Goal: Task Accomplishment & Management: Manage account settings

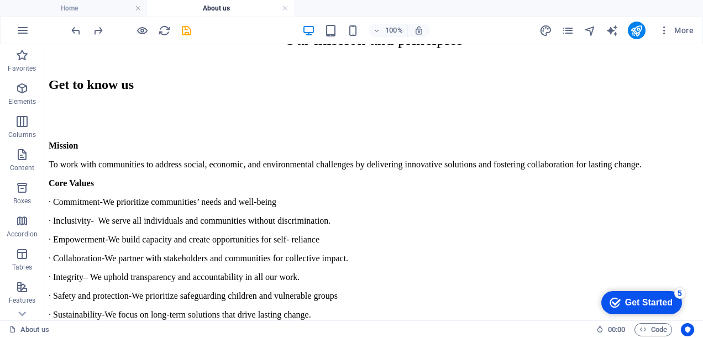
scroll to position [1340, 0]
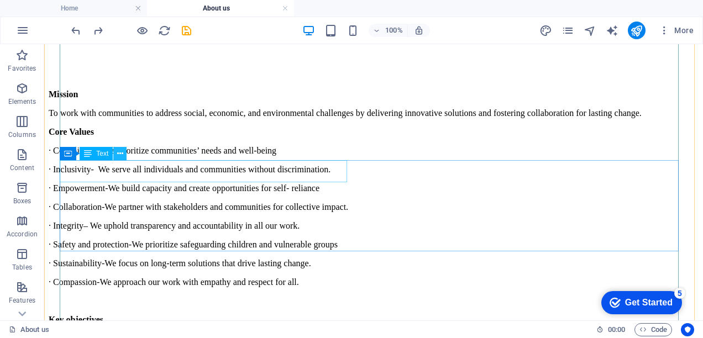
click at [123, 156] on button at bounding box center [119, 153] width 13 height 13
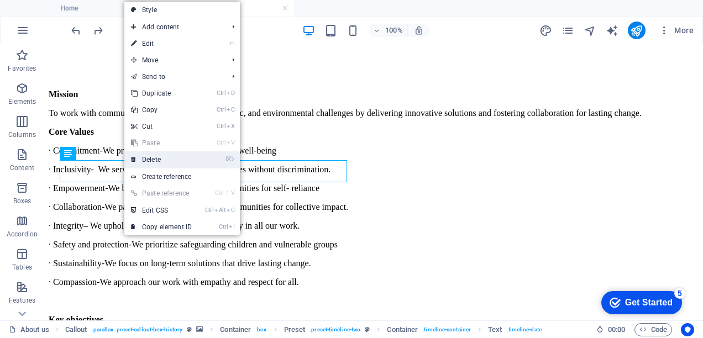
click at [153, 158] on link "⌦ Delete" at bounding box center [161, 160] width 74 height 17
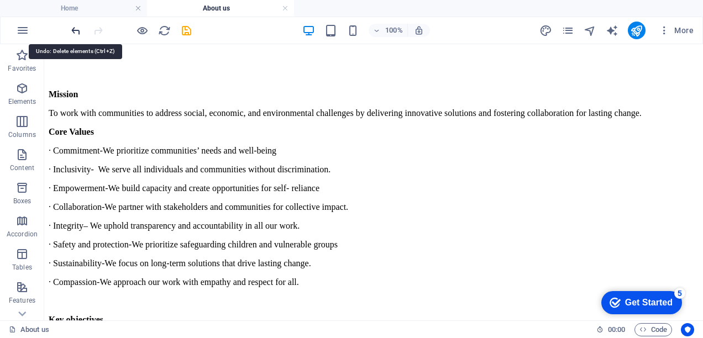
click at [75, 28] on icon "undo" at bounding box center [76, 30] width 13 height 13
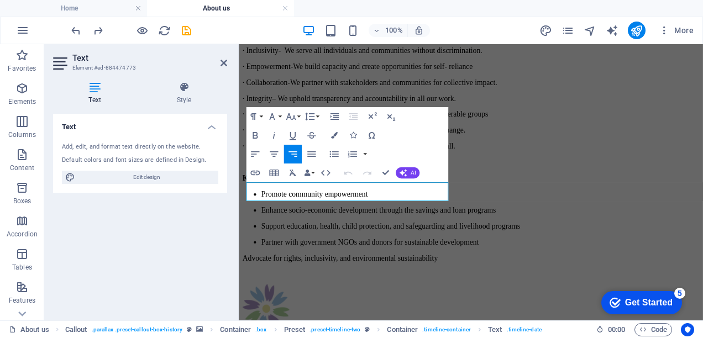
scroll to position [1326, 0]
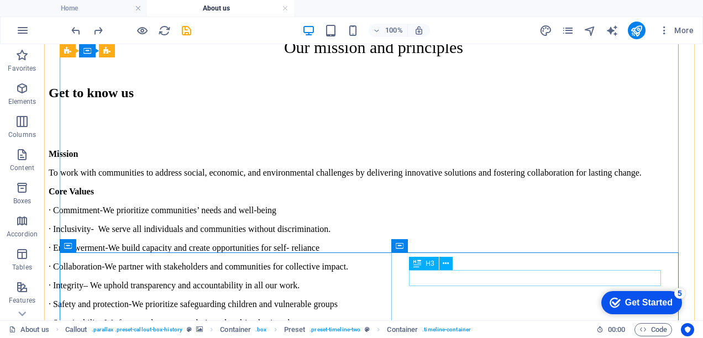
scroll to position [1248, 0]
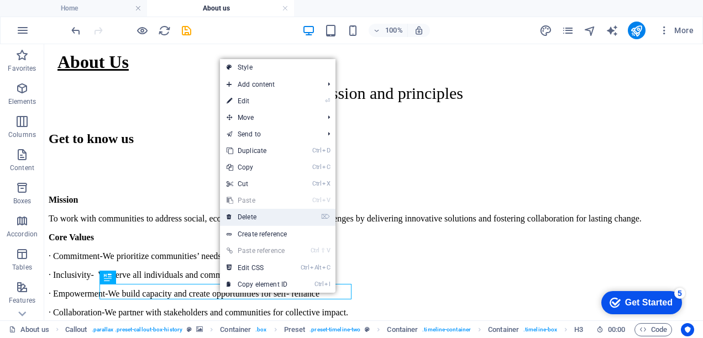
click at [264, 219] on link "⌦ Delete" at bounding box center [257, 217] width 74 height 17
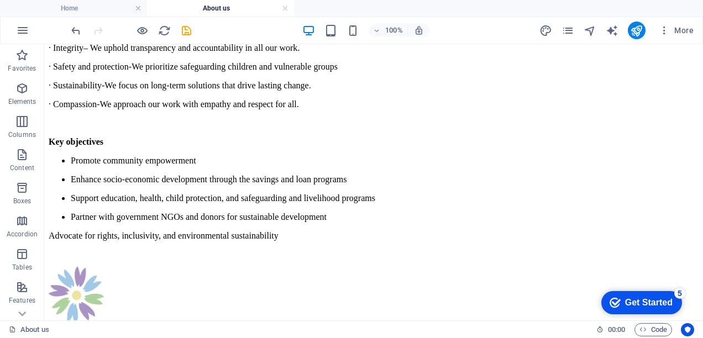
scroll to position [1501, 0]
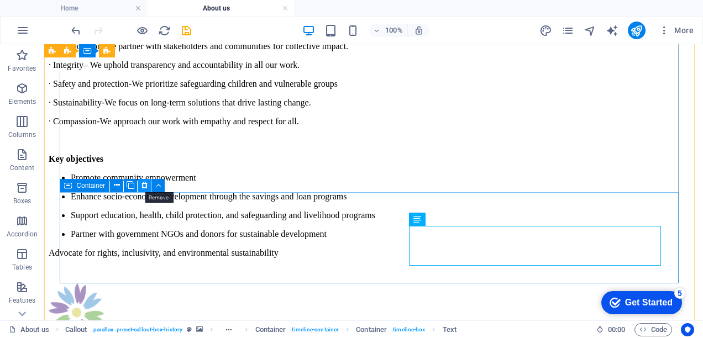
click at [142, 187] on icon at bounding box center [145, 186] width 6 height 12
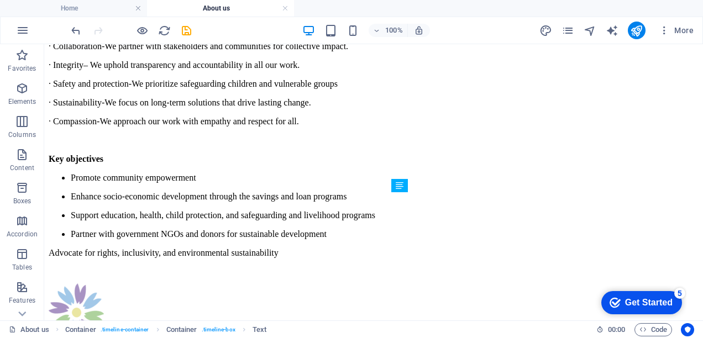
scroll to position [1357, 0]
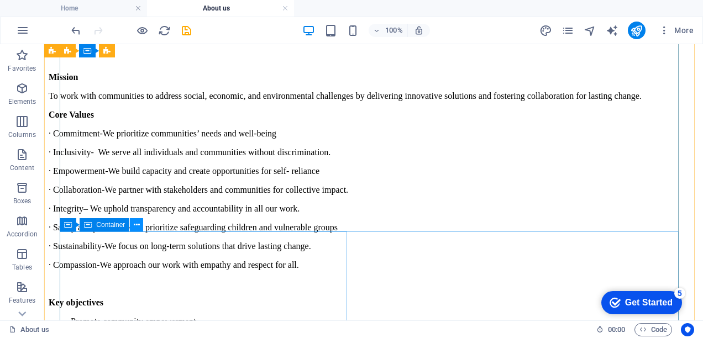
click at [135, 226] on icon at bounding box center [137, 226] width 6 height 12
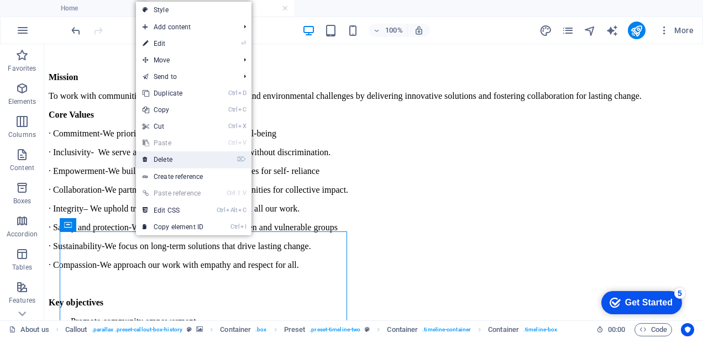
click at [175, 160] on link "⌦ Delete" at bounding box center [173, 160] width 74 height 17
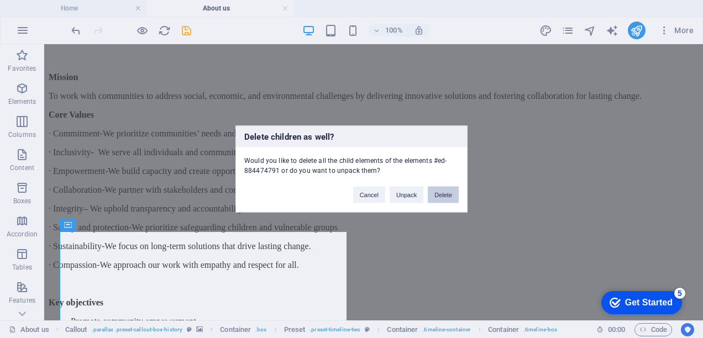
click at [440, 197] on button "Delete" at bounding box center [443, 195] width 31 height 17
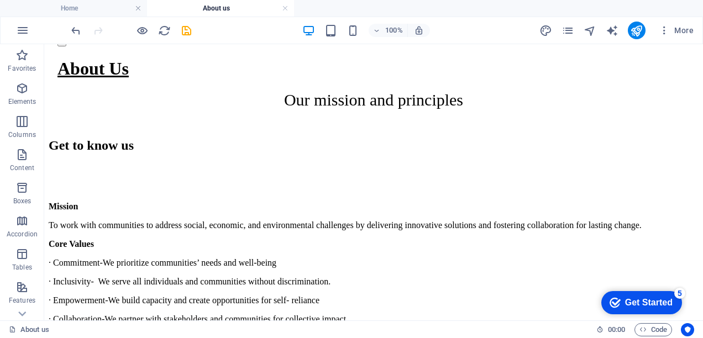
scroll to position [1301, 0]
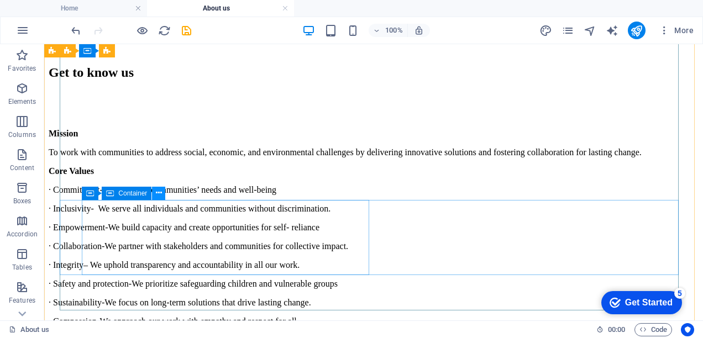
click at [156, 194] on icon at bounding box center [159, 193] width 6 height 12
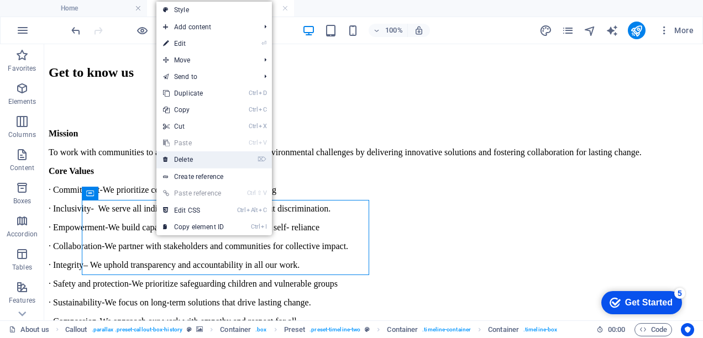
click at [190, 158] on link "⌦ Delete" at bounding box center [193, 160] width 74 height 17
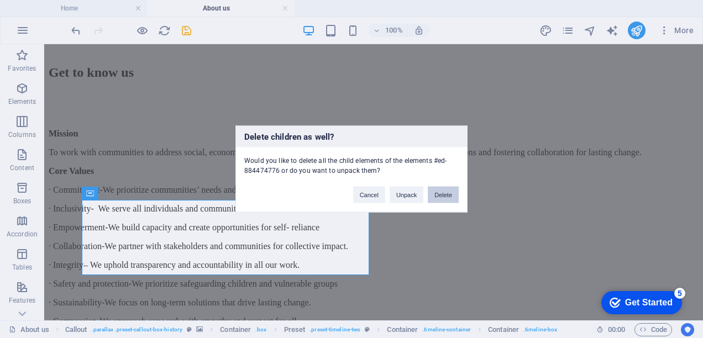
click at [434, 190] on button "Delete" at bounding box center [443, 195] width 31 height 17
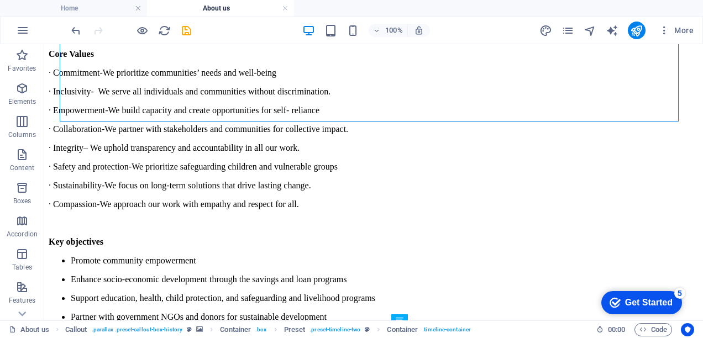
scroll to position [1430, 0]
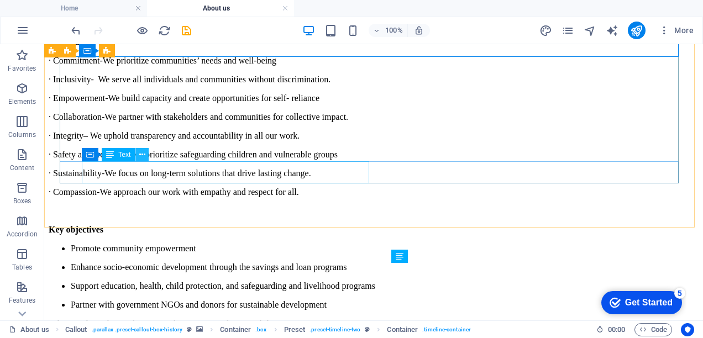
click at [138, 156] on button at bounding box center [141, 154] width 13 height 13
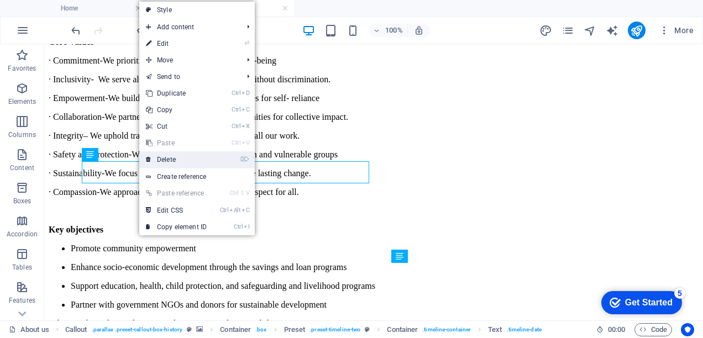
click at [168, 161] on link "⌦ Delete" at bounding box center [176, 160] width 74 height 17
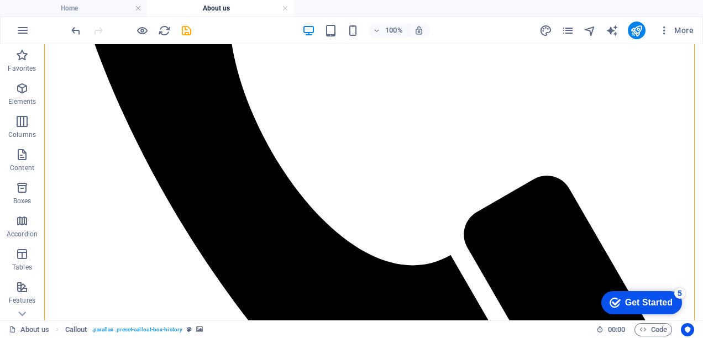
scroll to position [860, 0]
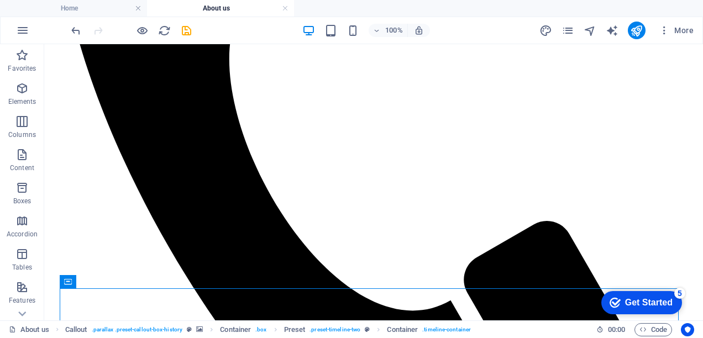
scroll to position [682, 0]
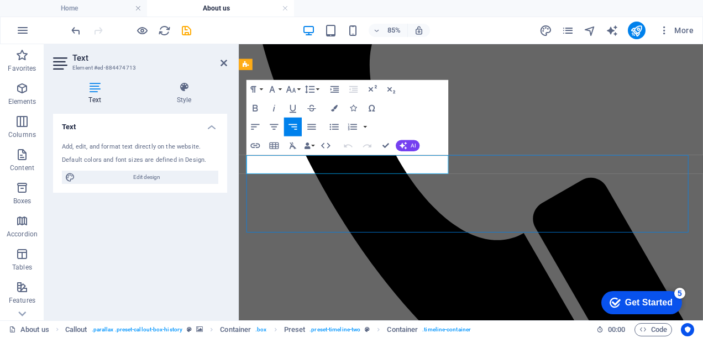
scroll to position [696, 0]
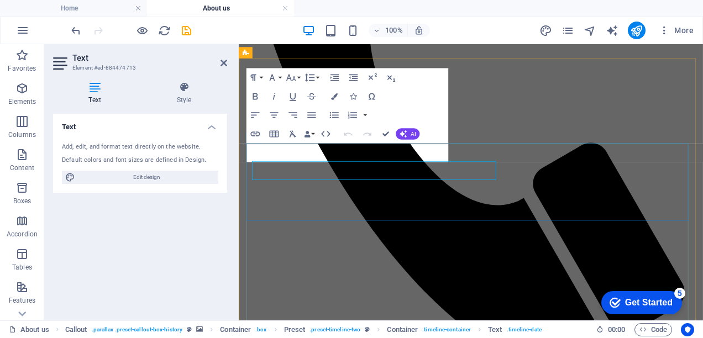
scroll to position [689, 0]
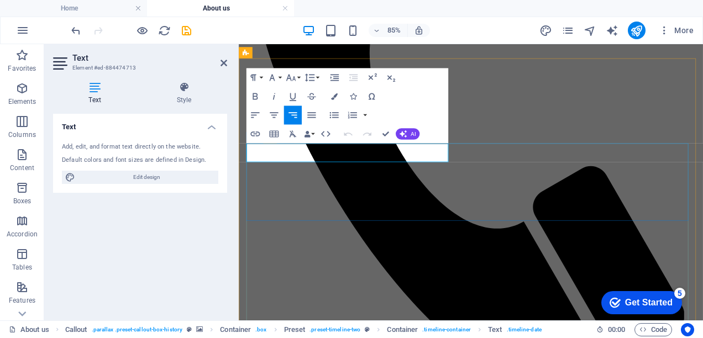
drag, startPoint x: 658, startPoint y: 256, endPoint x: 785, endPoint y: 225, distance: 131.4
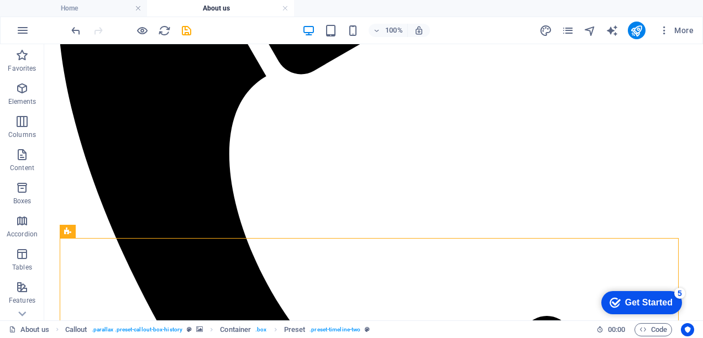
scroll to position [624, 0]
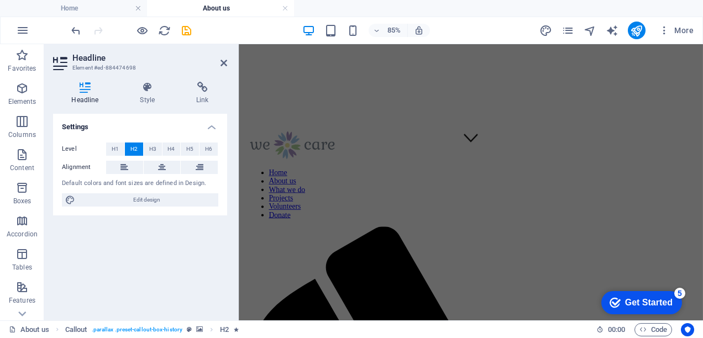
scroll to position [178, 0]
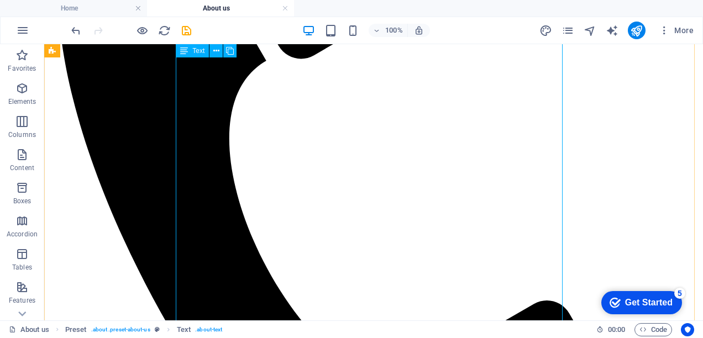
scroll to position [323, 0]
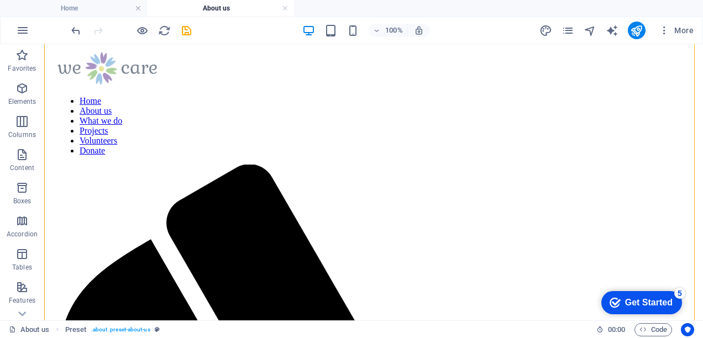
scroll to position [203, 0]
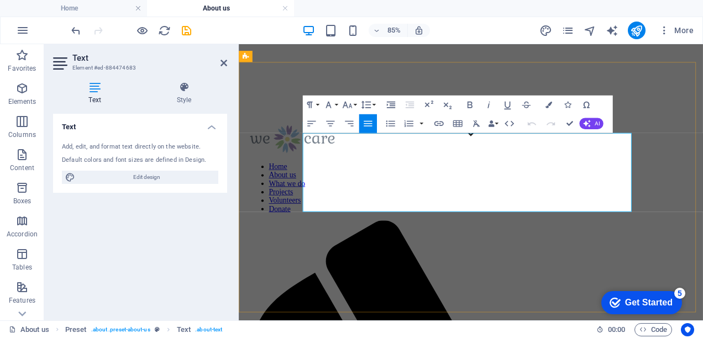
drag, startPoint x: 389, startPoint y: 156, endPoint x: 314, endPoint y: 156, distance: 75.2
click at [471, 103] on icon "button" at bounding box center [470, 104] width 11 height 11
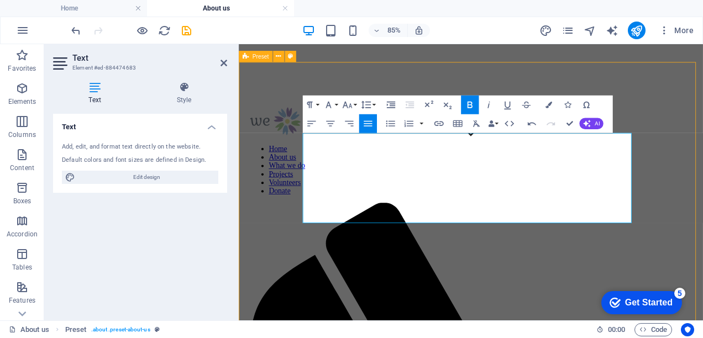
scroll to position [217, 0]
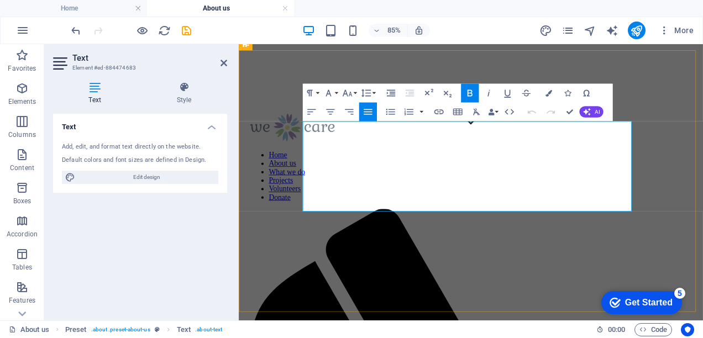
click at [333, 94] on icon "button" at bounding box center [328, 92] width 11 height 11
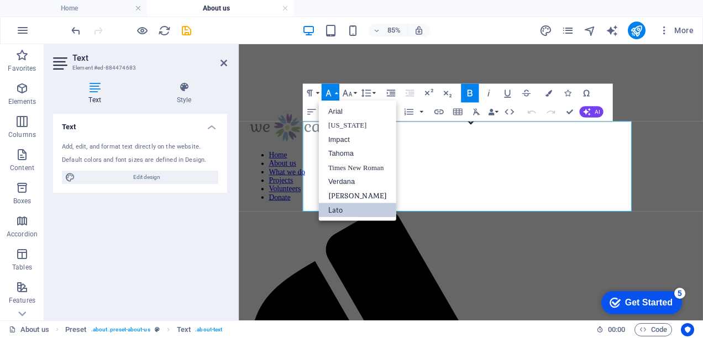
scroll to position [0, 0]
click at [333, 94] on icon "button" at bounding box center [328, 92] width 11 height 11
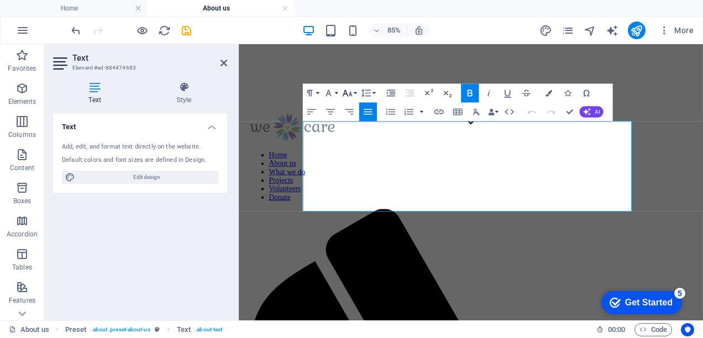
click at [356, 93] on button "Font Size" at bounding box center [350, 93] width 18 height 19
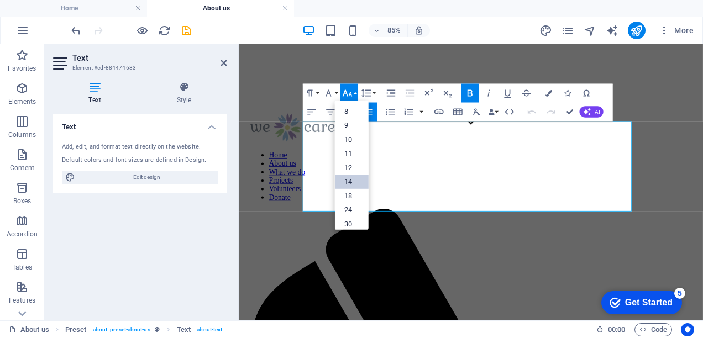
click at [355, 184] on link "14" at bounding box center [352, 182] width 34 height 14
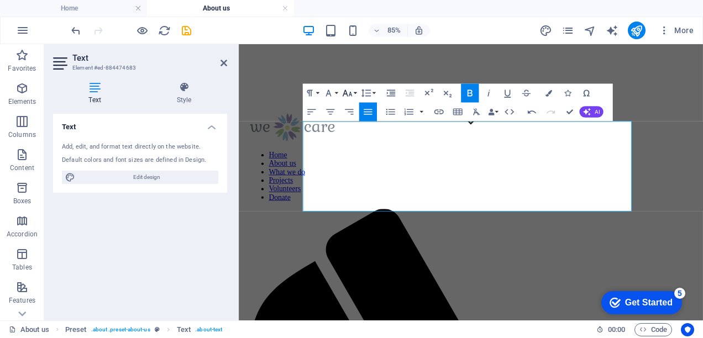
click at [354, 96] on button "Font Size" at bounding box center [350, 93] width 18 height 19
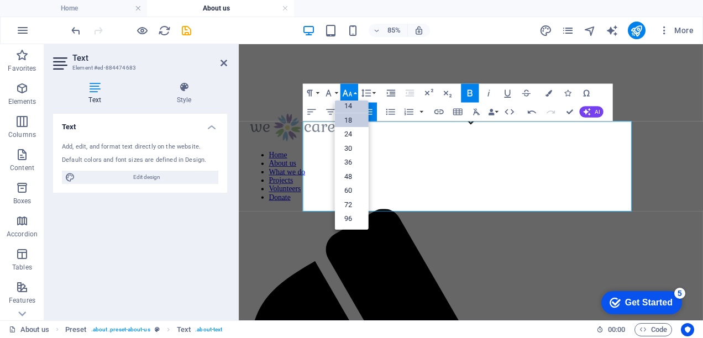
scroll to position [88, 0]
click at [353, 150] on link "30" at bounding box center [352, 149] width 34 height 14
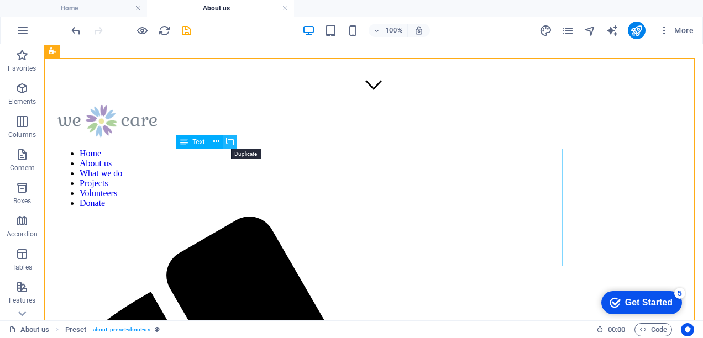
click at [232, 144] on icon at bounding box center [230, 142] width 8 height 12
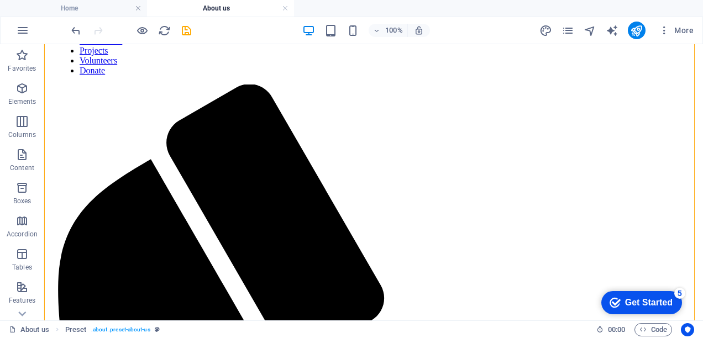
scroll to position [403, 0]
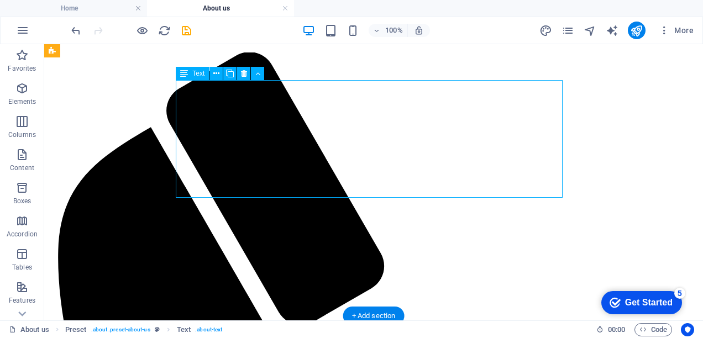
scroll to position [389, 0]
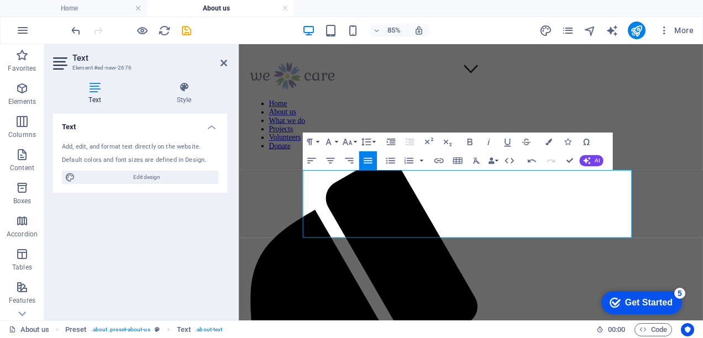
scroll to position [270, 0]
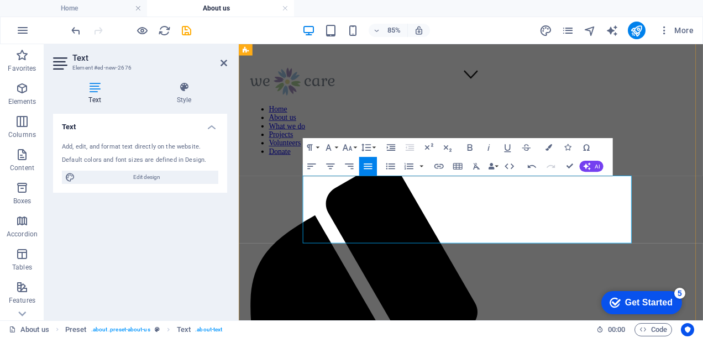
drag, startPoint x: 454, startPoint y: 206, endPoint x: 315, endPoint y: 211, distance: 138.9
click at [354, 166] on icon "button" at bounding box center [349, 166] width 11 height 11
click at [356, 147] on button "Font Size" at bounding box center [350, 147] width 18 height 19
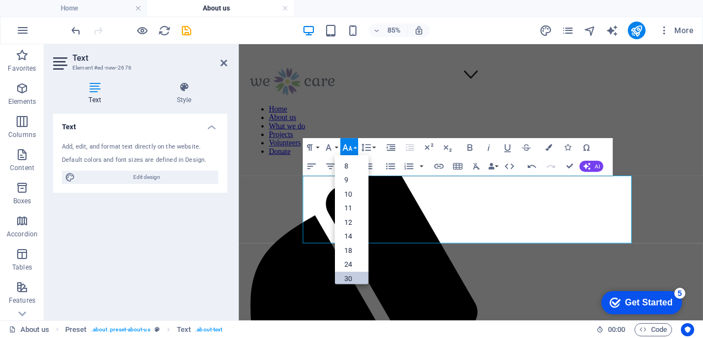
click at [350, 277] on link "30" at bounding box center [352, 279] width 34 height 14
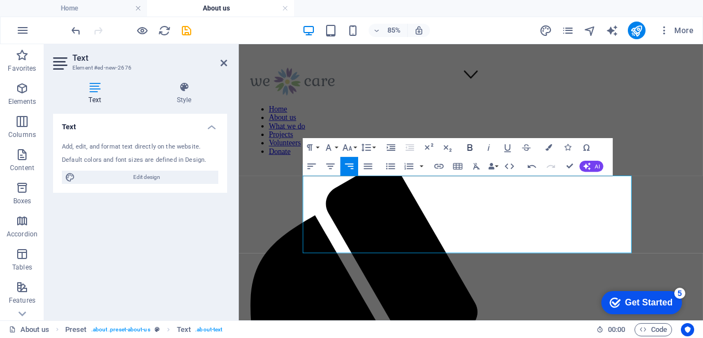
click at [470, 146] on icon "button" at bounding box center [470, 147] width 11 height 11
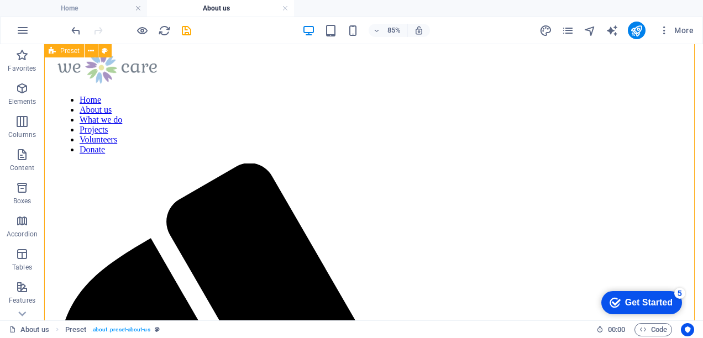
scroll to position [278, 0]
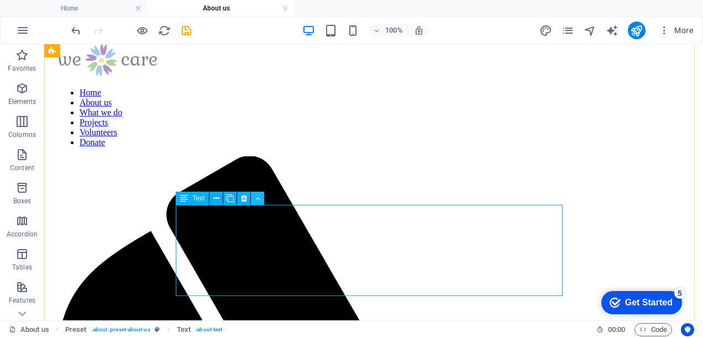
drag, startPoint x: 255, startPoint y: 198, endPoint x: 259, endPoint y: 204, distance: 6.9
click at [259, 204] on icon at bounding box center [257, 199] width 5 height 12
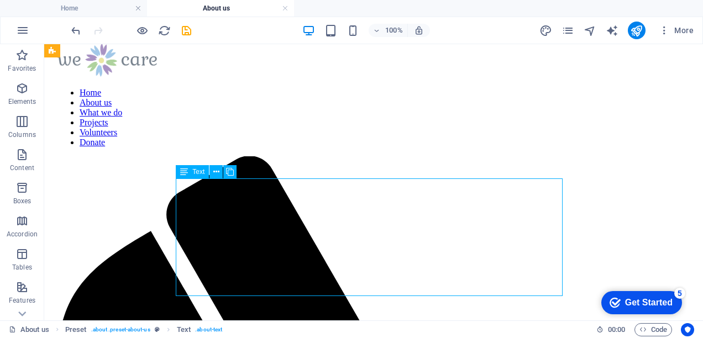
drag, startPoint x: 233, startPoint y: 216, endPoint x: 240, endPoint y: 234, distance: 19.4
drag, startPoint x: 240, startPoint y: 234, endPoint x: 246, endPoint y: 265, distance: 30.9
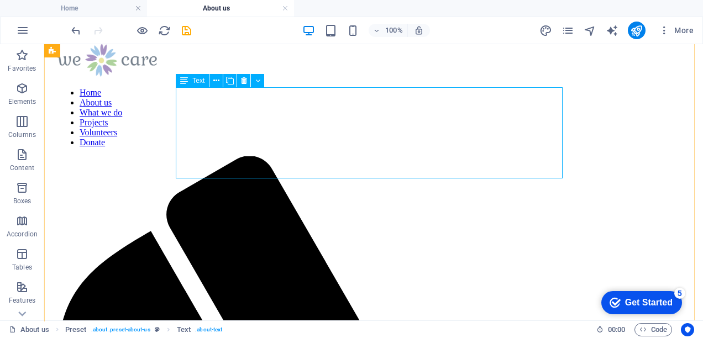
click at [258, 79] on icon at bounding box center [257, 81] width 5 height 12
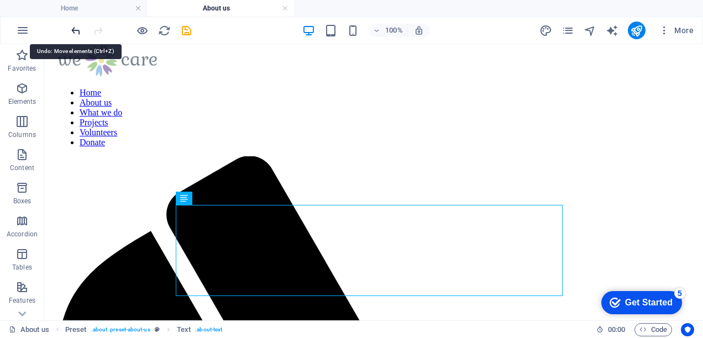
click at [73, 31] on icon "undo" at bounding box center [76, 30] width 13 height 13
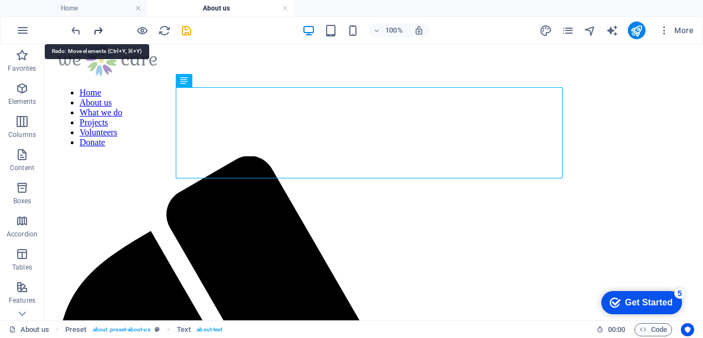
click at [93, 33] on icon "redo" at bounding box center [98, 30] width 13 height 13
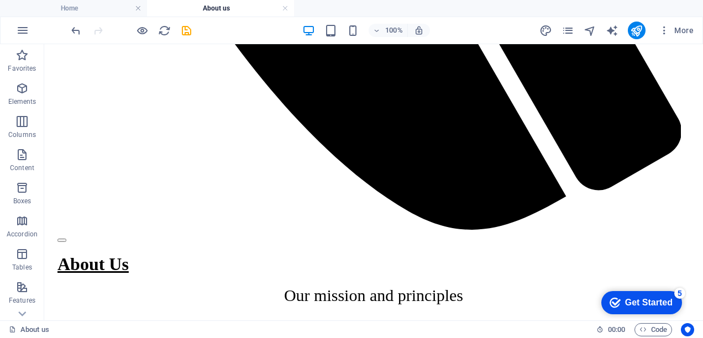
scroll to position [1084, 0]
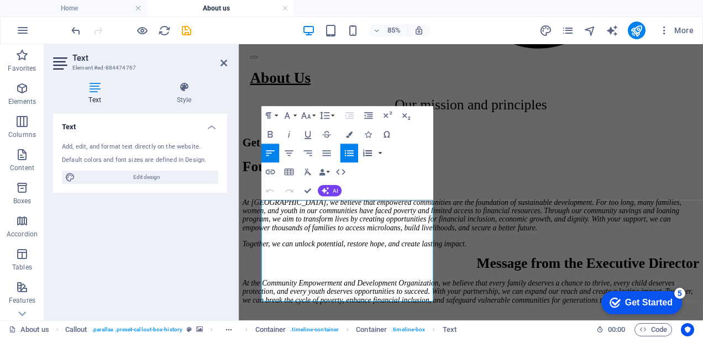
click at [380, 151] on button "button" at bounding box center [381, 153] width 8 height 19
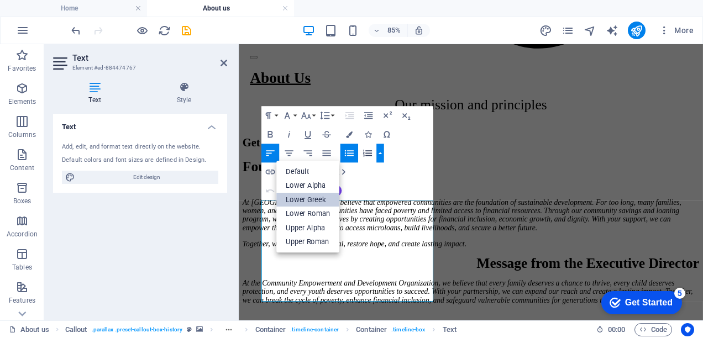
click at [326, 200] on link "Lower Greek" at bounding box center [307, 200] width 63 height 14
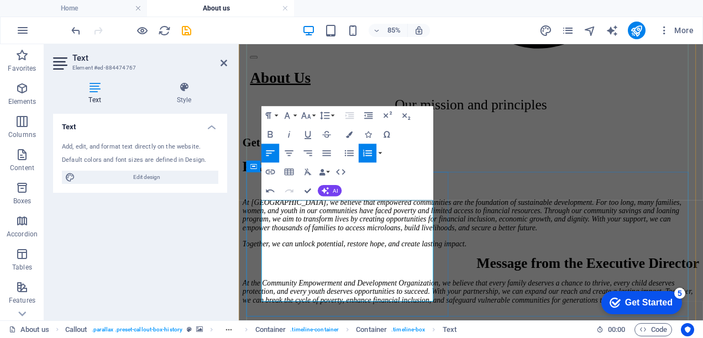
click at [371, 156] on icon "button" at bounding box center [367, 153] width 9 height 7
click at [382, 156] on button "button" at bounding box center [381, 153] width 8 height 19
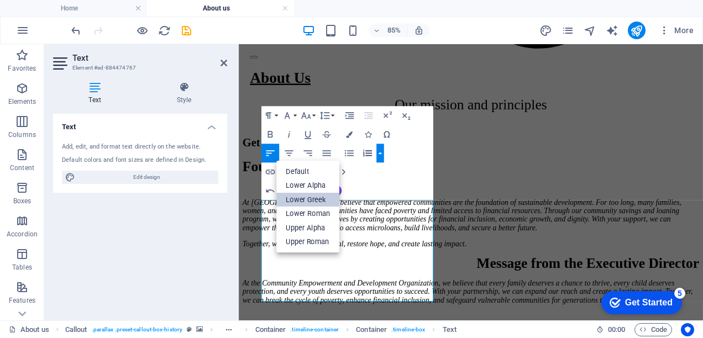
click at [322, 199] on link "Lower Greek" at bounding box center [307, 200] width 63 height 14
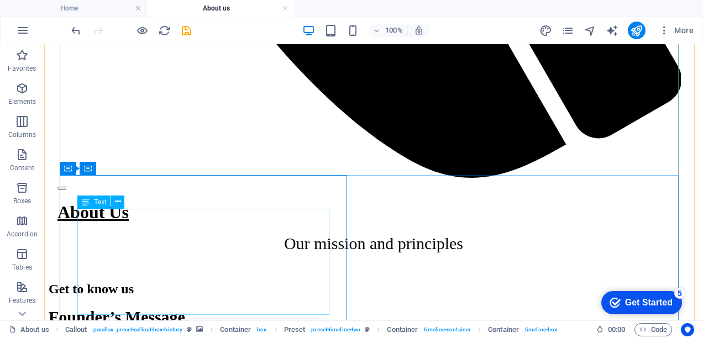
click at [102, 200] on span "Text" at bounding box center [100, 202] width 12 height 7
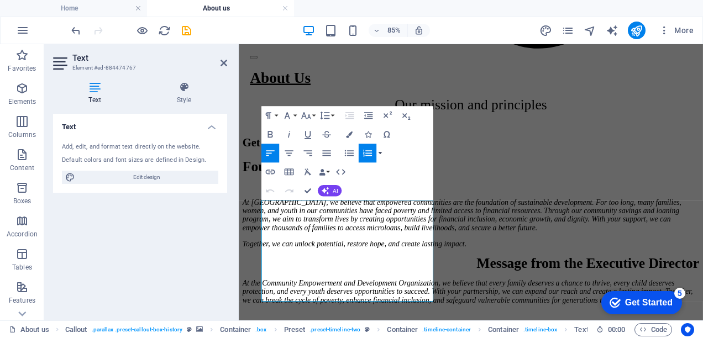
click at [380, 150] on button "button" at bounding box center [381, 153] width 8 height 19
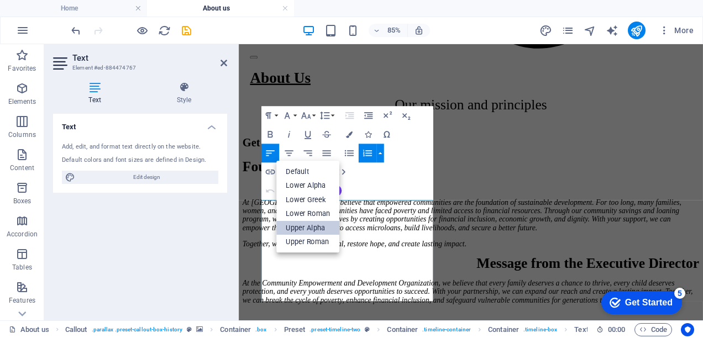
click at [320, 231] on link "Upper Alpha" at bounding box center [307, 228] width 63 height 14
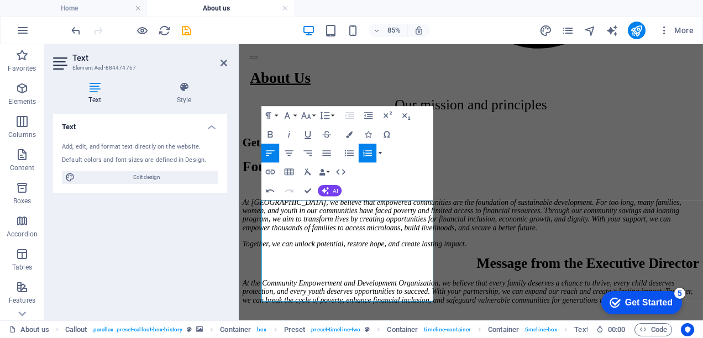
click at [378, 153] on button "button" at bounding box center [381, 153] width 8 height 19
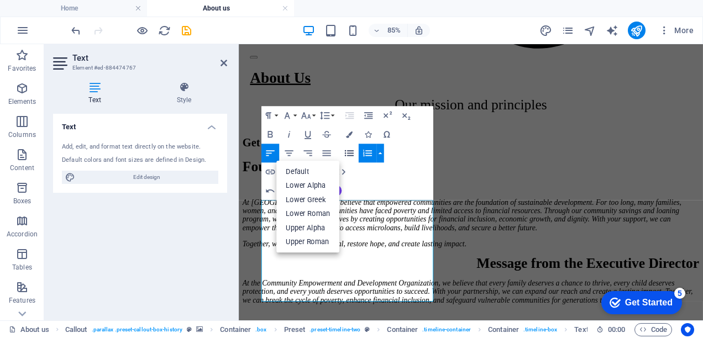
click at [358, 156] on button "Unordered List" at bounding box center [350, 153] width 18 height 19
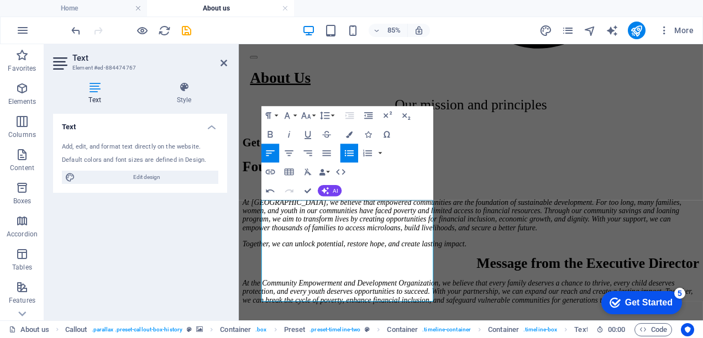
click at [357, 156] on button "Unordered List" at bounding box center [350, 153] width 18 height 19
click at [351, 155] on icon "button" at bounding box center [349, 153] width 11 height 11
click at [369, 159] on icon "button" at bounding box center [367, 153] width 11 height 11
click at [380, 152] on button "button" at bounding box center [381, 153] width 8 height 19
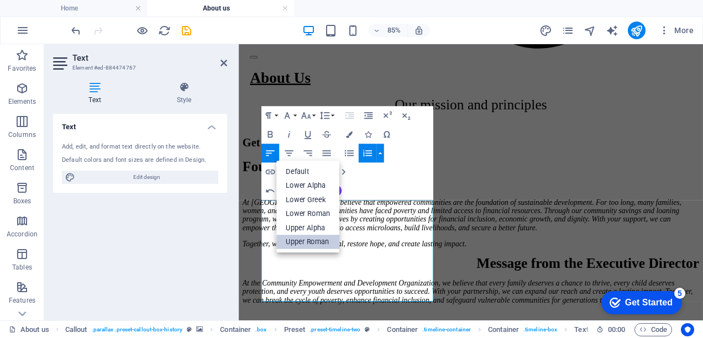
click at [332, 242] on link "Upper Roman" at bounding box center [307, 242] width 63 height 14
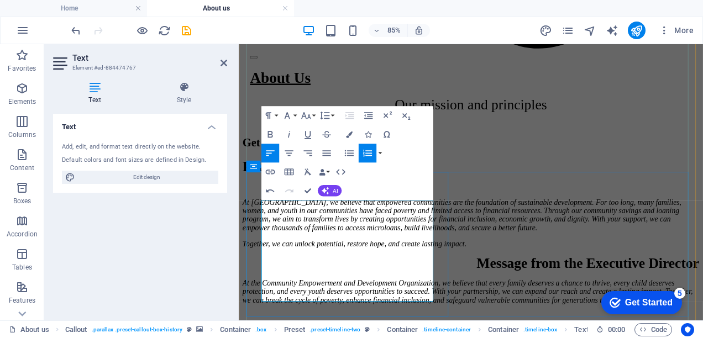
click at [204, 228] on div "Text Add, edit, and format text directly on the website. Default colors and fon…" at bounding box center [140, 213] width 174 height 198
drag, startPoint x: 379, startPoint y: 359, endPoint x: 552, endPoint y: 313, distance: 179.7
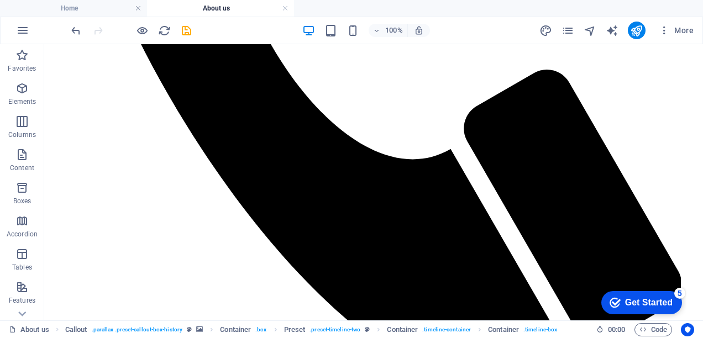
scroll to position [859, 0]
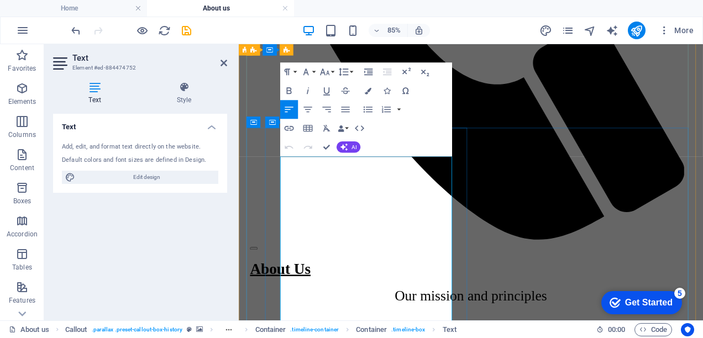
click at [399, 110] on button "button" at bounding box center [399, 109] width 8 height 19
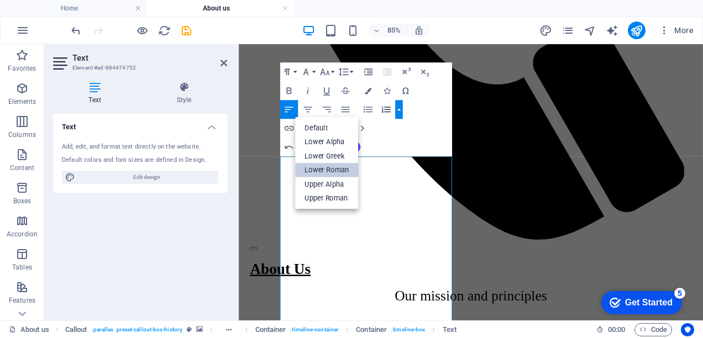
click at [336, 170] on link "Lower Roman" at bounding box center [326, 170] width 63 height 14
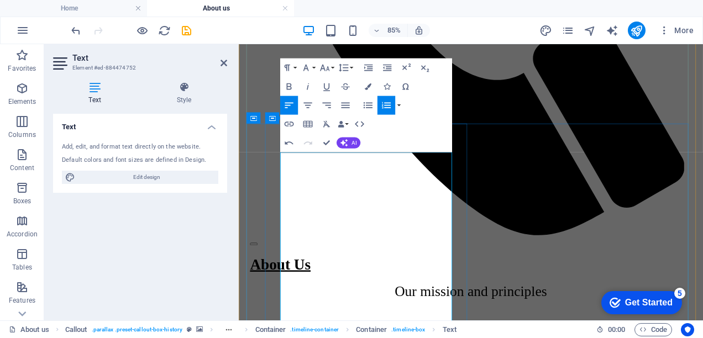
scroll to position [877, 0]
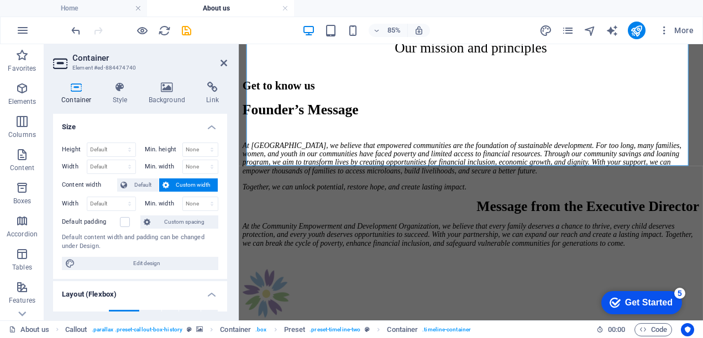
scroll to position [1186, 0]
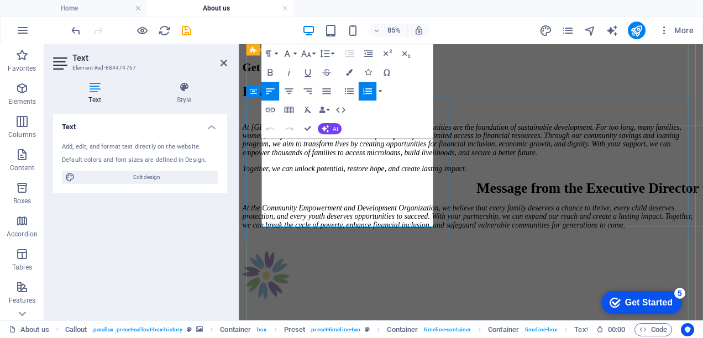
click at [383, 89] on button "button" at bounding box center [381, 91] width 8 height 19
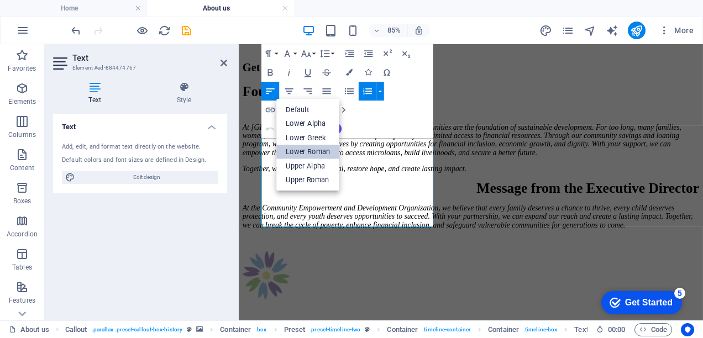
click at [317, 154] on link "Lower Roman" at bounding box center [307, 152] width 63 height 14
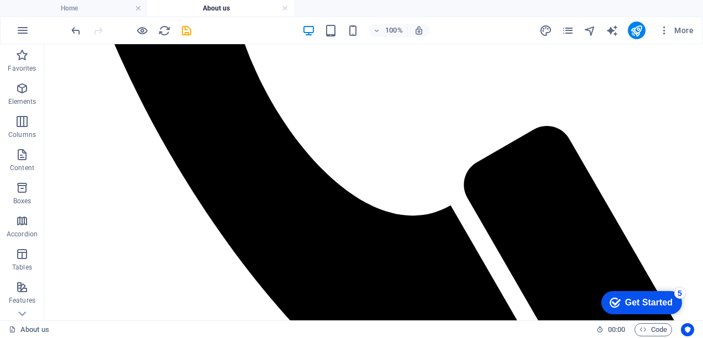
scroll to position [815, 0]
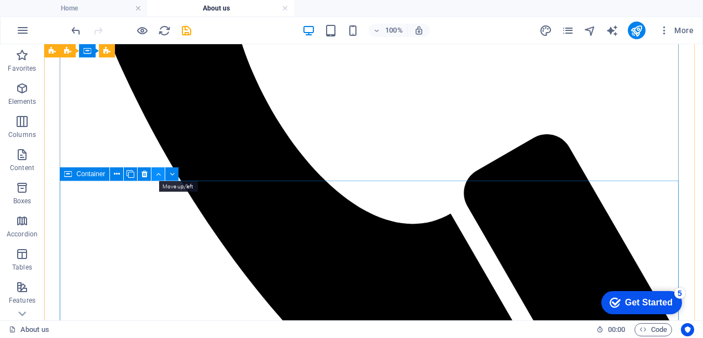
click at [160, 175] on icon at bounding box center [158, 175] width 5 height 12
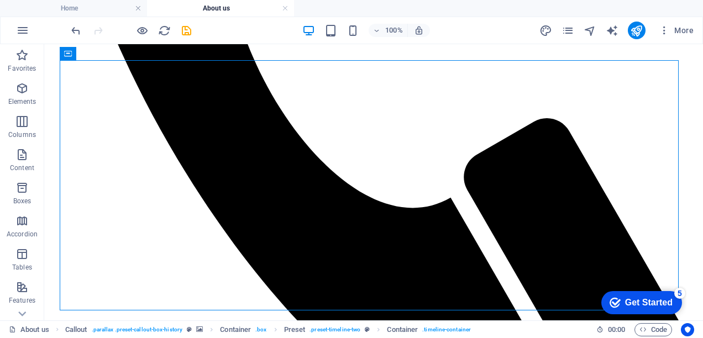
scroll to position [766, 0]
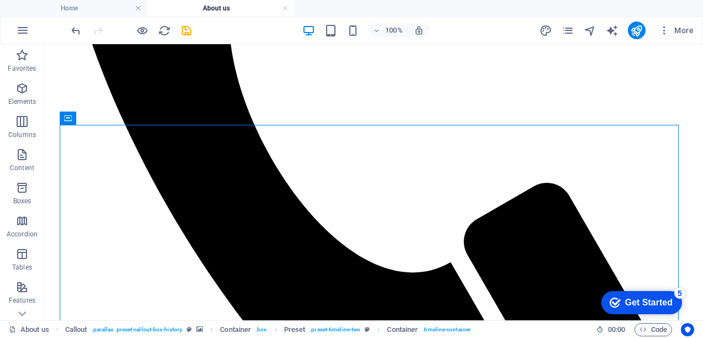
drag, startPoint x: 693, startPoint y: 148, endPoint x: 697, endPoint y: 156, distance: 8.7
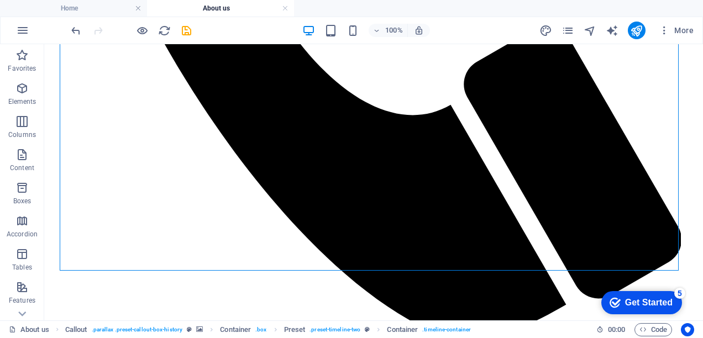
scroll to position [952, 0]
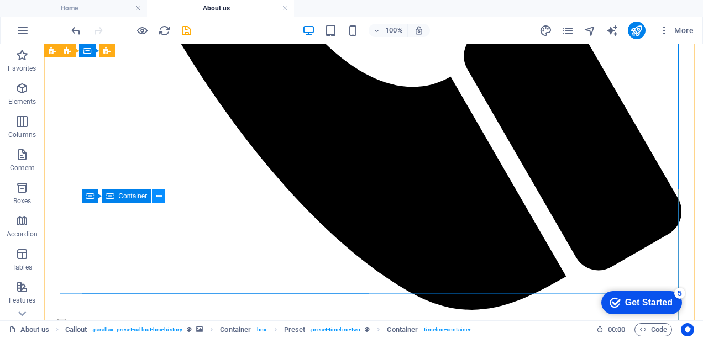
click at [158, 195] on icon at bounding box center [159, 197] width 6 height 12
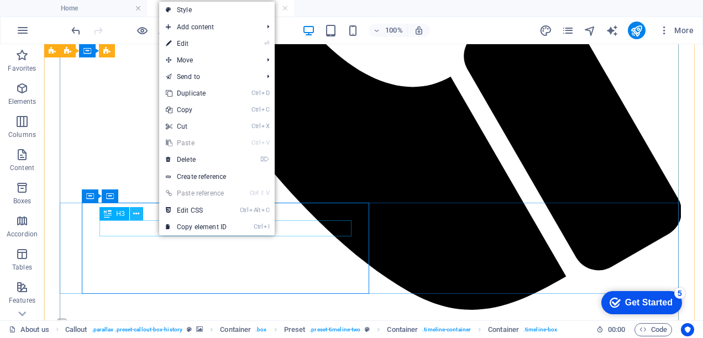
click at [135, 214] on icon at bounding box center [136, 214] width 6 height 12
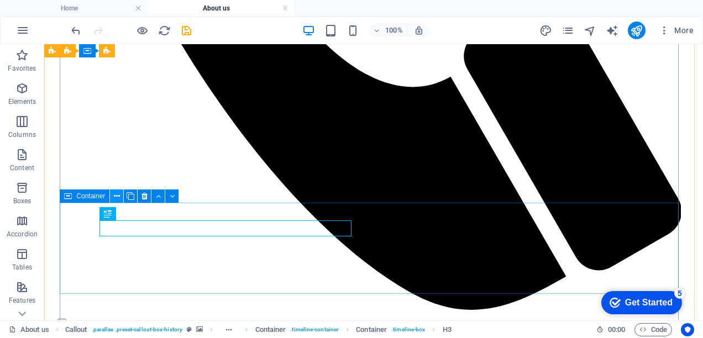
click at [121, 197] on button at bounding box center [116, 196] width 13 height 13
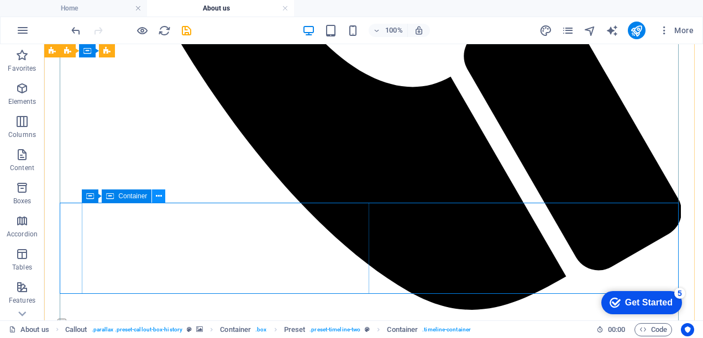
click at [158, 196] on icon at bounding box center [159, 197] width 6 height 12
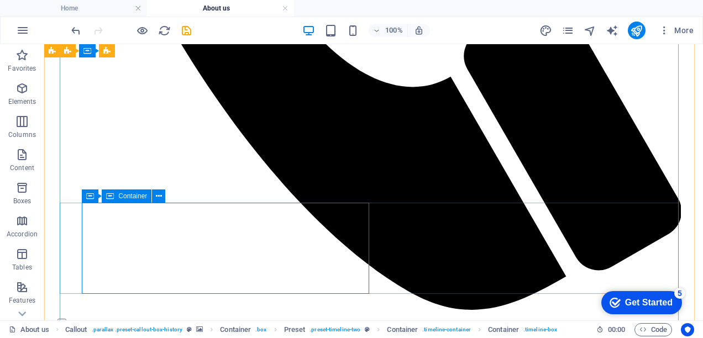
drag, startPoint x: 70, startPoint y: 212, endPoint x: 213, endPoint y: 216, distance: 143.8
click at [158, 196] on icon at bounding box center [159, 197] width 6 height 12
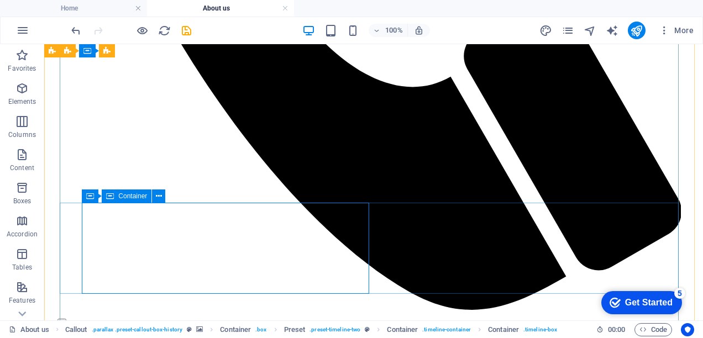
click at [160, 194] on icon at bounding box center [159, 197] width 6 height 12
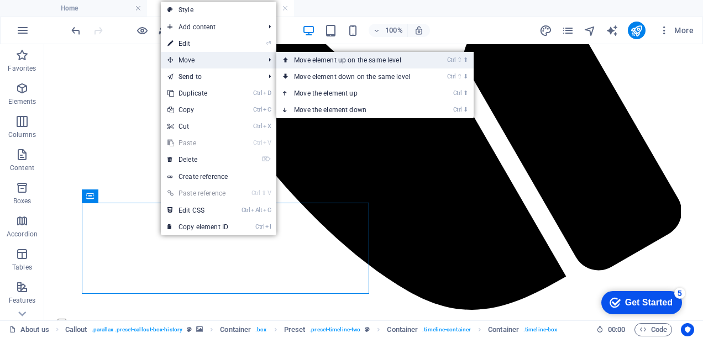
click at [295, 62] on link "Ctrl ⇧ ⬆ Move element up on the same level" at bounding box center [354, 60] width 156 height 17
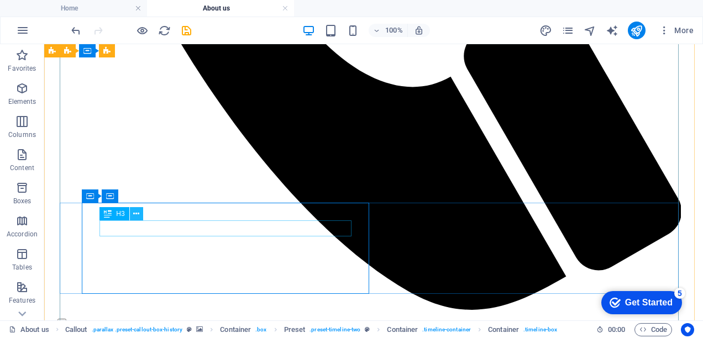
click at [134, 216] on icon at bounding box center [136, 214] width 6 height 12
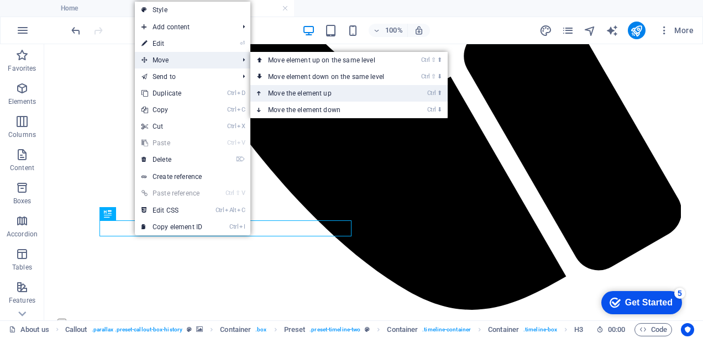
click at [283, 92] on link "Ctrl ⬆ Move the element up" at bounding box center [329, 93] width 156 height 17
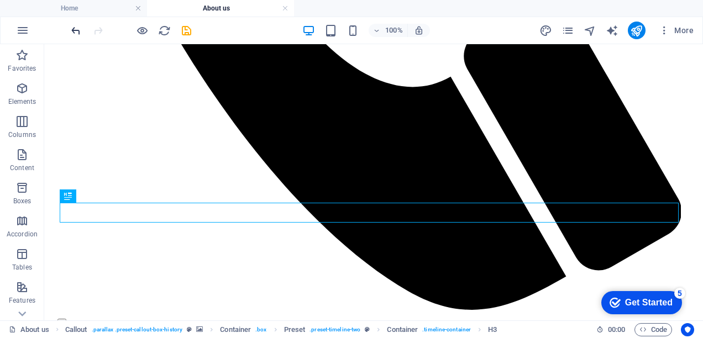
click at [77, 33] on icon "undo" at bounding box center [76, 30] width 13 height 13
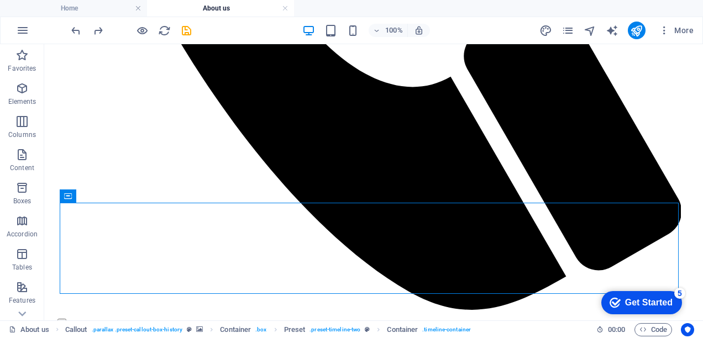
drag, startPoint x: 115, startPoint y: 243, endPoint x: 399, endPoint y: 214, distance: 285.1
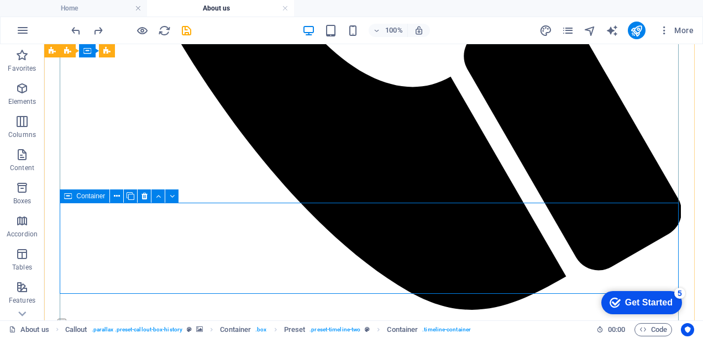
click at [90, 196] on span "Container" at bounding box center [90, 196] width 29 height 7
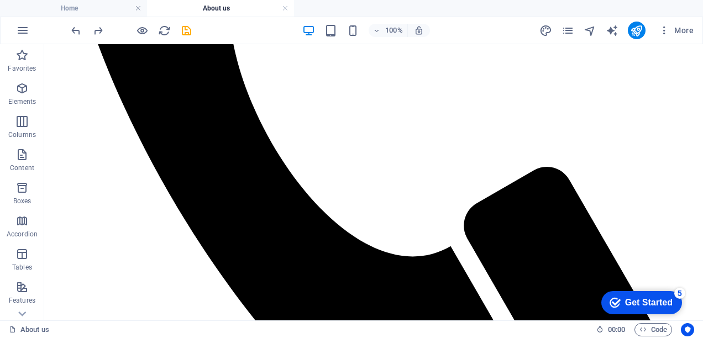
scroll to position [698, 0]
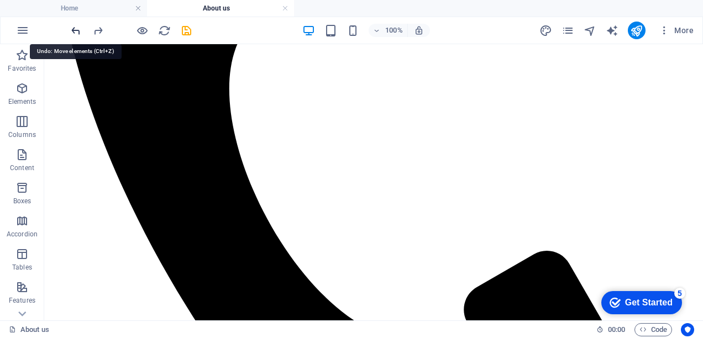
click at [75, 28] on icon "undo" at bounding box center [76, 30] width 13 height 13
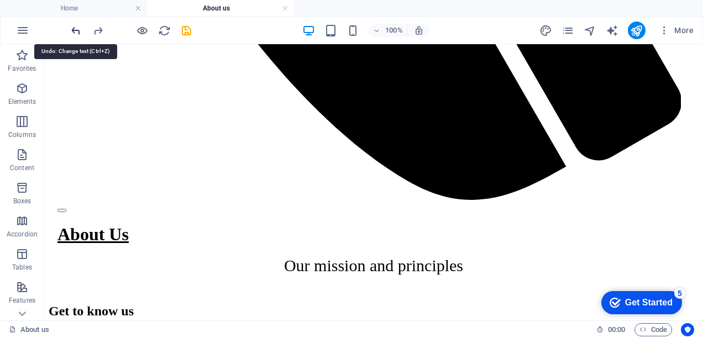
click at [75, 28] on icon "undo" at bounding box center [76, 30] width 13 height 13
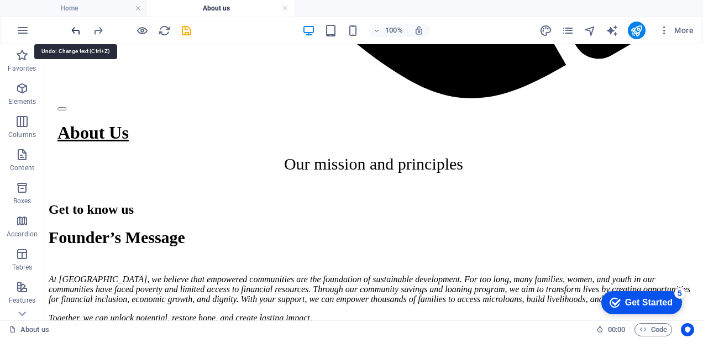
click at [75, 28] on icon "undo" at bounding box center [76, 30] width 13 height 13
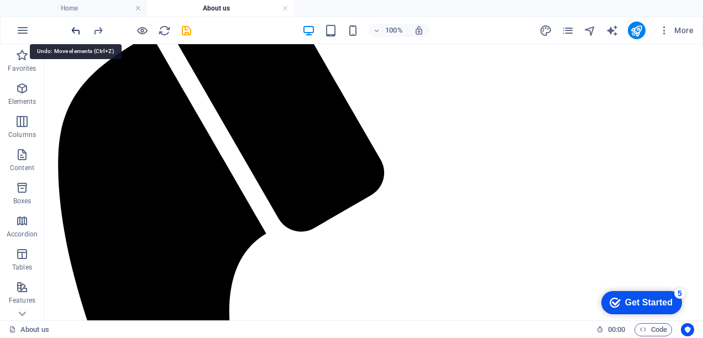
click at [75, 28] on icon "undo" at bounding box center [76, 30] width 13 height 13
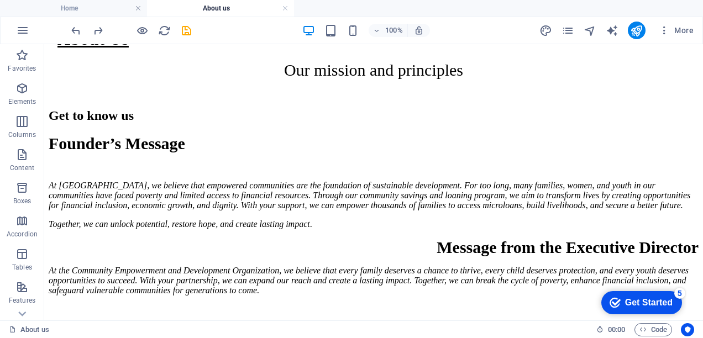
scroll to position [1104, 0]
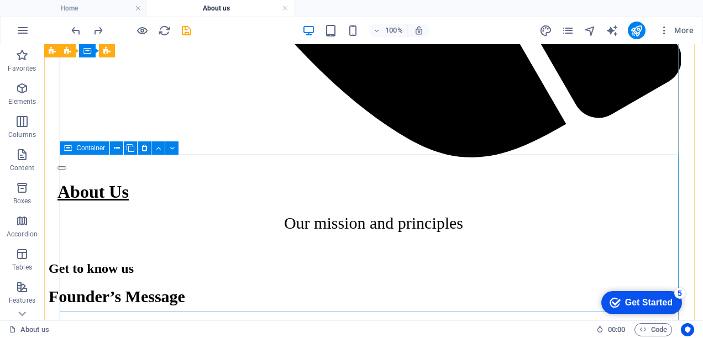
click at [67, 149] on icon at bounding box center [68, 148] width 8 height 13
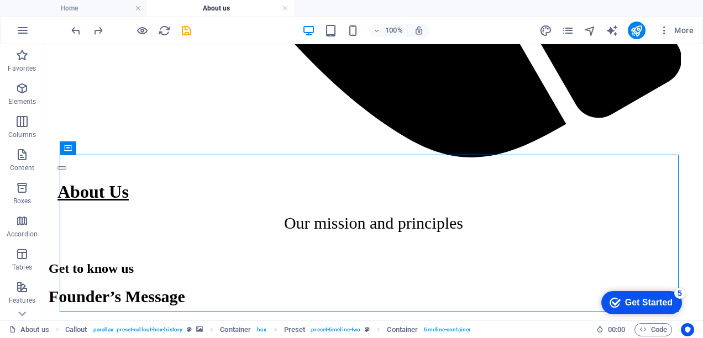
drag, startPoint x: 111, startPoint y: 194, endPoint x: 399, endPoint y: 165, distance: 289.5
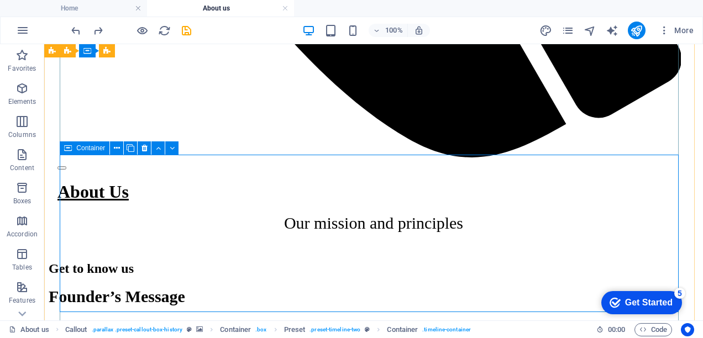
click at [70, 149] on icon at bounding box center [68, 148] width 8 height 13
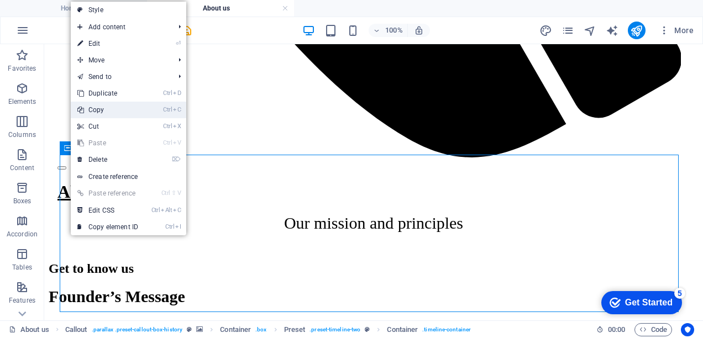
click at [109, 112] on link "Ctrl C Copy" at bounding box center [108, 110] width 74 height 17
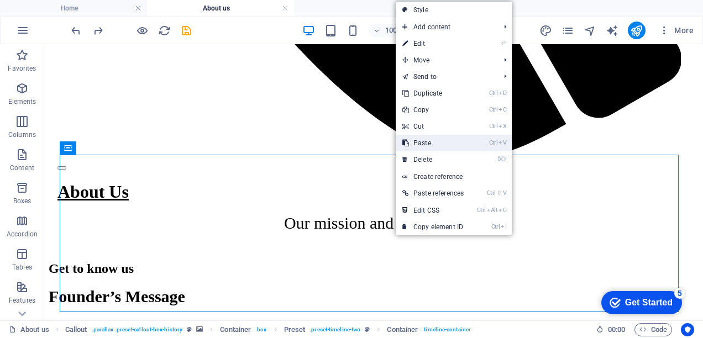
click at [434, 141] on link "Ctrl V Paste" at bounding box center [433, 143] width 75 height 17
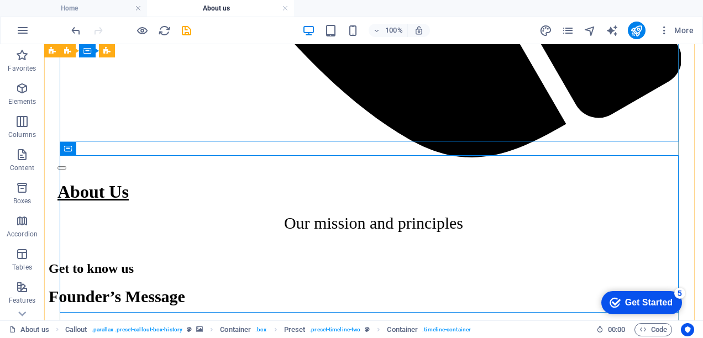
scroll to position [1326, 0]
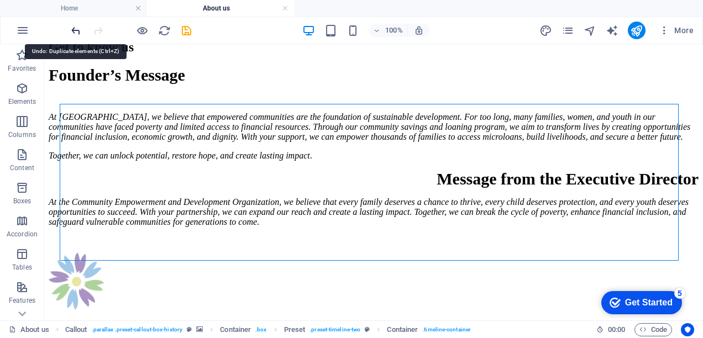
click at [80, 36] on icon "undo" at bounding box center [76, 30] width 13 height 13
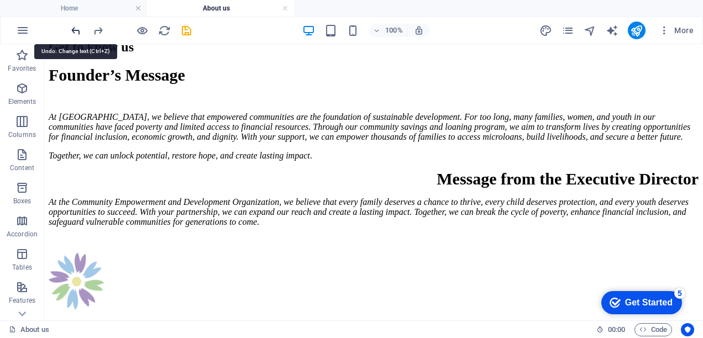
click at [76, 34] on icon "undo" at bounding box center [76, 30] width 13 height 13
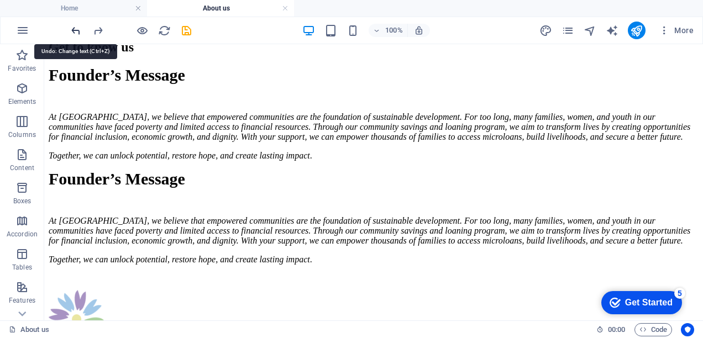
scroll to position [359, 0]
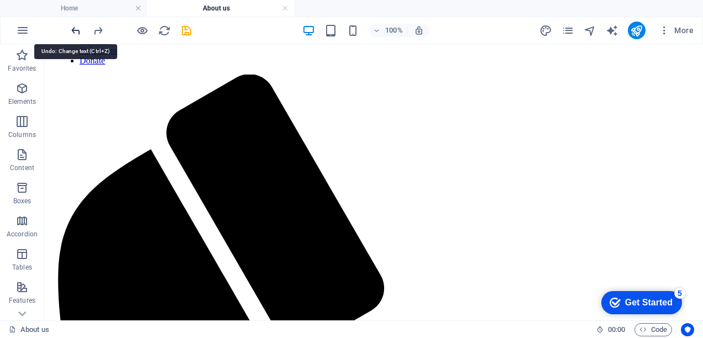
click at [76, 34] on icon "undo" at bounding box center [76, 30] width 13 height 13
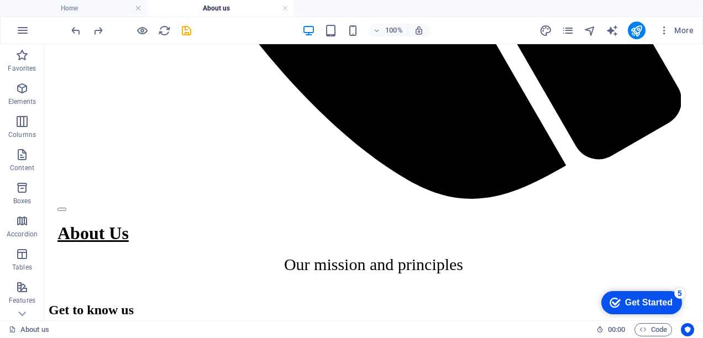
scroll to position [1083, 0]
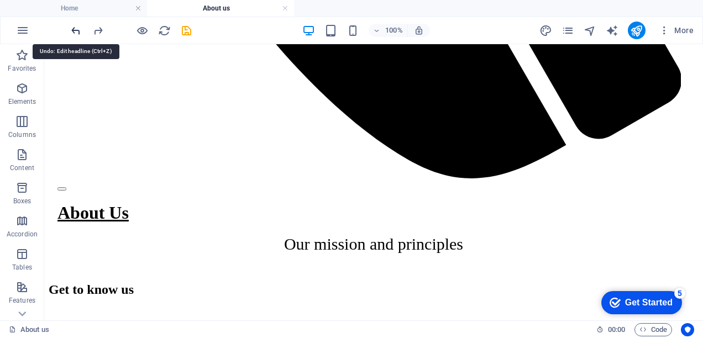
click at [74, 25] on icon "undo" at bounding box center [76, 30] width 13 height 13
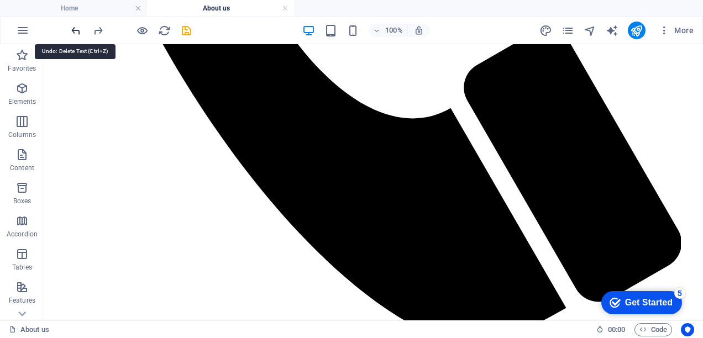
scroll to position [648, 0]
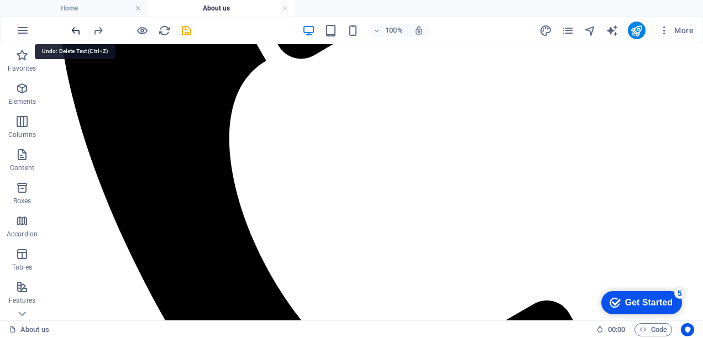
click at [74, 25] on icon "undo" at bounding box center [76, 30] width 13 height 13
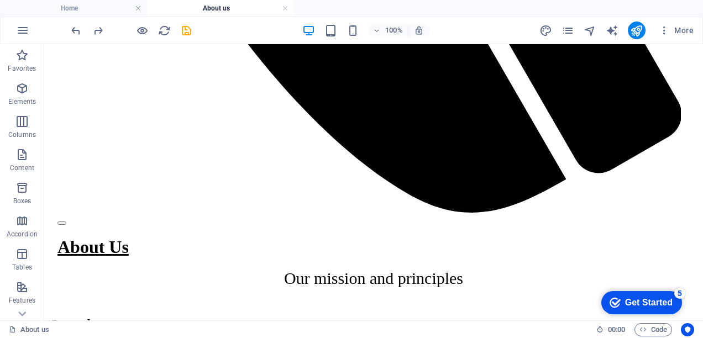
scroll to position [954, 0]
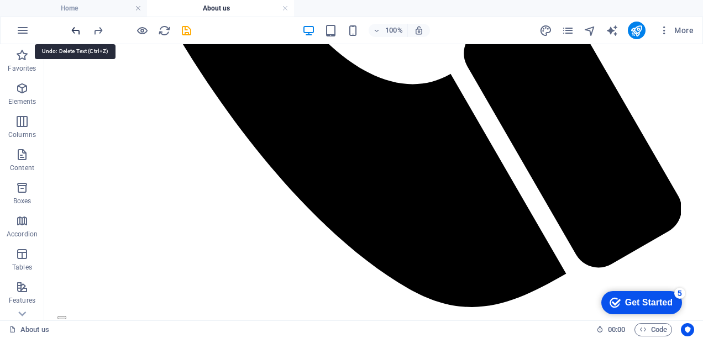
click at [77, 35] on icon "undo" at bounding box center [76, 30] width 13 height 13
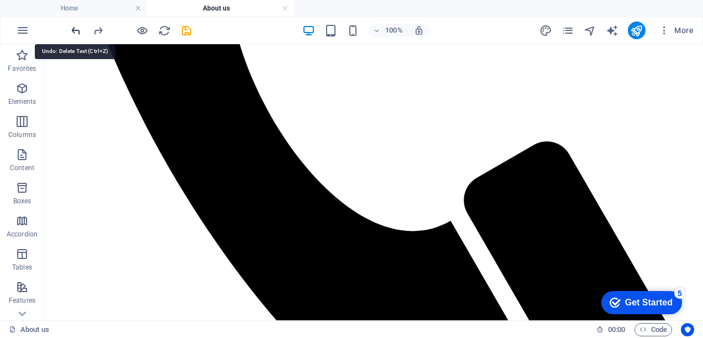
scroll to position [790, 0]
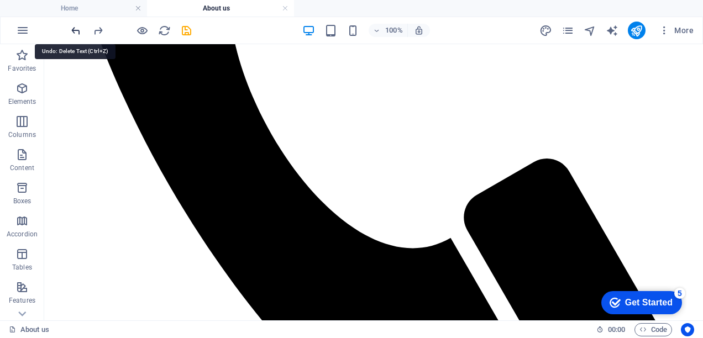
click at [77, 35] on icon "undo" at bounding box center [76, 30] width 13 height 13
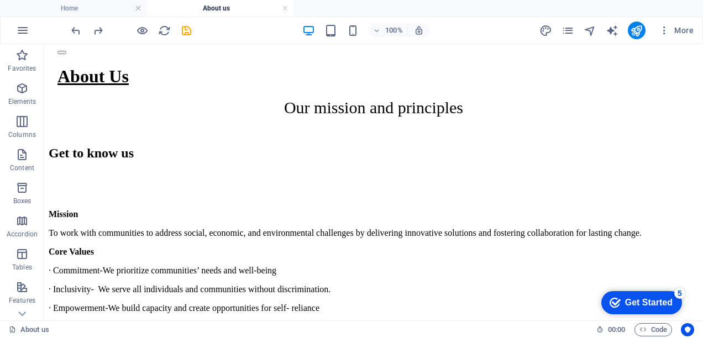
scroll to position [1216, 0]
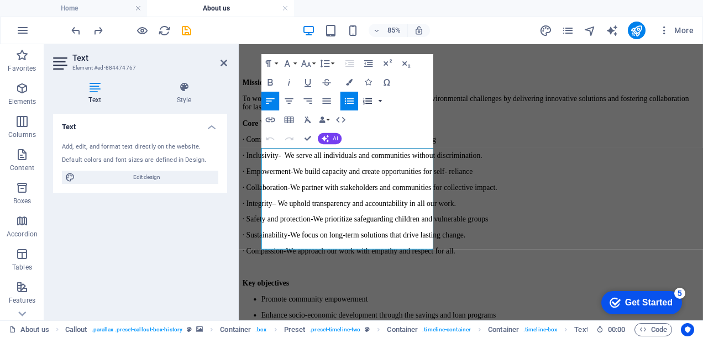
click at [380, 102] on button "button" at bounding box center [381, 101] width 8 height 19
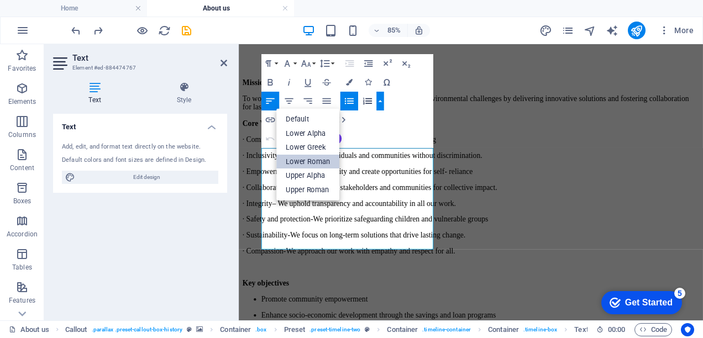
click at [320, 162] on link "Lower Roman" at bounding box center [307, 162] width 63 height 14
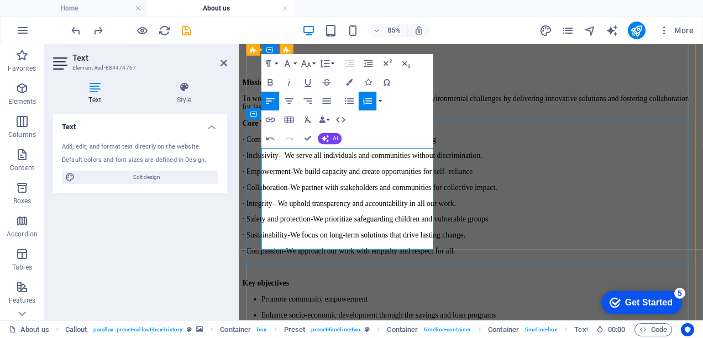
click at [368, 104] on icon "button" at bounding box center [367, 101] width 11 height 11
click at [382, 101] on button "button" at bounding box center [381, 101] width 8 height 19
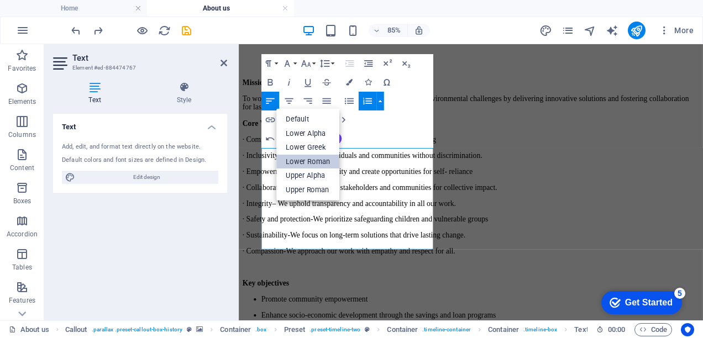
click at [317, 161] on link "Lower Roman" at bounding box center [307, 162] width 63 height 14
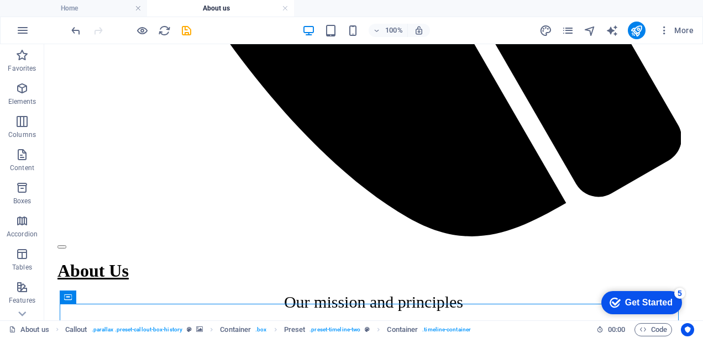
scroll to position [975, 0]
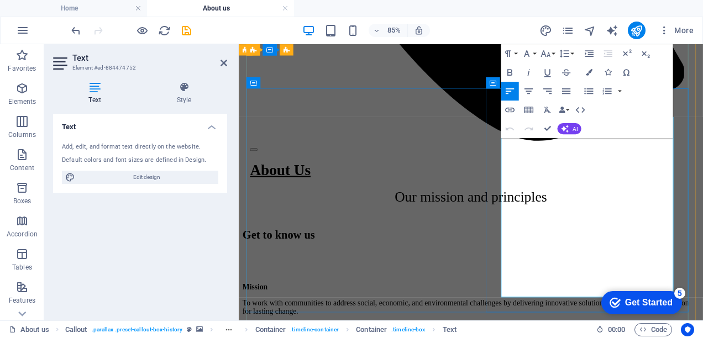
click at [623, 92] on button "button" at bounding box center [621, 91] width 8 height 19
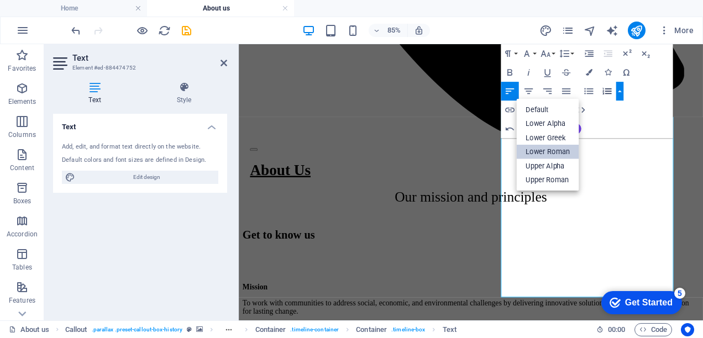
click at [564, 151] on link "Lower Roman" at bounding box center [547, 152] width 63 height 14
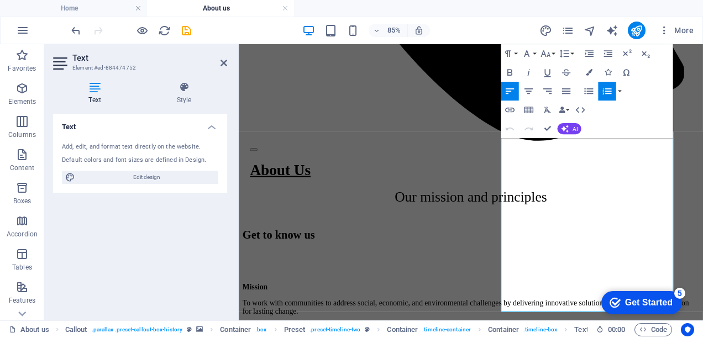
scroll to position [895, 0]
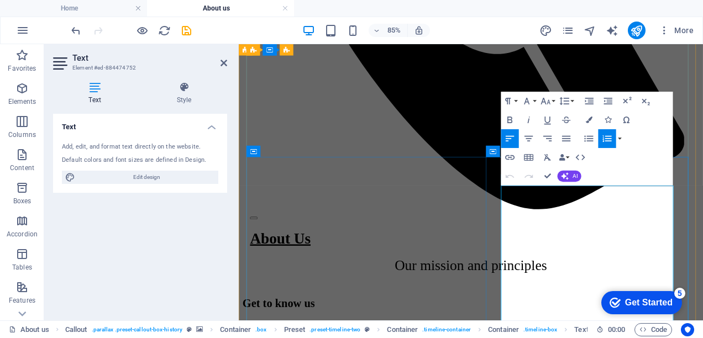
click at [622, 137] on button "button" at bounding box center [621, 138] width 8 height 19
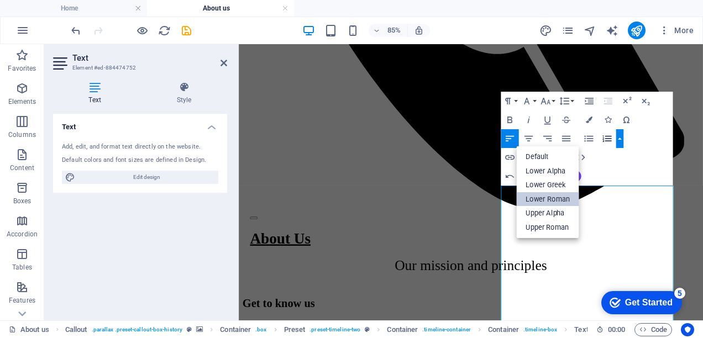
click at [563, 194] on link "Lower Roman" at bounding box center [547, 199] width 63 height 14
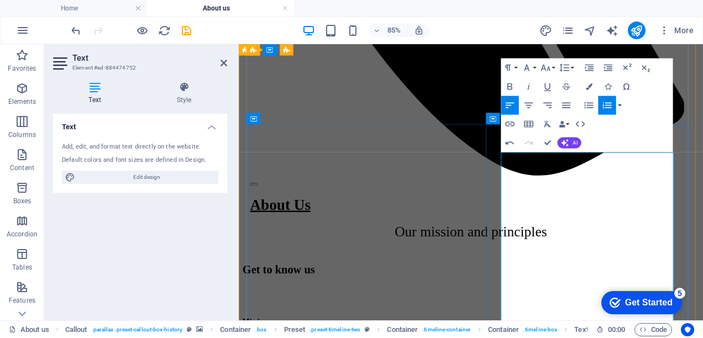
scroll to position [947, 0]
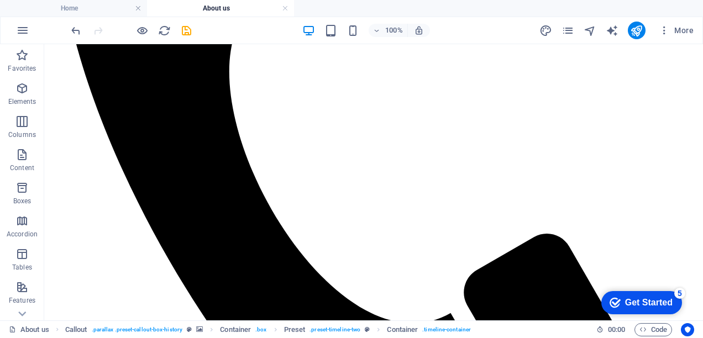
scroll to position [666, 0]
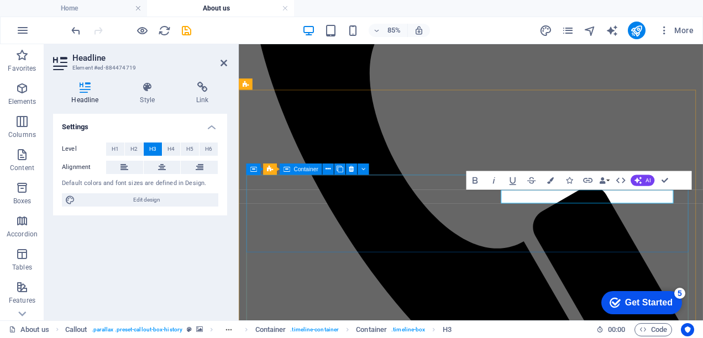
scroll to position [652, 0]
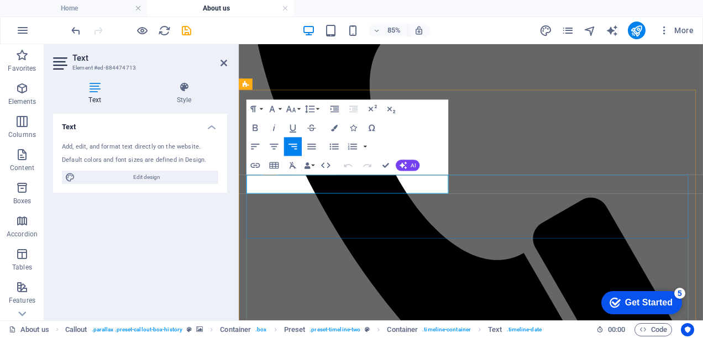
scroll to position [648, 0]
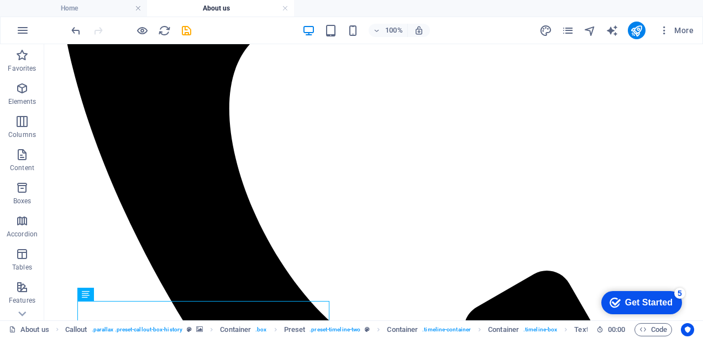
scroll to position [714, 0]
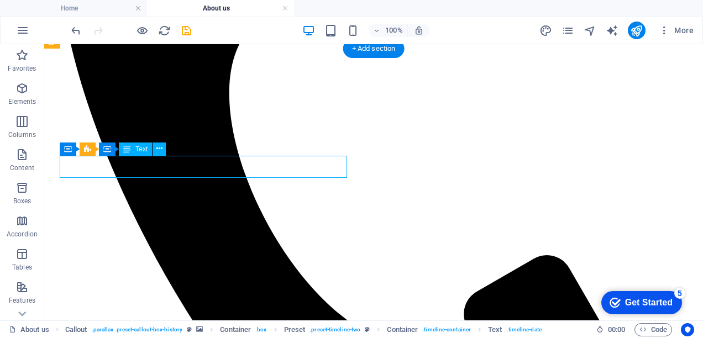
scroll to position [708, 0]
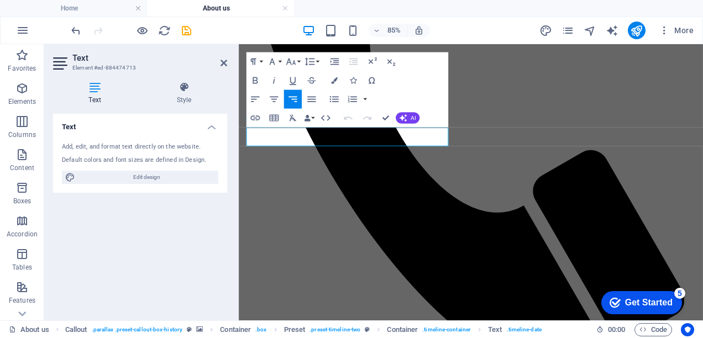
click at [295, 103] on icon "button" at bounding box center [293, 99] width 11 height 11
click at [258, 107] on button "Align Left" at bounding box center [256, 99] width 18 height 19
click at [273, 100] on icon "button" at bounding box center [274, 100] width 8 height 6
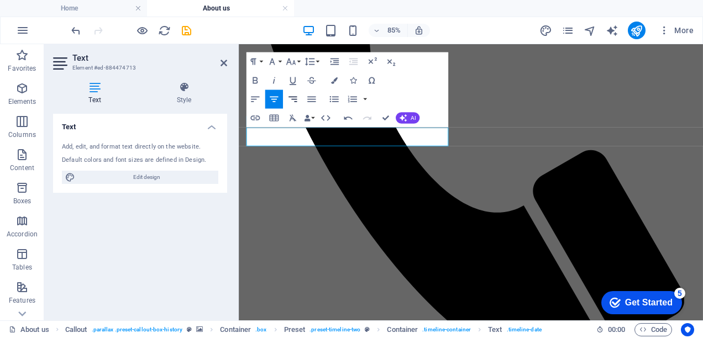
click at [291, 100] on icon "button" at bounding box center [293, 99] width 11 height 11
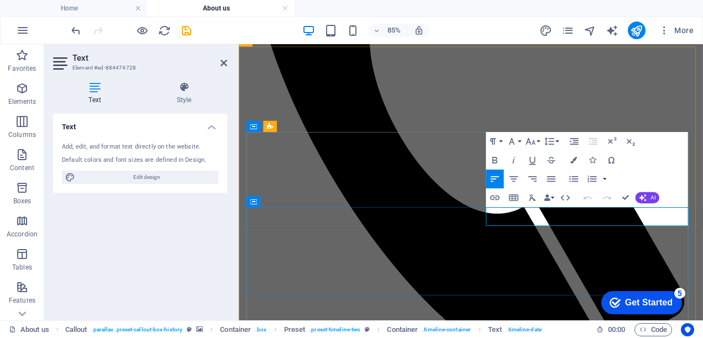
scroll to position [702, 0]
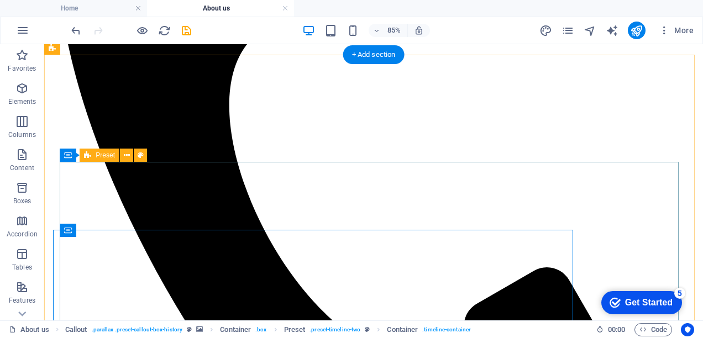
scroll to position [708, 0]
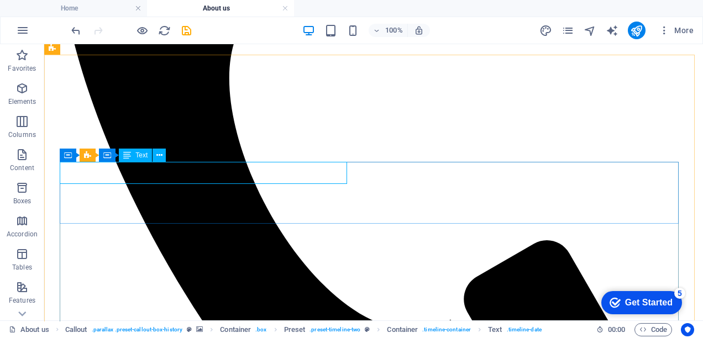
click at [127, 158] on icon at bounding box center [127, 155] width 8 height 13
click at [162, 155] on button at bounding box center [159, 155] width 13 height 13
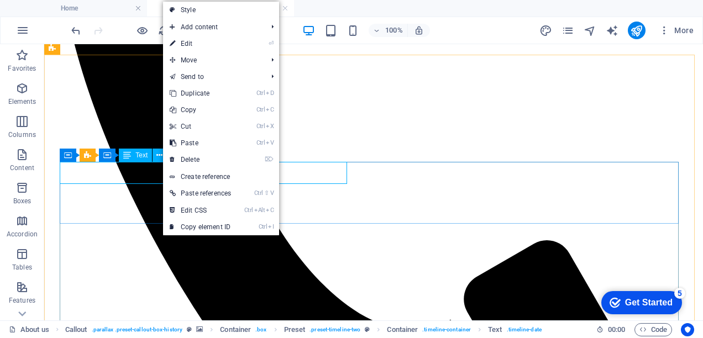
click at [136, 156] on span "Text" at bounding box center [141, 155] width 12 height 7
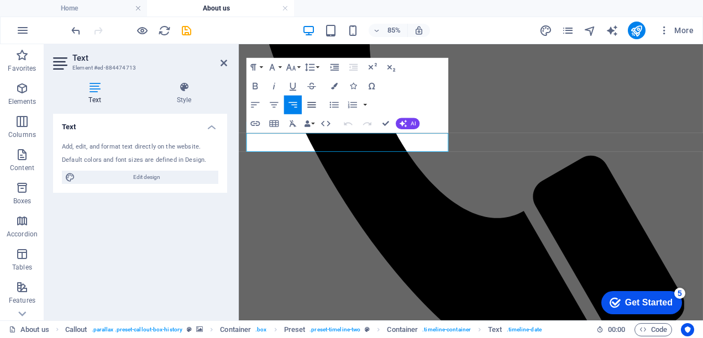
click at [314, 105] on icon "button" at bounding box center [311, 105] width 8 height 6
click at [332, 105] on icon "button" at bounding box center [333, 104] width 11 height 11
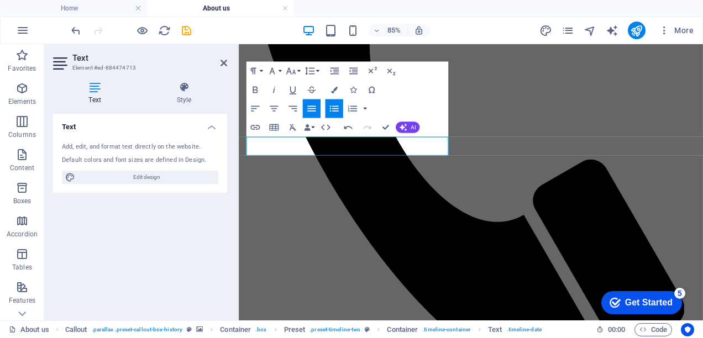
click at [331, 109] on icon "button" at bounding box center [333, 108] width 11 height 11
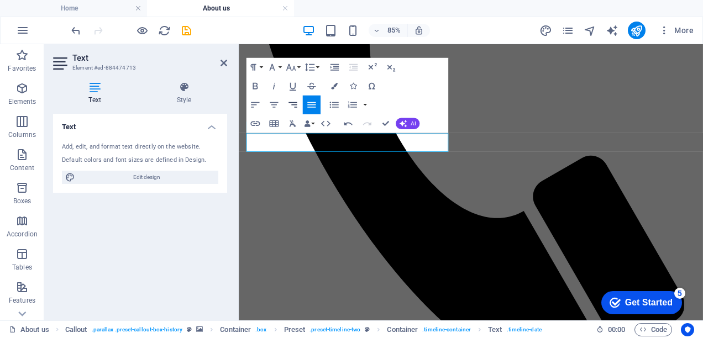
click at [298, 101] on icon "button" at bounding box center [293, 104] width 11 height 11
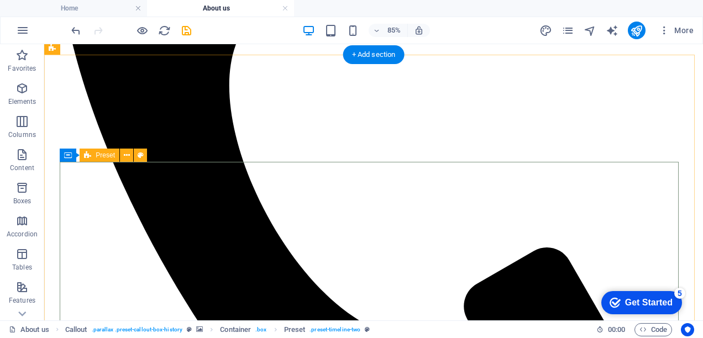
scroll to position [708, 0]
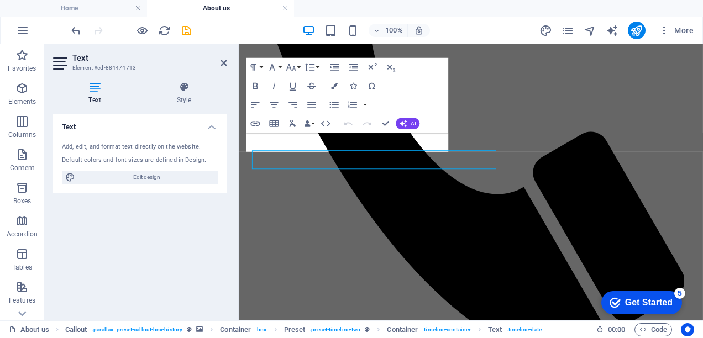
scroll to position [701, 0]
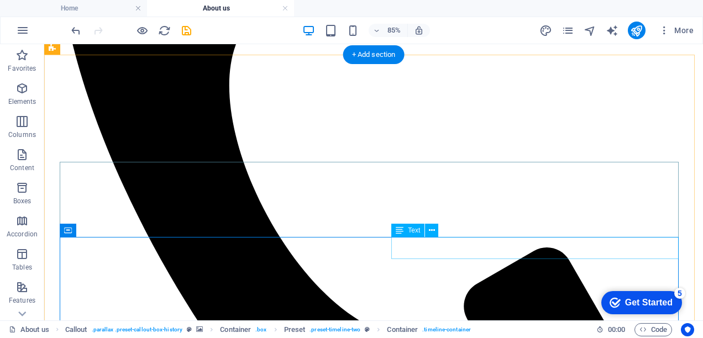
scroll to position [708, 0]
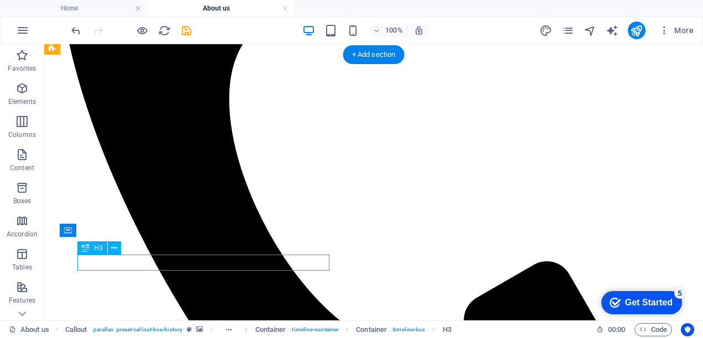
scroll to position [701, 0]
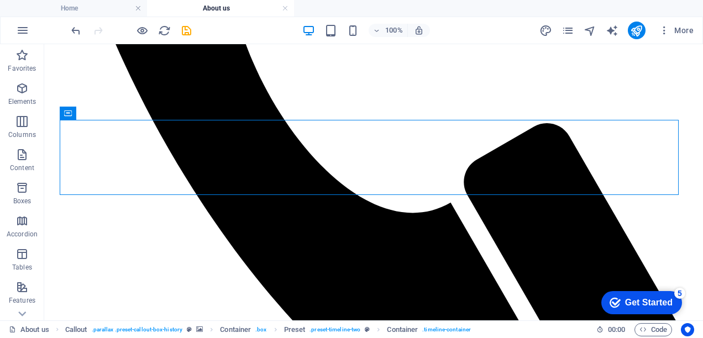
scroll to position [834, 0]
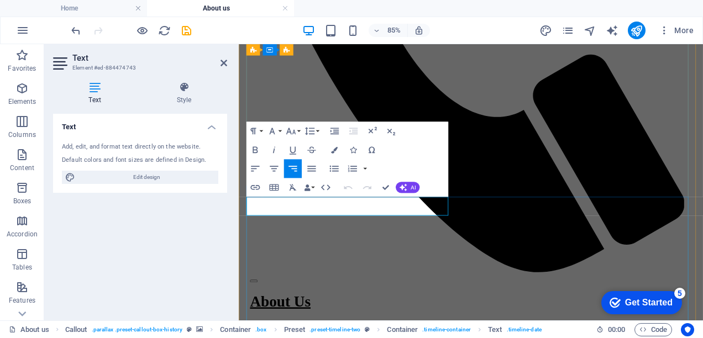
scroll to position [816, 0]
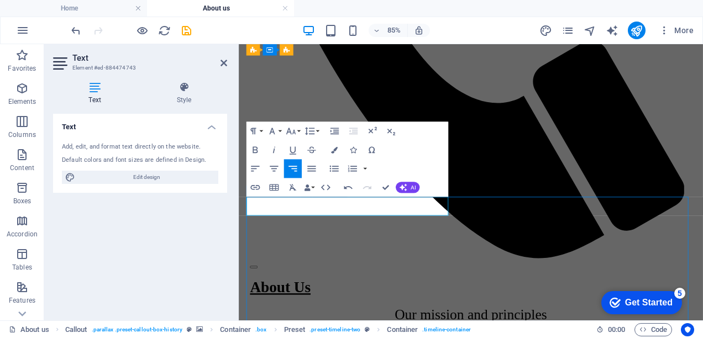
scroll to position [809, 0]
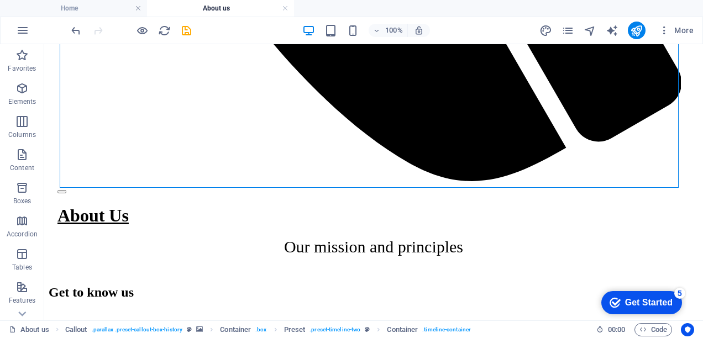
scroll to position [1105, 0]
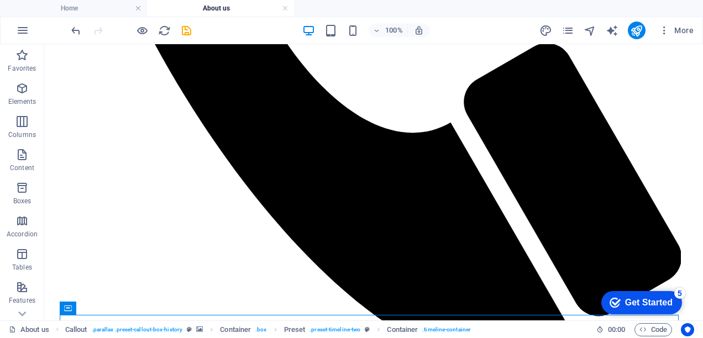
scroll to position [857, 0]
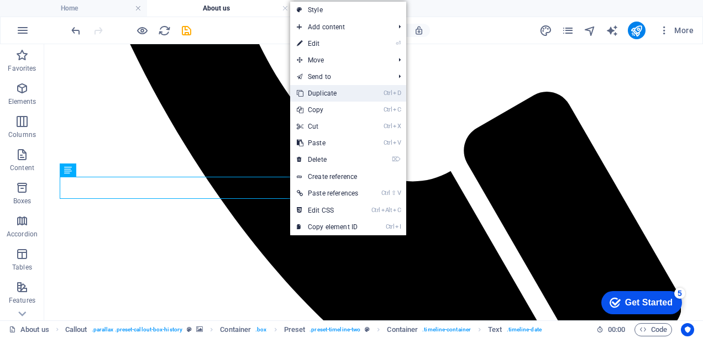
click at [315, 98] on link "Ctrl D Duplicate" at bounding box center [327, 93] width 75 height 17
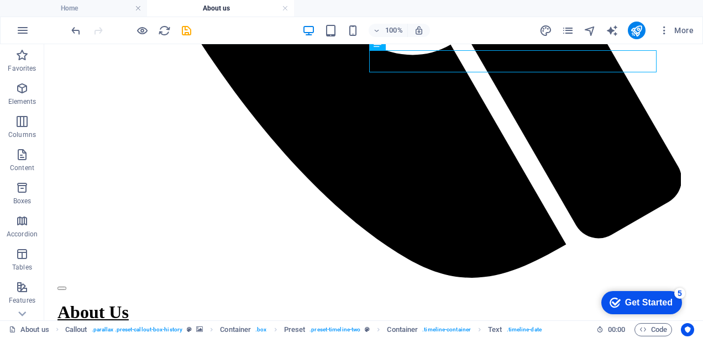
scroll to position [898, 0]
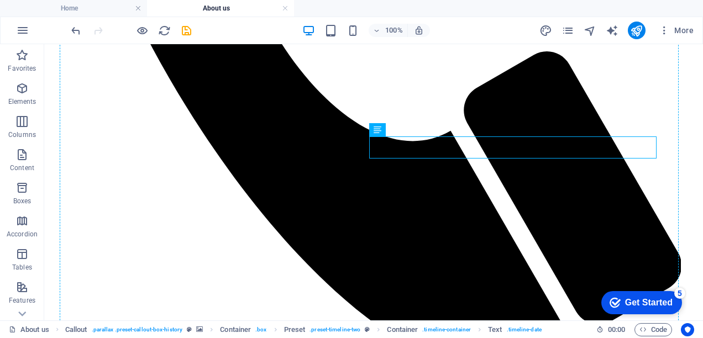
drag, startPoint x: 519, startPoint y: 147, endPoint x: 519, endPoint y: 162, distance: 14.9
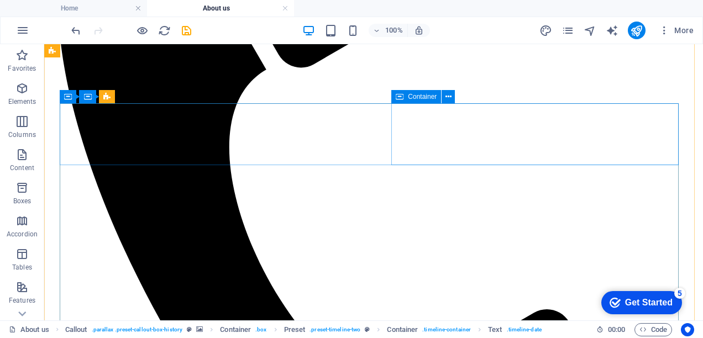
scroll to position [591, 0]
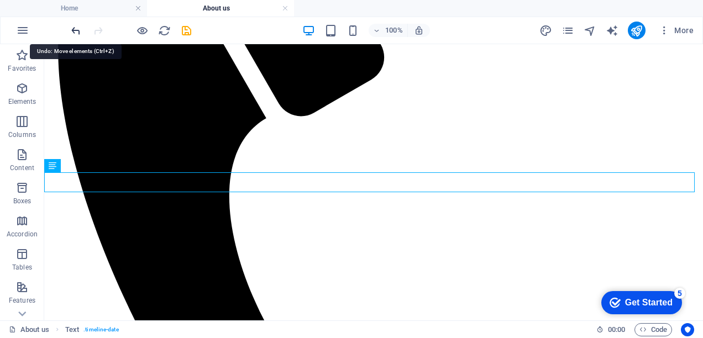
click at [71, 30] on icon "undo" at bounding box center [76, 30] width 13 height 13
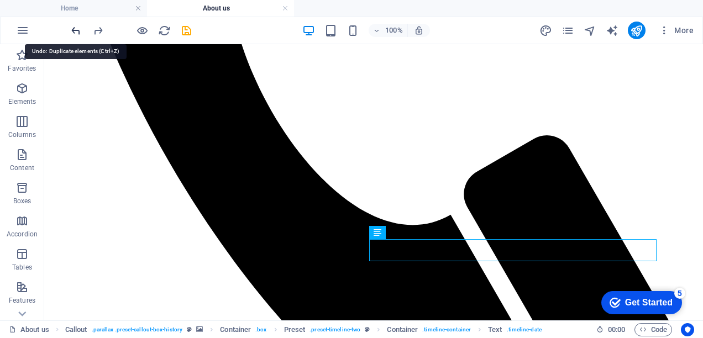
scroll to position [863, 0]
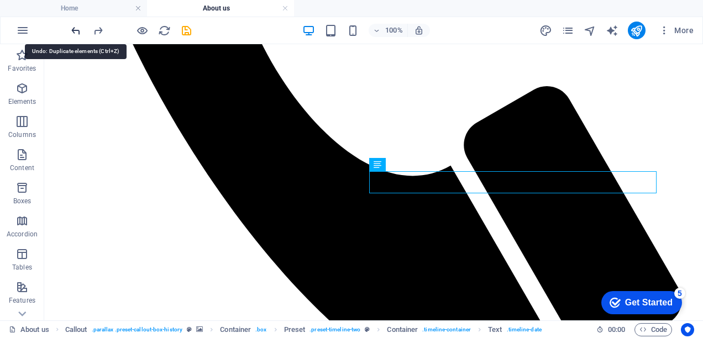
click at [71, 30] on icon "undo" at bounding box center [76, 30] width 13 height 13
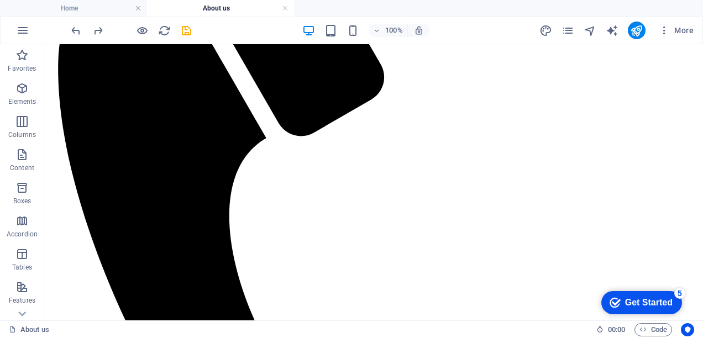
scroll to position [644, 0]
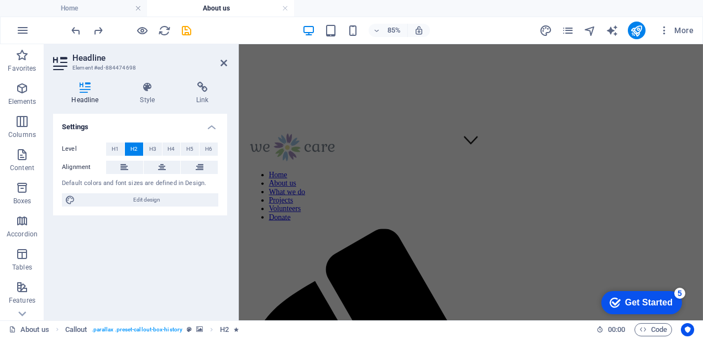
scroll to position [175, 0]
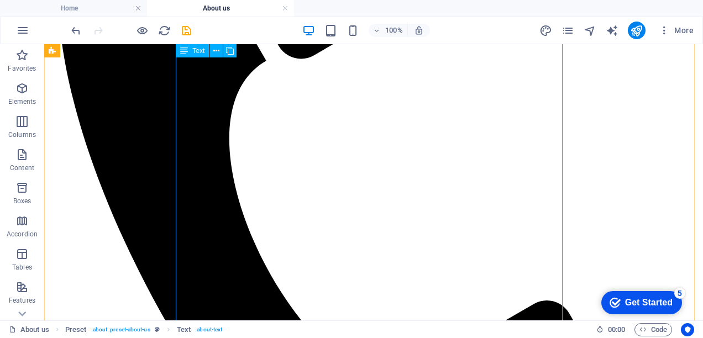
scroll to position [323, 0]
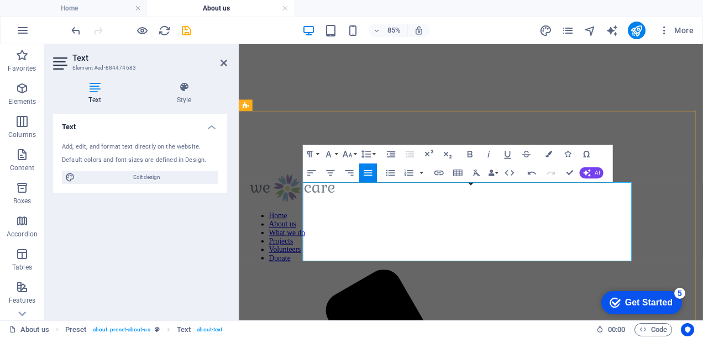
drag, startPoint x: 393, startPoint y: 211, endPoint x: 315, endPoint y: 218, distance: 77.8
click at [467, 149] on icon "button" at bounding box center [470, 153] width 11 height 11
click at [352, 150] on icon "button" at bounding box center [347, 153] width 11 height 11
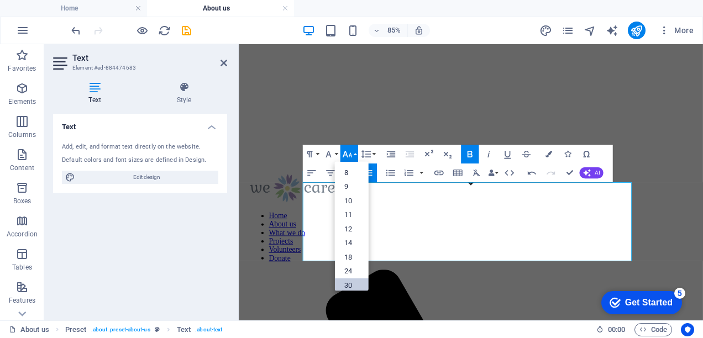
click at [359, 280] on link "30" at bounding box center [352, 285] width 34 height 14
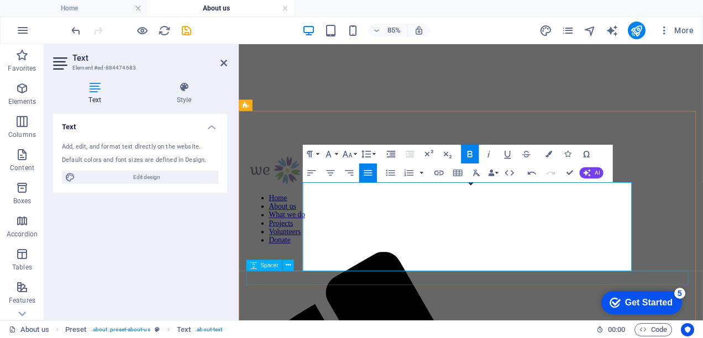
scroll to position [333, 0]
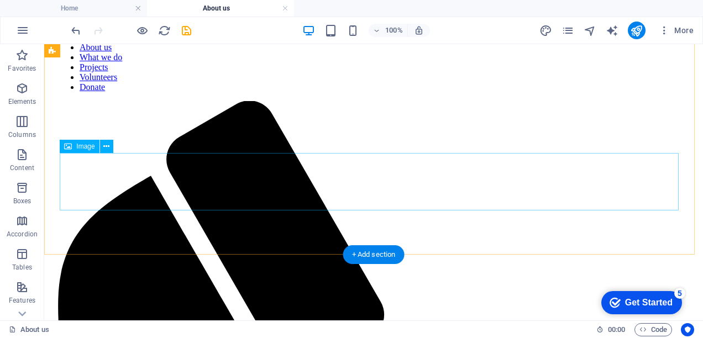
drag, startPoint x: 477, startPoint y: 196, endPoint x: 482, endPoint y: 197, distance: 5.6
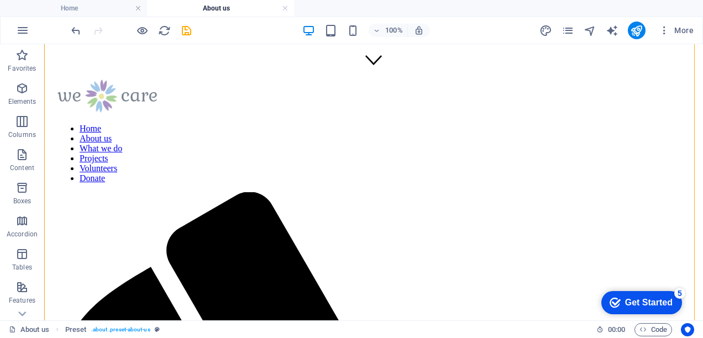
scroll to position [223, 0]
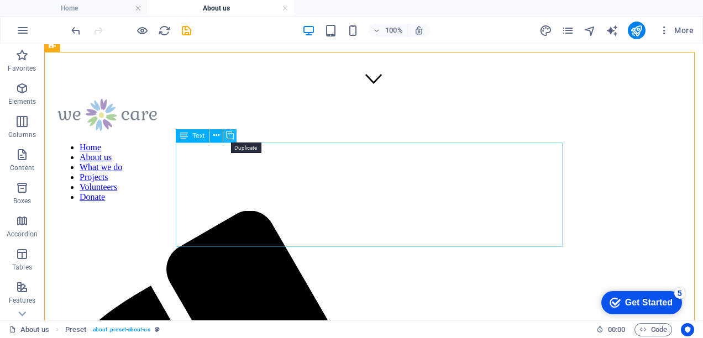
click at [226, 133] on icon at bounding box center [230, 136] width 8 height 12
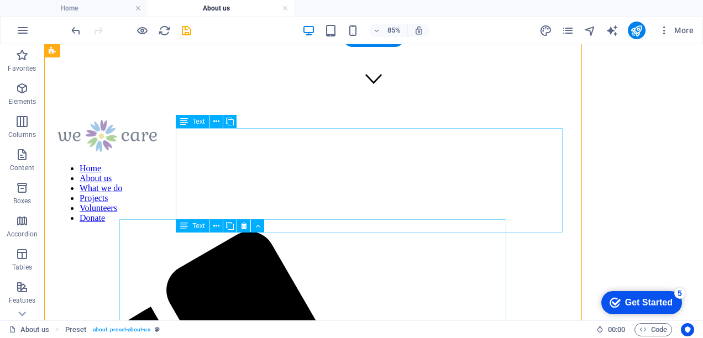
scroll to position [237, 0]
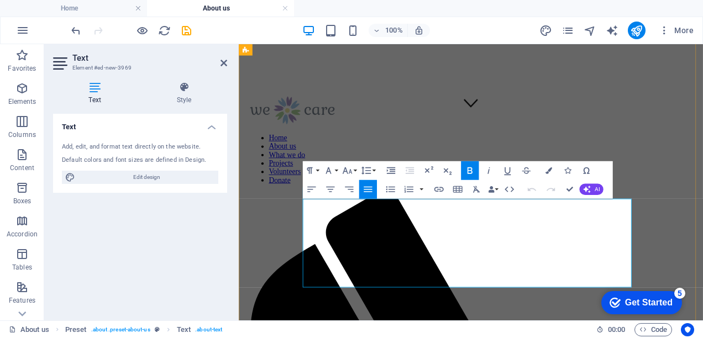
scroll to position [230, 0]
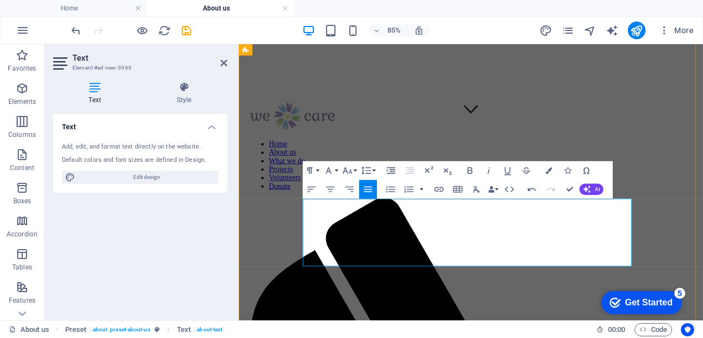
drag, startPoint x: 456, startPoint y: 234, endPoint x: 321, endPoint y: 233, distance: 134.4
click at [349, 191] on icon "button" at bounding box center [349, 189] width 11 height 11
click at [477, 171] on button "Bold" at bounding box center [470, 170] width 18 height 19
click at [354, 168] on button "Font Size" at bounding box center [350, 170] width 18 height 19
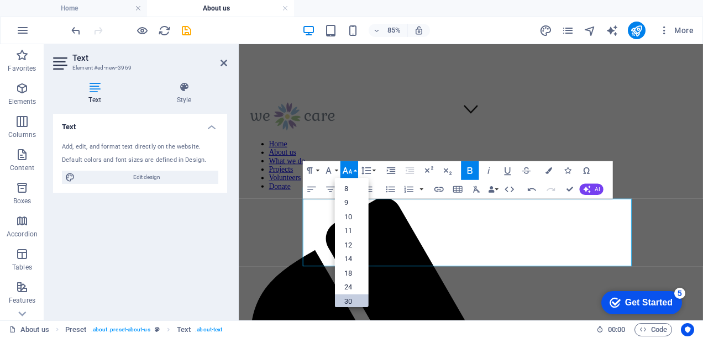
click at [360, 302] on link "30" at bounding box center [352, 302] width 34 height 14
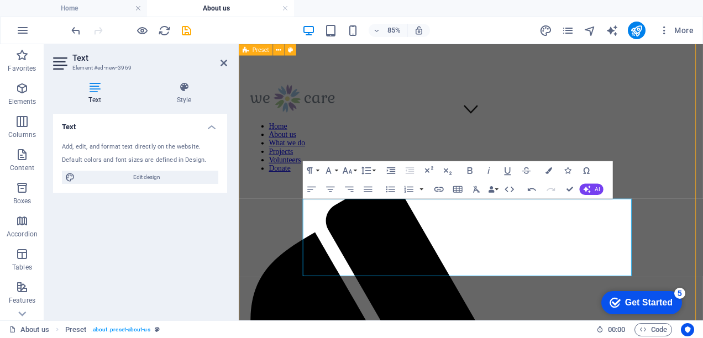
scroll to position [237, 0]
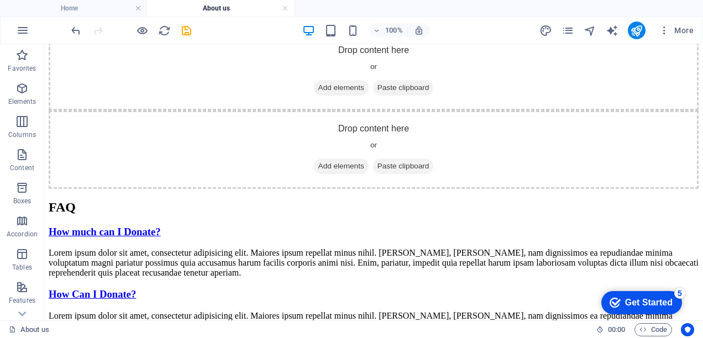
scroll to position [2403, 0]
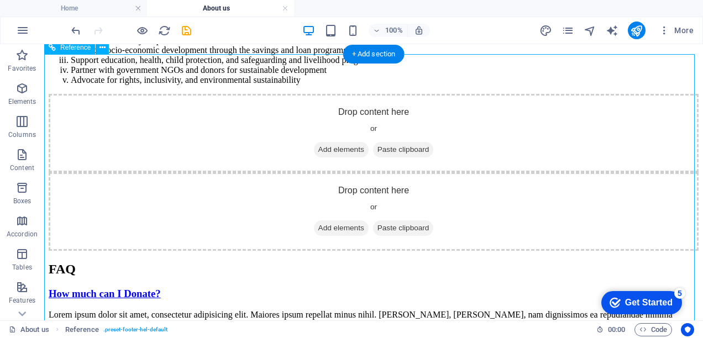
scroll to position [2492, 0]
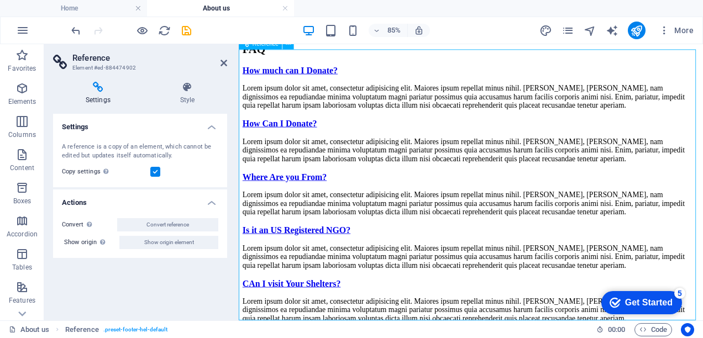
click at [199, 96] on h4 "Style" at bounding box center [188, 93] width 80 height 23
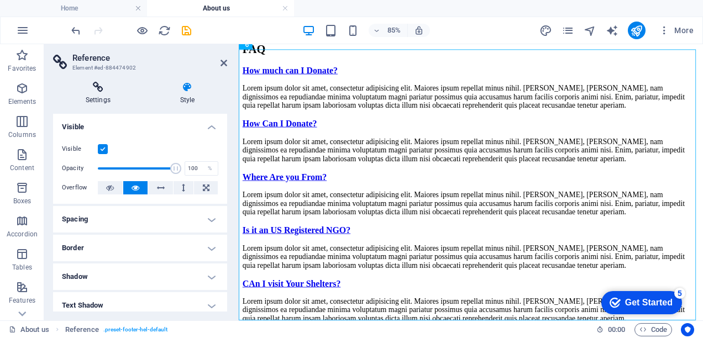
click at [113, 90] on icon at bounding box center [98, 87] width 90 height 11
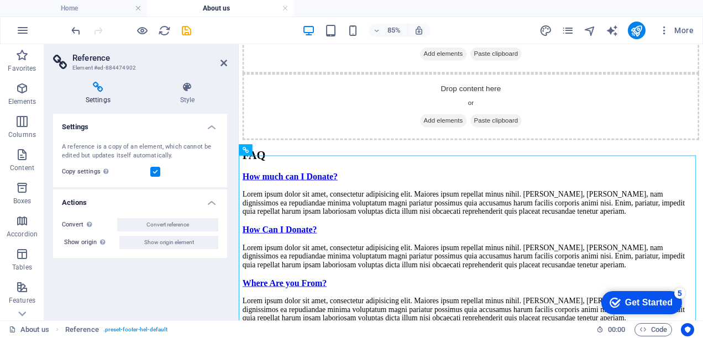
scroll to position [2443, 0]
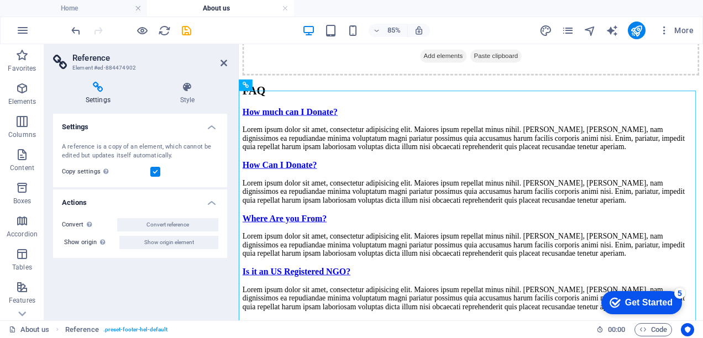
click at [100, 90] on icon at bounding box center [98, 87] width 90 height 11
click at [21, 312] on icon at bounding box center [21, 313] width 15 height 15
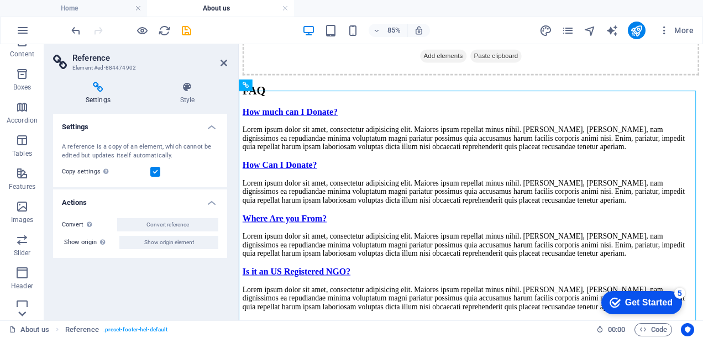
scroll to position [221, 0]
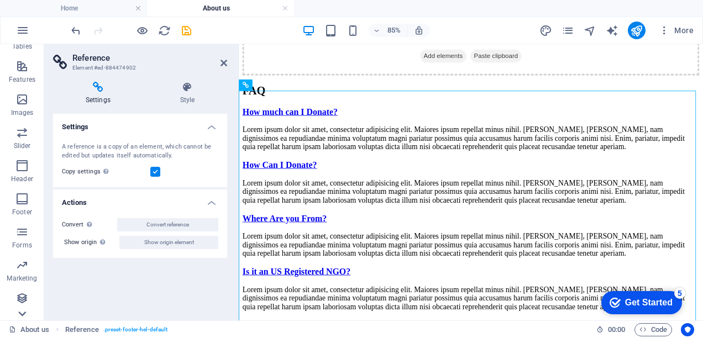
click at [21, 312] on div "Favorites Elements Columns Content Boxes Accordion Tables Features Images Slide…" at bounding box center [22, 182] width 44 height 276
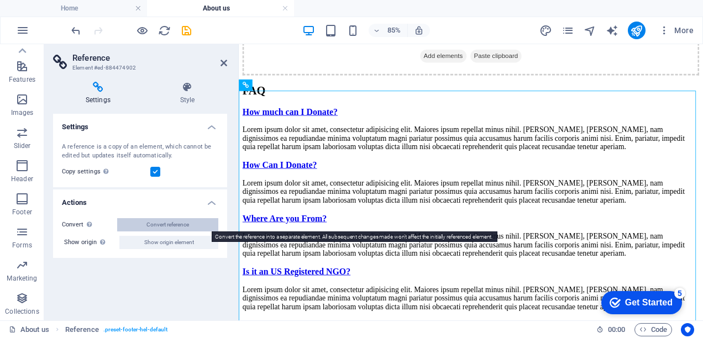
click at [154, 230] on span "Convert reference" at bounding box center [168, 224] width 43 height 13
select select "footer"
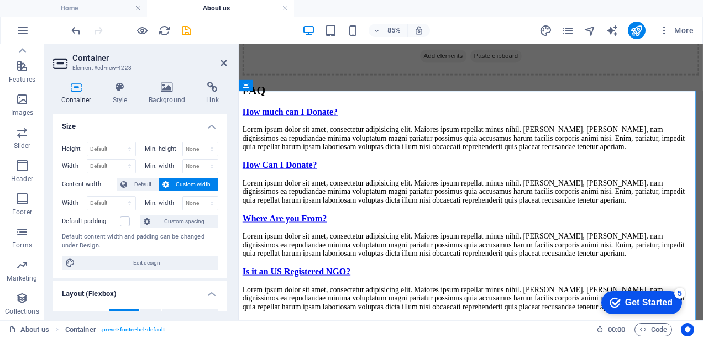
scroll to position [0, 0]
click at [124, 91] on icon at bounding box center [121, 87] width 32 height 11
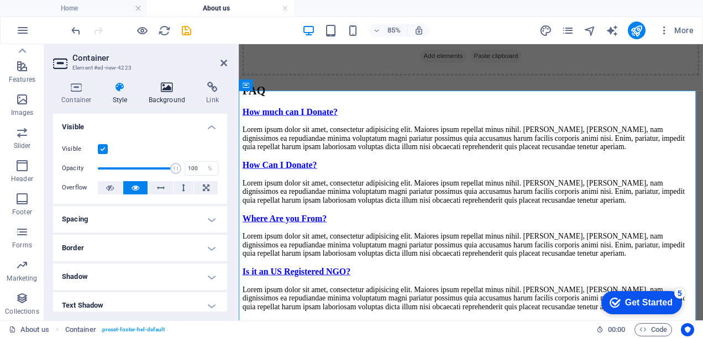
click at [154, 85] on icon at bounding box center [167, 87] width 54 height 11
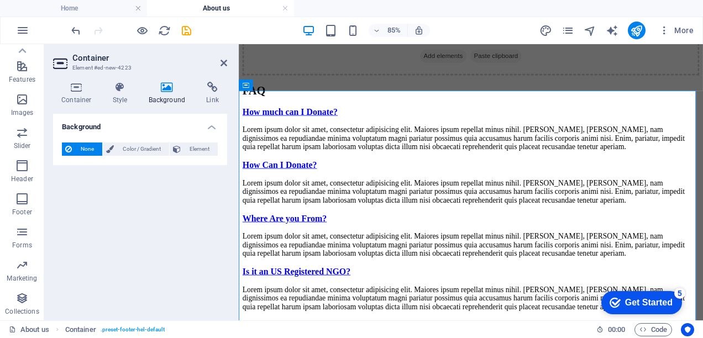
click at [199, 93] on h4 "Link" at bounding box center [212, 93] width 29 height 23
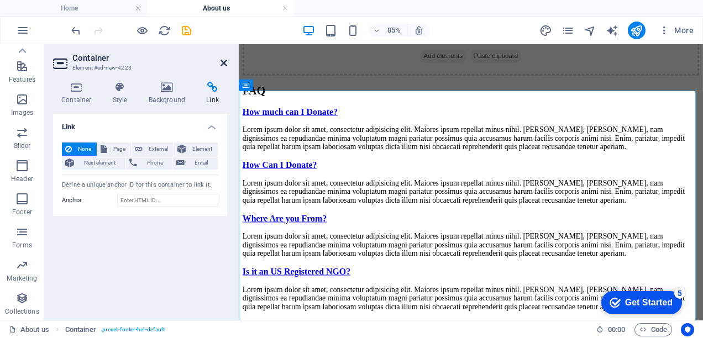
click at [222, 60] on icon at bounding box center [224, 63] width 7 height 9
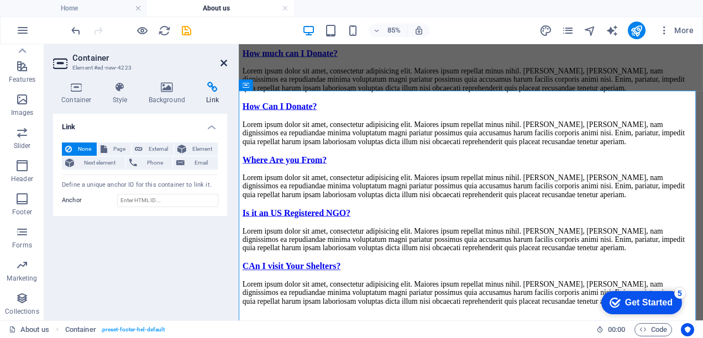
scroll to position [2351, 0]
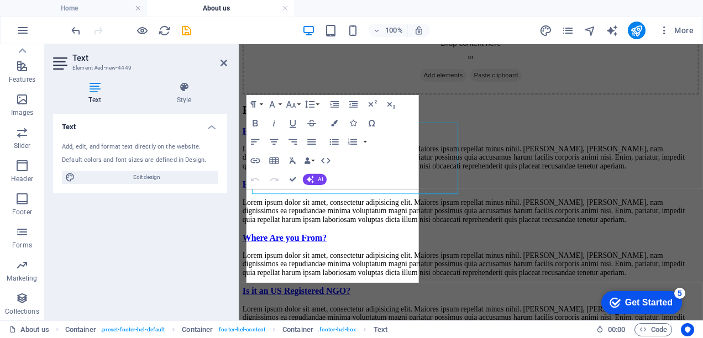
scroll to position [2443, 0]
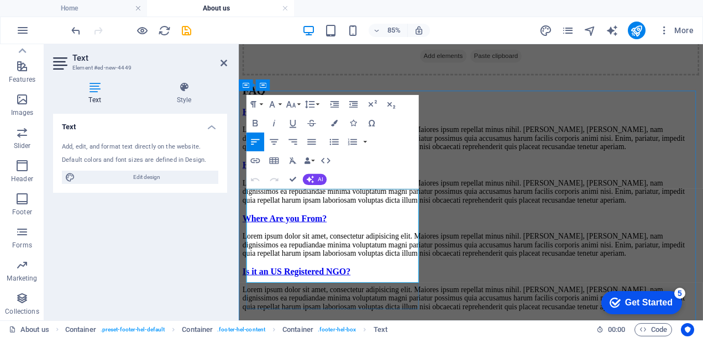
drag, startPoint x: 263, startPoint y: 221, endPoint x: 299, endPoint y: 223, distance: 35.5
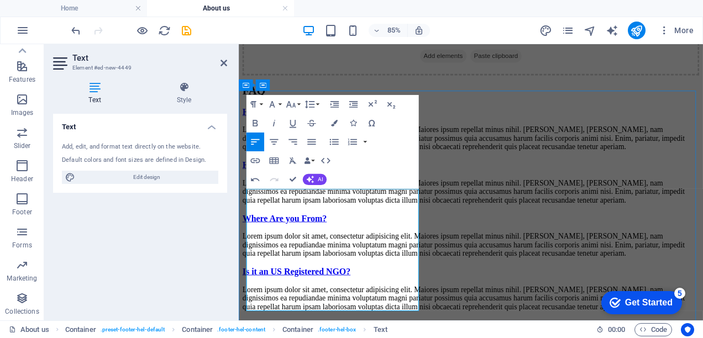
click at [143, 260] on div "Text Add, edit, and format text directly on the website. Default colors and fon…" at bounding box center [140, 213] width 174 height 198
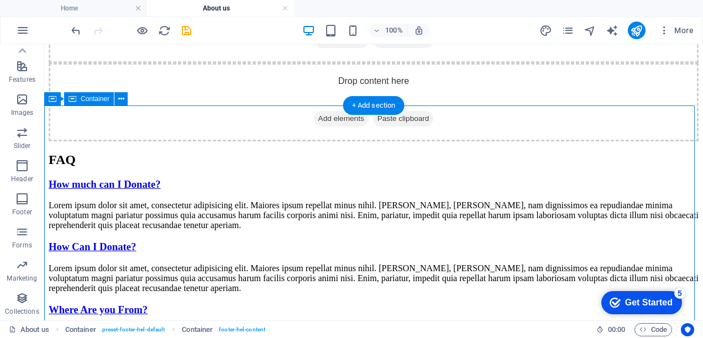
scroll to position [2351, 0]
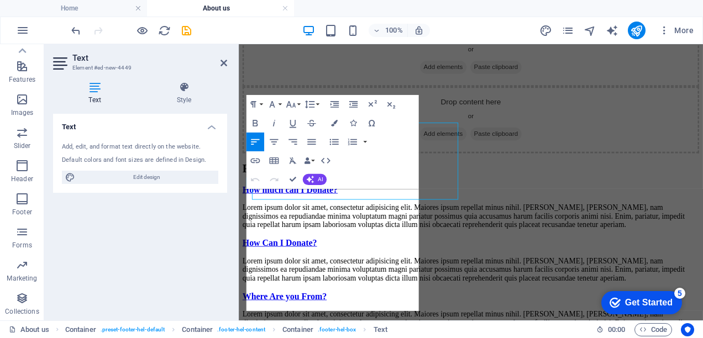
scroll to position [2443, 0]
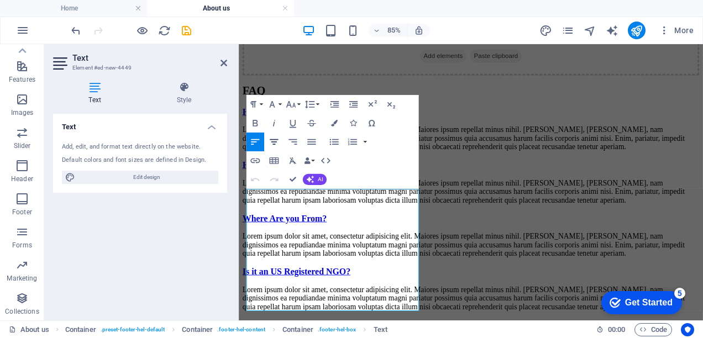
click at [273, 144] on icon "button" at bounding box center [274, 142] width 8 height 6
click at [259, 142] on icon "button" at bounding box center [255, 141] width 11 height 11
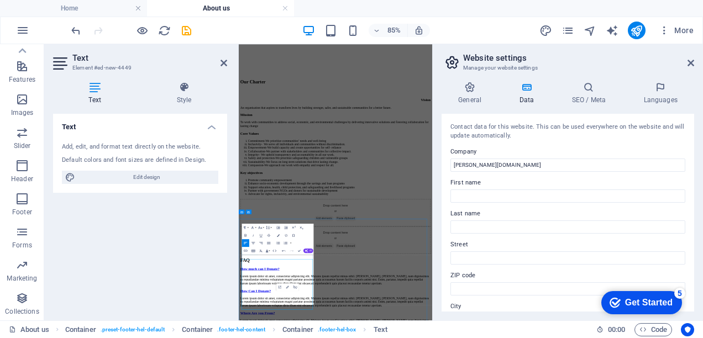
scroll to position [1999, 0]
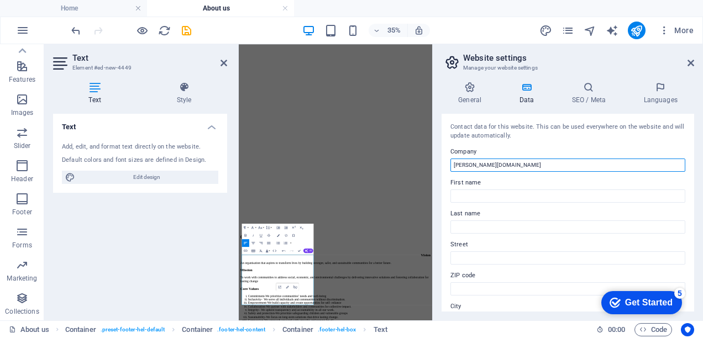
click at [481, 167] on input "[PERSON_NAME][DOMAIN_NAME]" at bounding box center [568, 165] width 235 height 13
drag, startPoint x: 481, startPoint y: 167, endPoint x: 444, endPoint y: 168, distance: 37.6
click at [444, 168] on div "Contact data for this website. This can be used everywhere on the website and w…" at bounding box center [568, 213] width 253 height 198
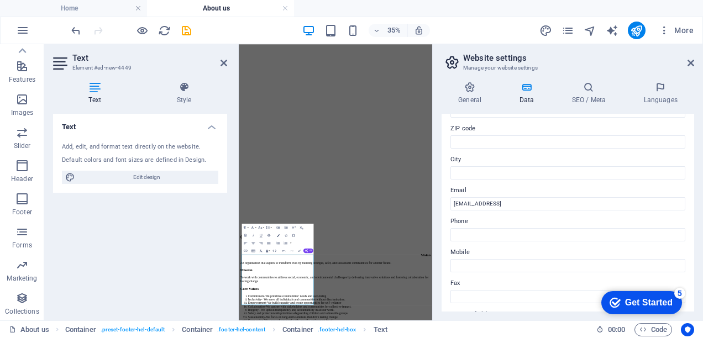
scroll to position [152, 0]
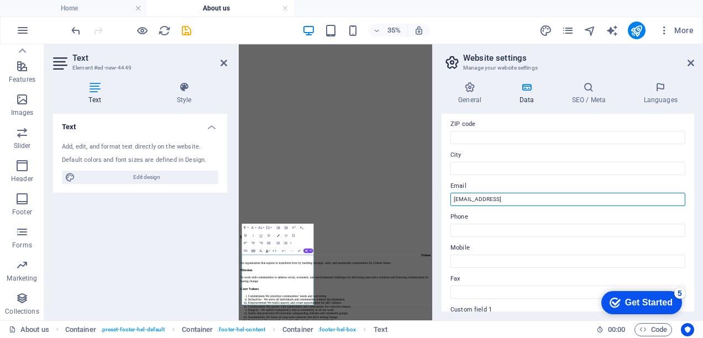
drag, startPoint x: 637, startPoint y: 199, endPoint x: 439, endPoint y: 209, distance: 198.2
click at [439, 209] on div "General Data SEO / Meta Languages Website name [PERSON_NAME][DOMAIN_NAME] Logo …" at bounding box center [568, 197] width 270 height 248
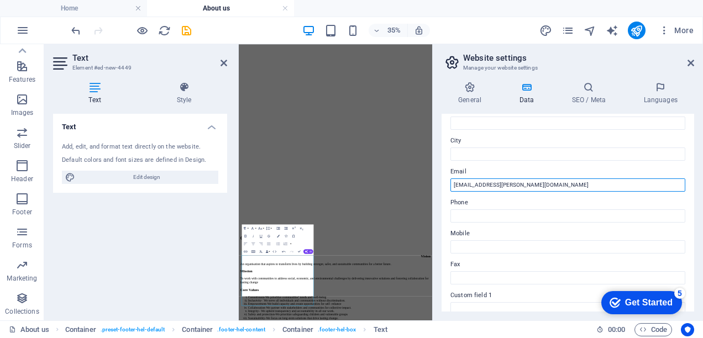
scroll to position [175, 0]
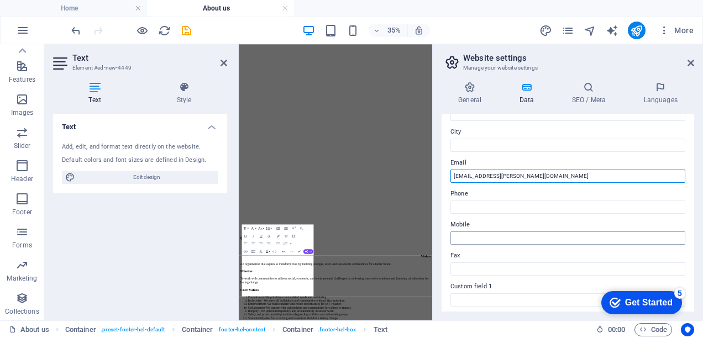
type input "[EMAIL_ADDRESS][PERSON_NAME][DOMAIN_NAME]"
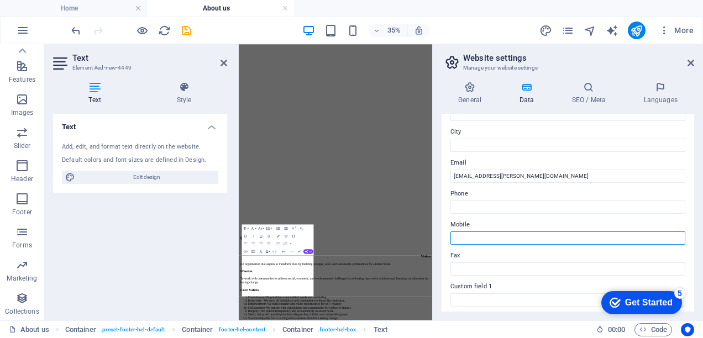
click at [463, 238] on input "Mobile" at bounding box center [568, 238] width 235 height 13
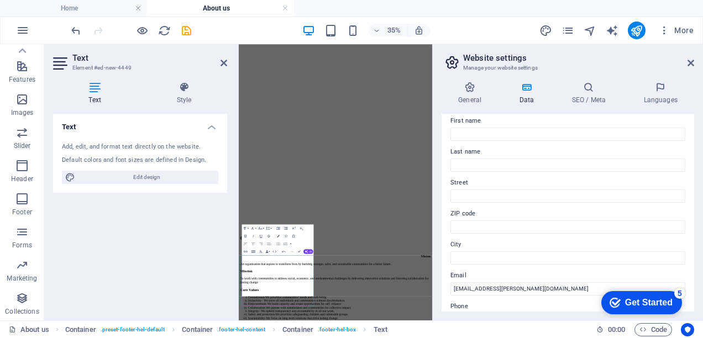
scroll to position [48, 0]
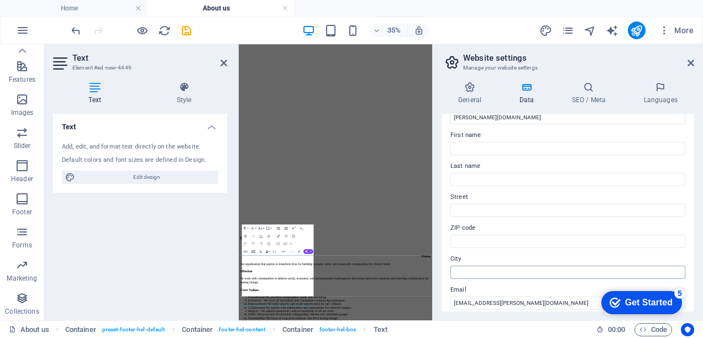
type input "0758405477"
click at [504, 267] on input "City" at bounding box center [568, 272] width 235 height 13
type input "[GEOGRAPHIC_DATA]"
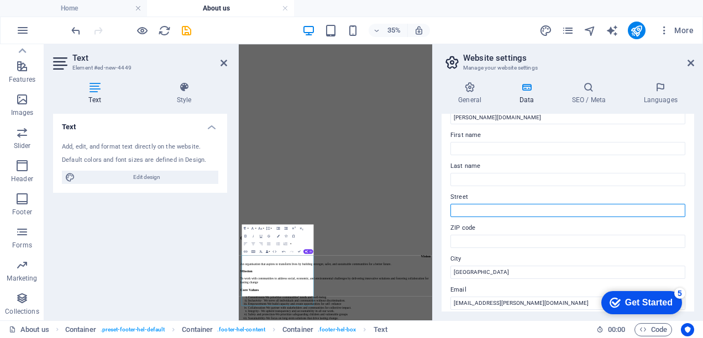
click at [462, 208] on input "Street" at bounding box center [568, 210] width 235 height 13
type input "Ruai"
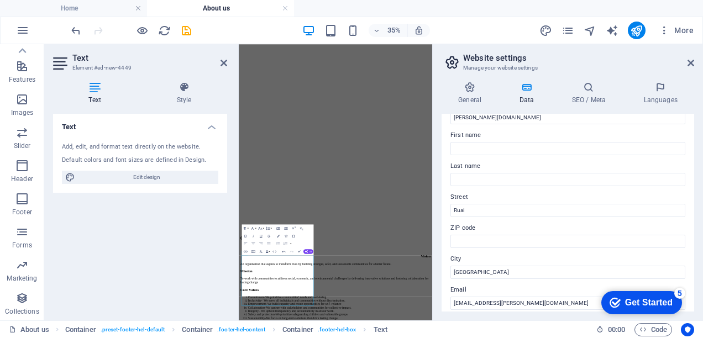
click at [169, 216] on div "Text Add, edit, and format text directly on the website. Default colors and fon…" at bounding box center [140, 213] width 174 height 198
click at [269, 250] on button "Data Bindings" at bounding box center [268, 252] width 6 height 8
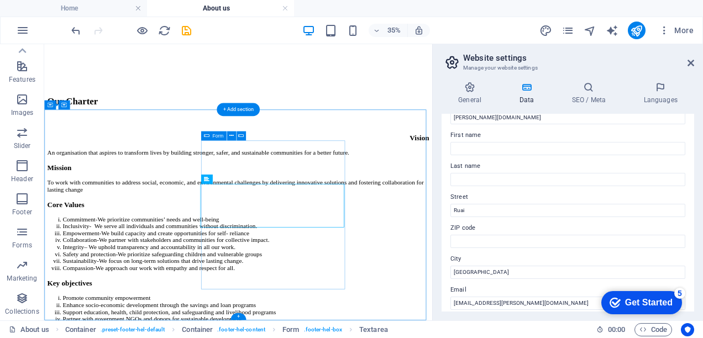
scroll to position [2391, 0]
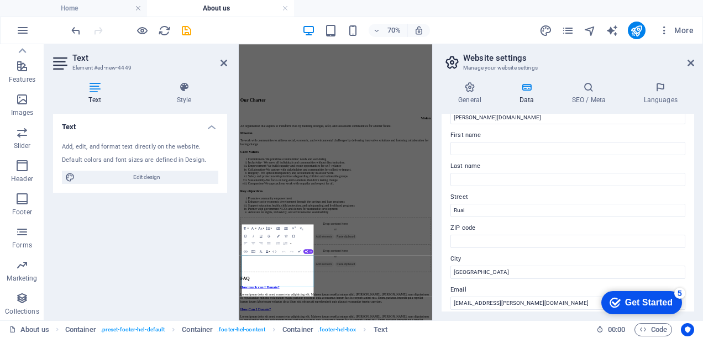
scroll to position [1996, 0]
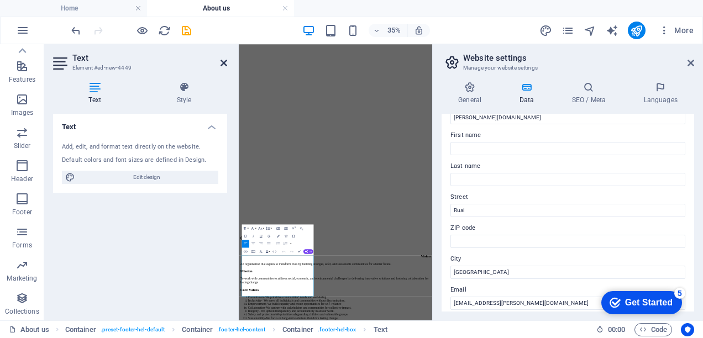
click at [223, 65] on icon at bounding box center [224, 63] width 7 height 9
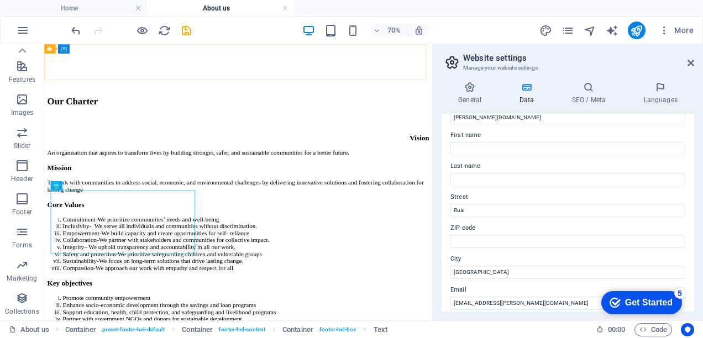
scroll to position [2391, 0]
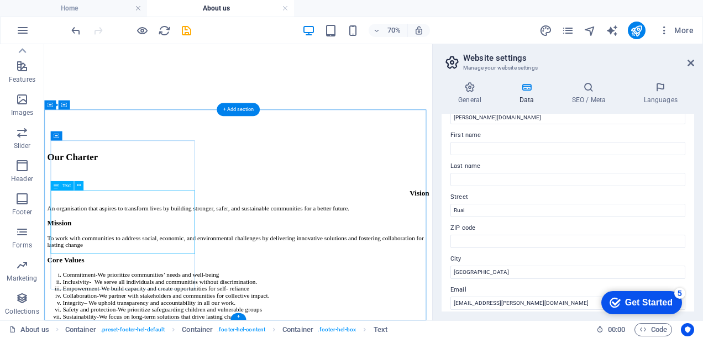
scroll to position [1996, 0]
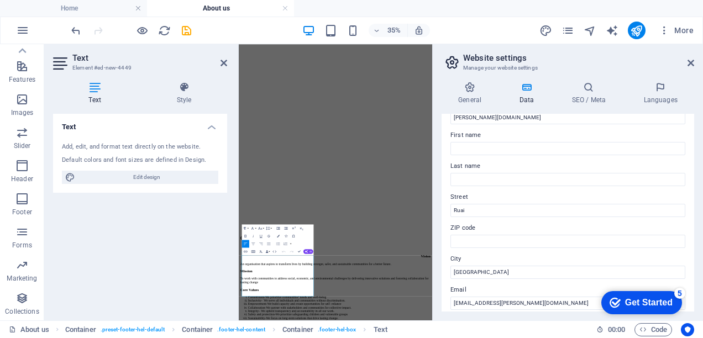
click at [171, 243] on div "Text Add, edit, and format text directly on the website. Default colors and fon…" at bounding box center [140, 213] width 174 height 198
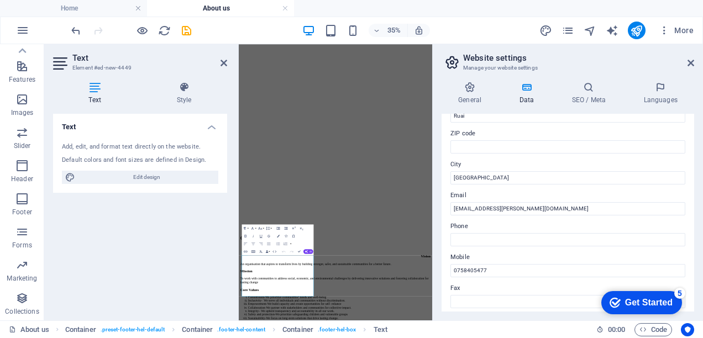
scroll to position [333, 0]
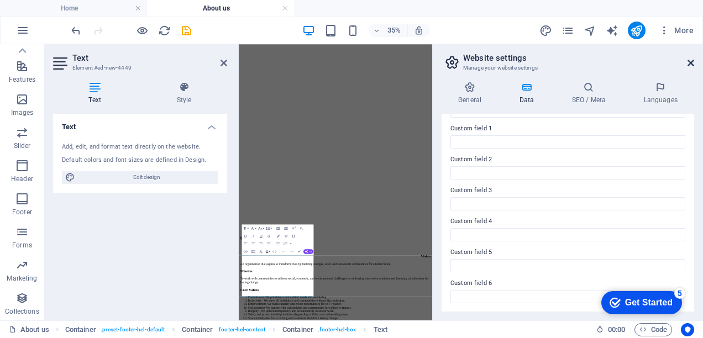
click at [689, 66] on icon at bounding box center [691, 63] width 7 height 9
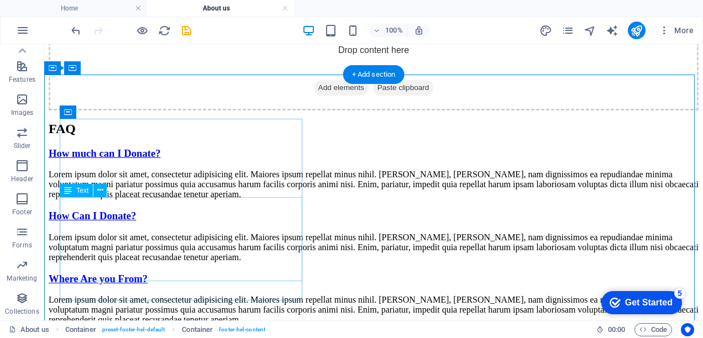
scroll to position [2382, 0]
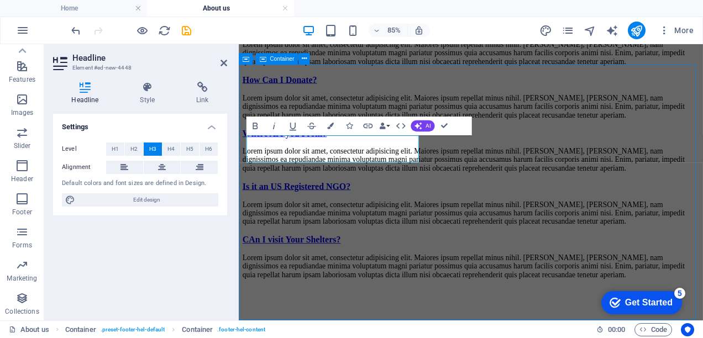
scroll to position [2397, 0]
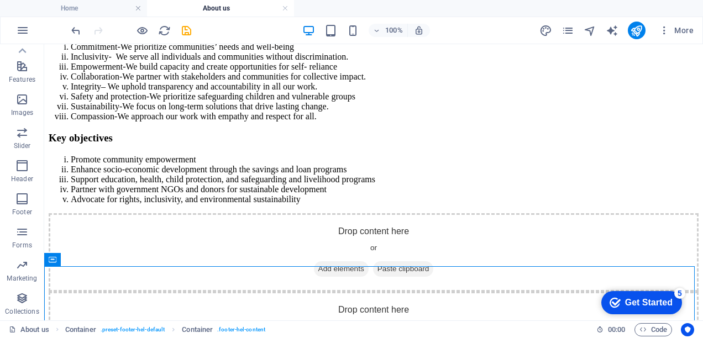
scroll to position [2190, 0]
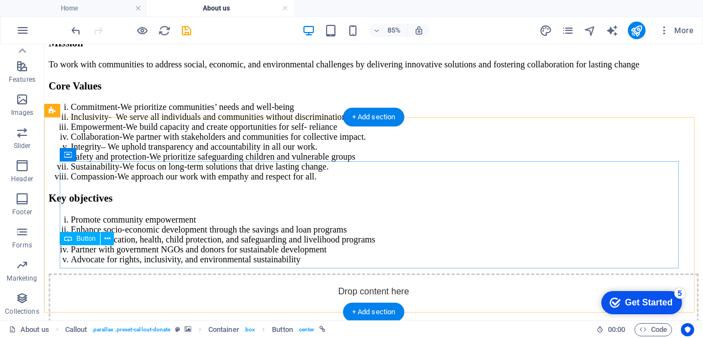
scroll to position [2145, 0]
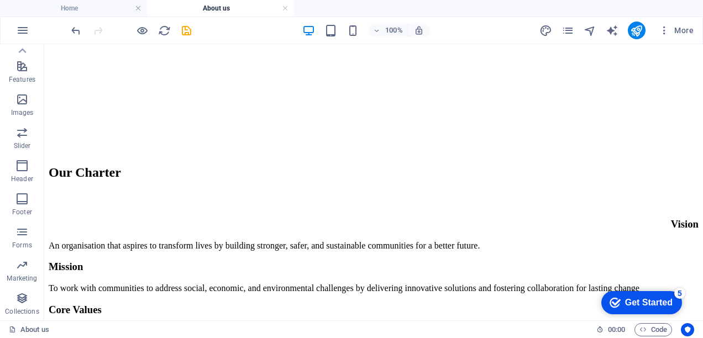
scroll to position [1949, 0]
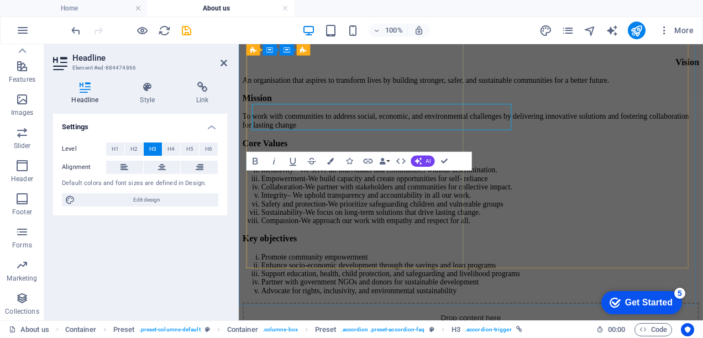
scroll to position [2001, 0]
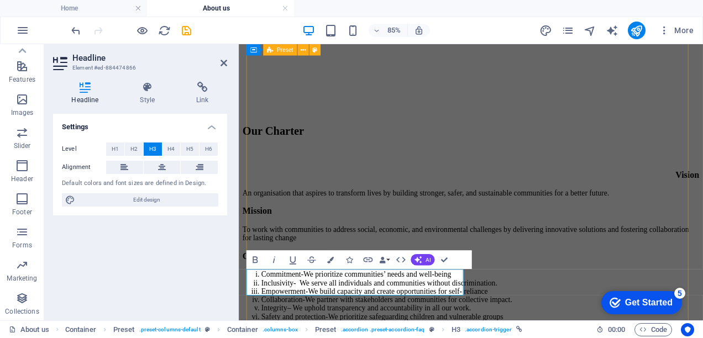
scroll to position [1834, 0]
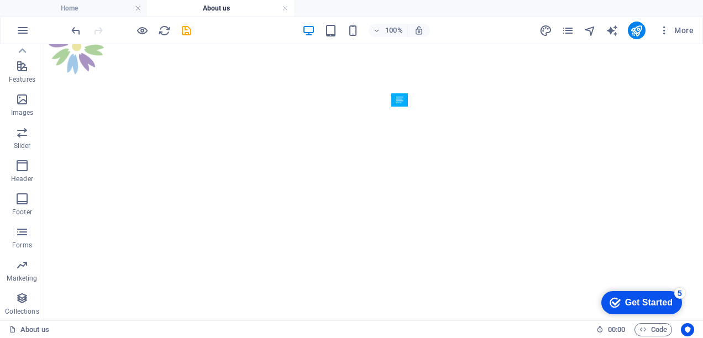
scroll to position [1507, 0]
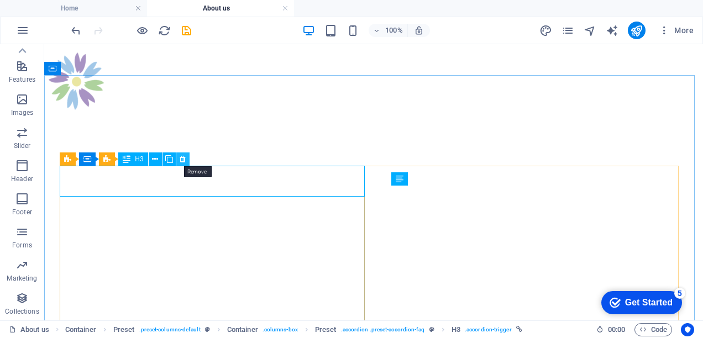
click at [180, 160] on icon at bounding box center [183, 160] width 6 height 12
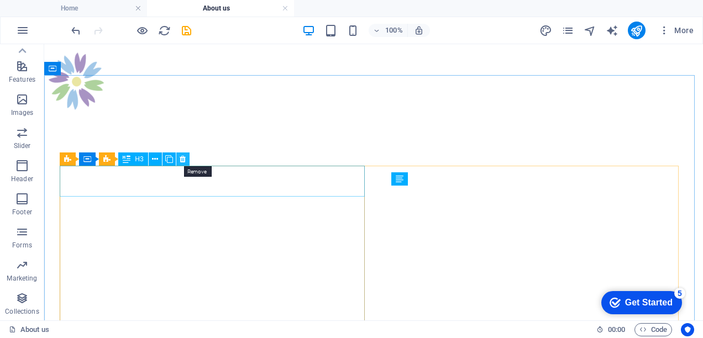
click at [182, 158] on icon at bounding box center [183, 160] width 6 height 12
drag, startPoint x: 180, startPoint y: 156, endPoint x: 132, endPoint y: 117, distance: 62.9
click at [180, 156] on icon at bounding box center [183, 160] width 6 height 12
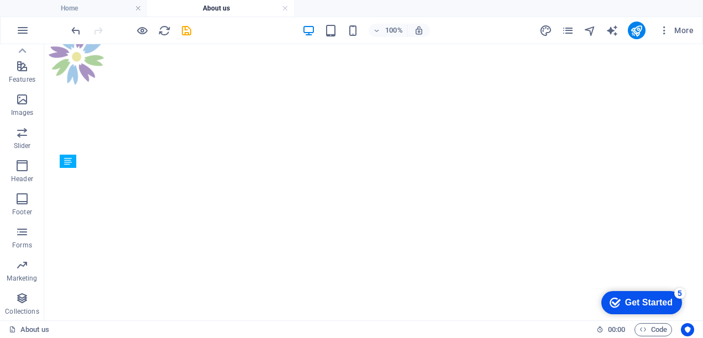
scroll to position [1525, 0]
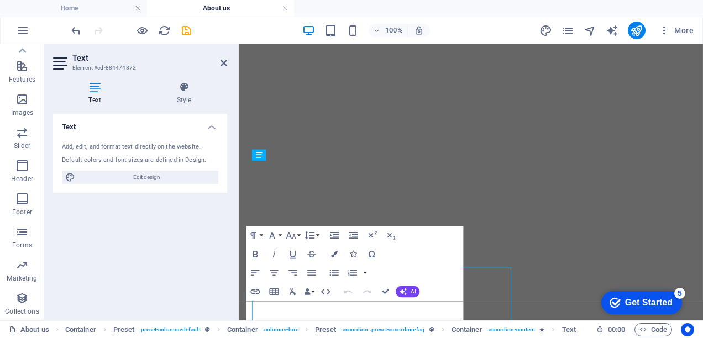
scroll to position [1512, 0]
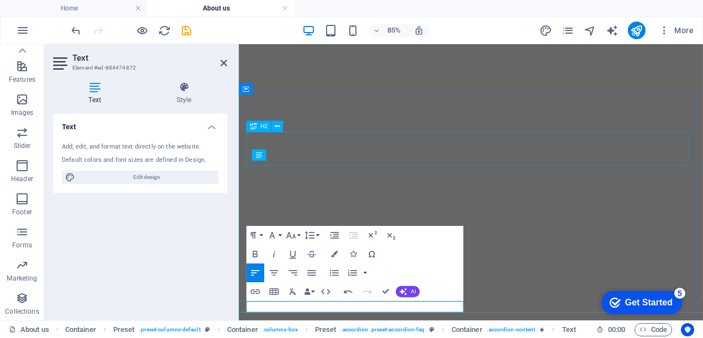
drag, startPoint x: 438, startPoint y: 158, endPoint x: 601, endPoint y: 141, distance: 163.4
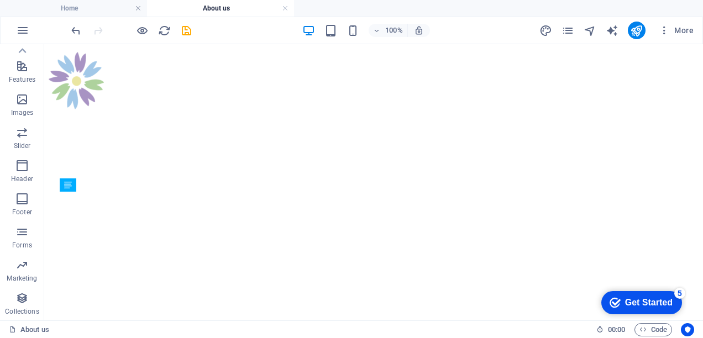
scroll to position [1454, 0]
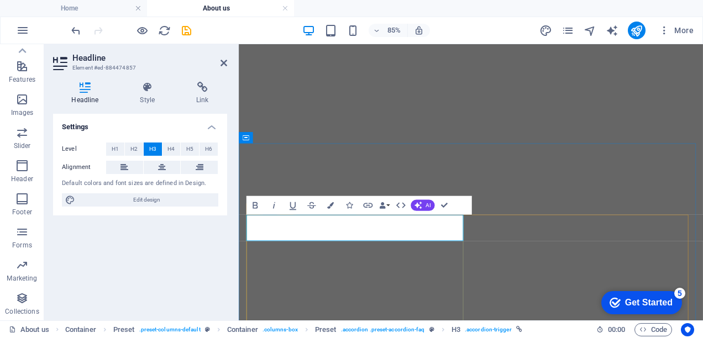
drag, startPoint x: 364, startPoint y: 317, endPoint x: 535, endPoint y: 278, distance: 175.5
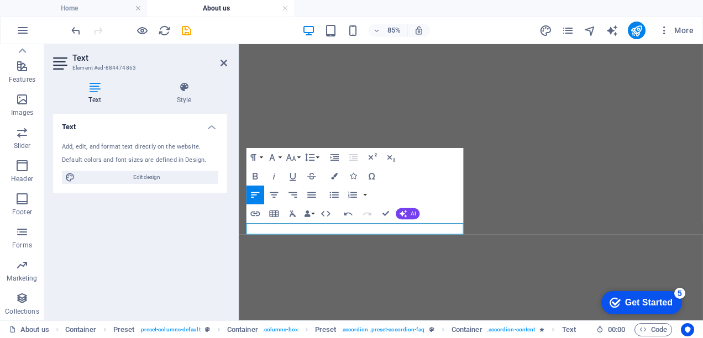
click at [163, 272] on div "Text Add, edit, and format text directly on the website. Default colors and fon…" at bounding box center [140, 213] width 174 height 198
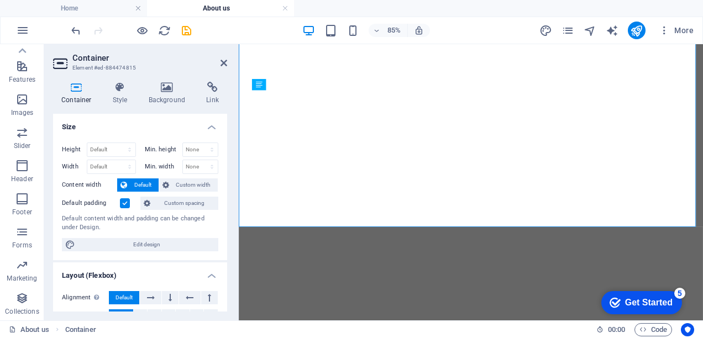
scroll to position [1595, 0]
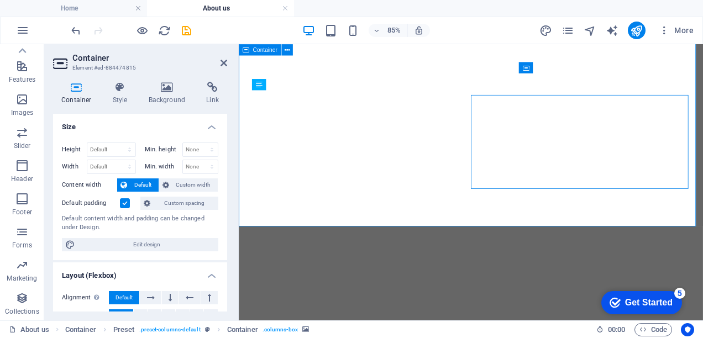
select select "px"
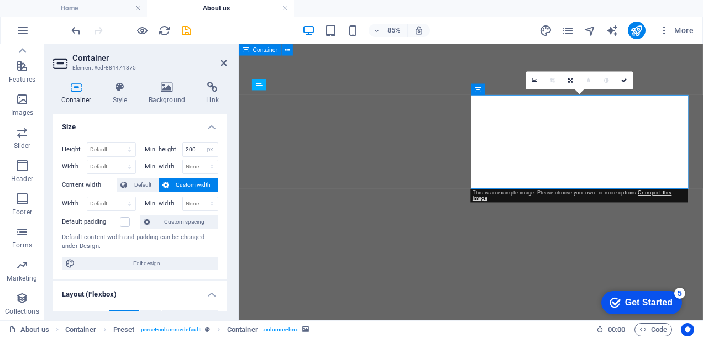
click at [156, 90] on icon at bounding box center [167, 87] width 54 height 11
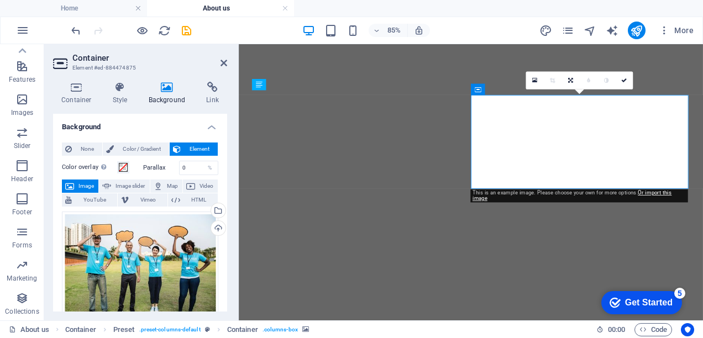
drag, startPoint x: 225, startPoint y: 158, endPoint x: 226, endPoint y: 175, distance: 17.2
click at [226, 175] on div "Background None Color / Gradient Element Stretch background to full-width Color…" at bounding box center [140, 213] width 174 height 198
click at [90, 187] on span "Image" at bounding box center [86, 186] width 18 height 13
click at [94, 186] on span "Image" at bounding box center [86, 186] width 18 height 13
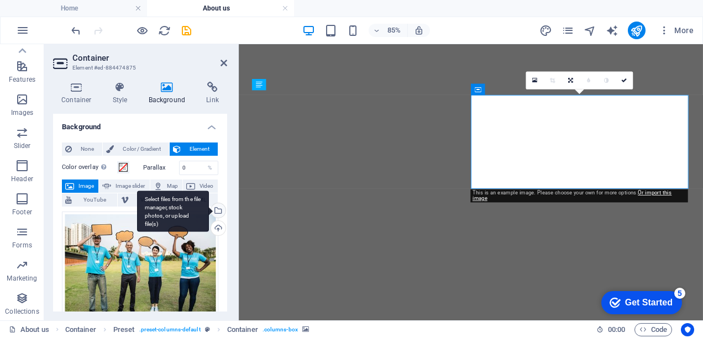
click at [209, 210] on div "Select files from the file manager, stock photos, or upload file(s)" at bounding box center [173, 211] width 72 height 41
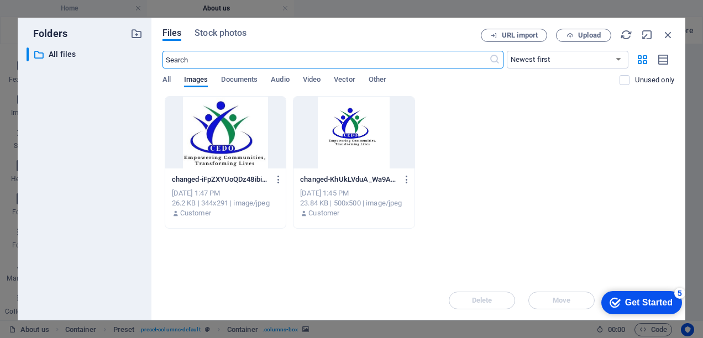
scroll to position [1496, 0]
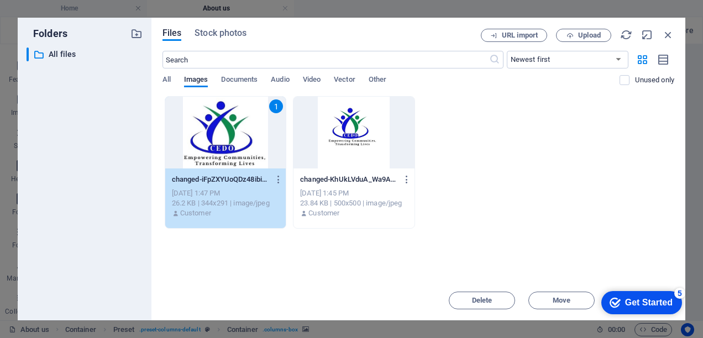
click at [634, 298] on div "Get Started" at bounding box center [649, 303] width 48 height 10
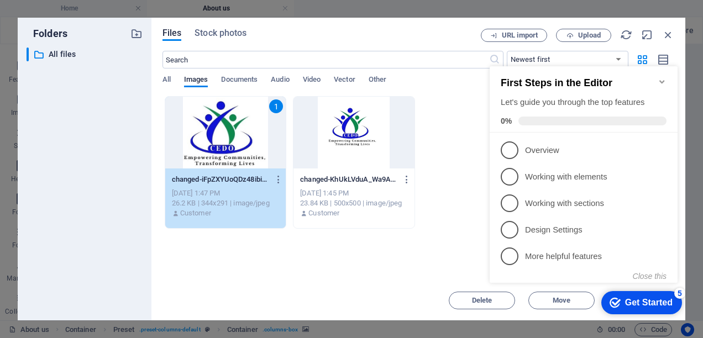
click at [422, 262] on div "Drop files here to upload them instantly 1 changed-iFpZXYUoQDz48ibiV1SvLg.jpg c…" at bounding box center [419, 188] width 512 height 185
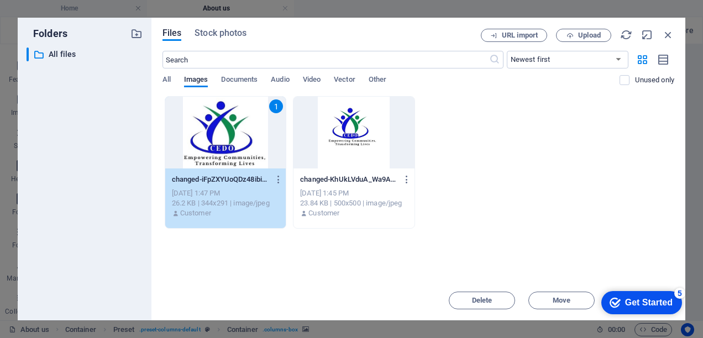
click at [240, 140] on div "1" at bounding box center [225, 133] width 121 height 72
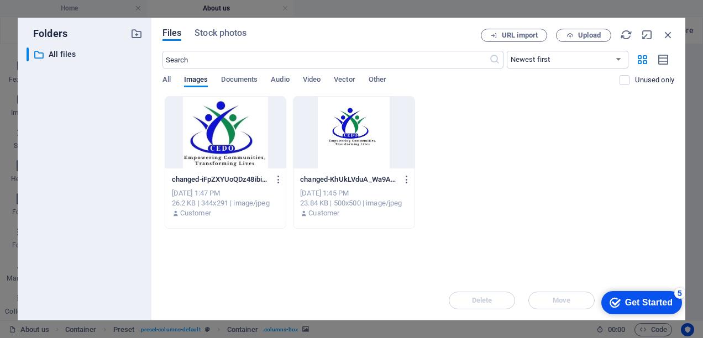
click at [240, 140] on div at bounding box center [225, 133] width 121 height 72
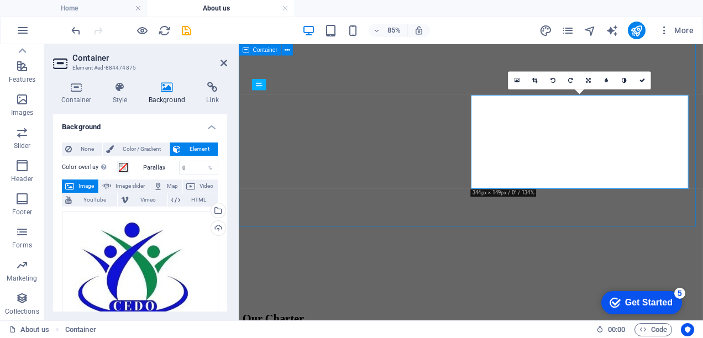
scroll to position [1563, 0]
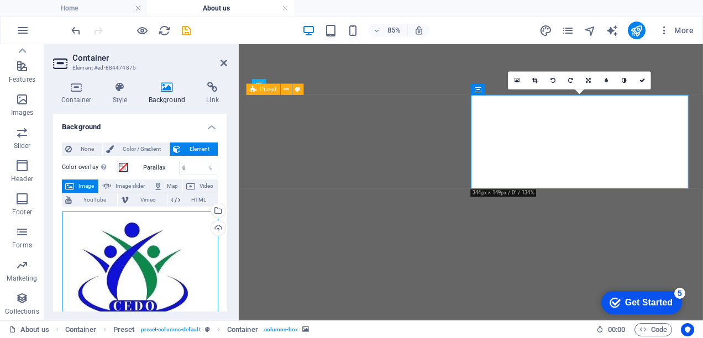
click at [178, 264] on div "Drag files here, click to choose files or select files from Files or our free s…" at bounding box center [140, 278] width 156 height 133
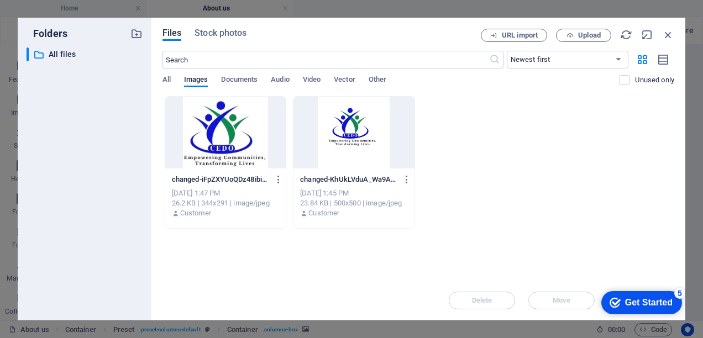
scroll to position [1496, 0]
click at [352, 144] on div at bounding box center [354, 133] width 121 height 72
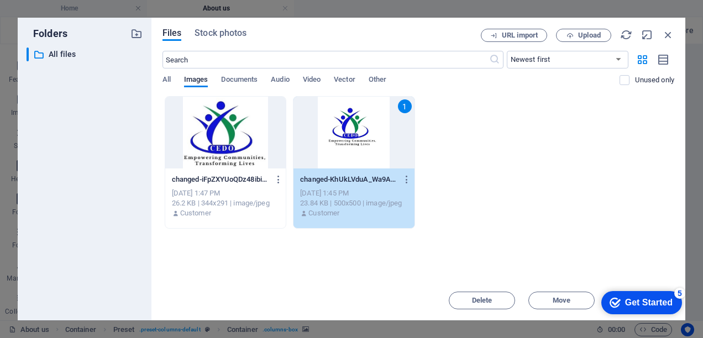
click at [352, 144] on div "1" at bounding box center [354, 133] width 121 height 72
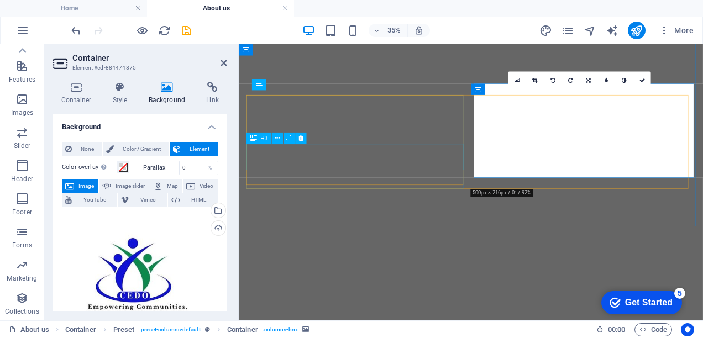
scroll to position [1595, 0]
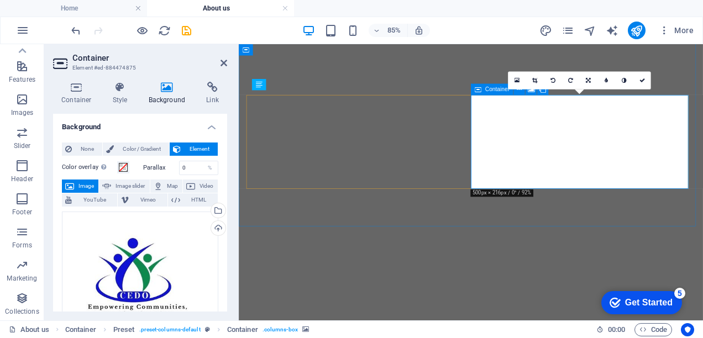
click at [536, 80] on icon at bounding box center [535, 80] width 5 height 6
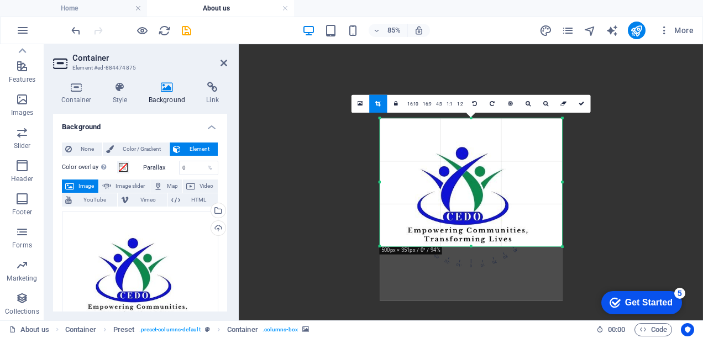
drag, startPoint x: 582, startPoint y: 293, endPoint x: 536, endPoint y: 184, distance: 118.5
click at [536, 184] on div "180 170 160 150 140 130 120 110 100 90 80 70 60 50 40 30 20 10 0 -10 -20 -30 -4…" at bounding box center [471, 182] width 182 height 128
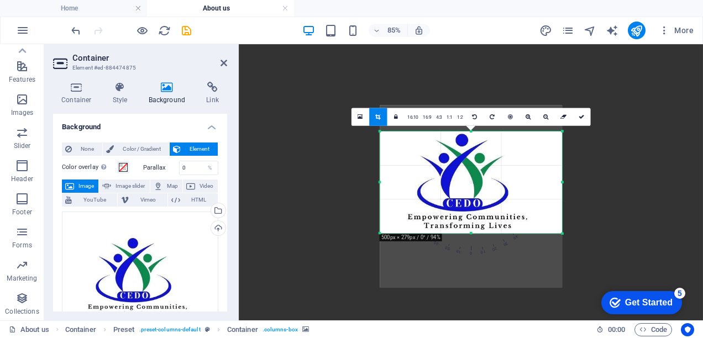
drag, startPoint x: 472, startPoint y: 119, endPoint x: 478, endPoint y: 150, distance: 31.5
click at [478, 150] on div "180 170 160 150 140 130 120 110 100 90 80 70 60 50 40 30 20 10 0 -10 -20 -30 -4…" at bounding box center [471, 183] width 182 height 102
click at [210, 244] on div "Drag files here, click to choose files or select files from Files or our free s…" at bounding box center [140, 290] width 156 height 156
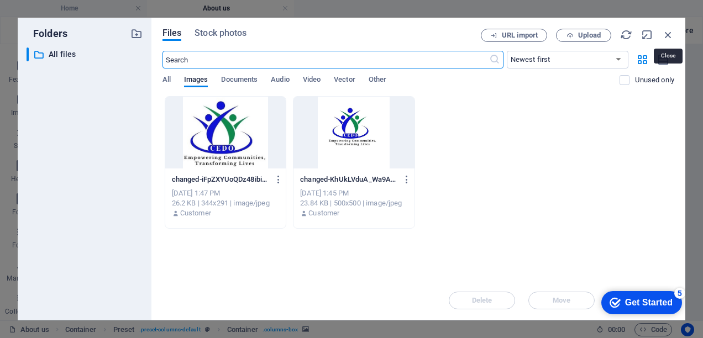
click at [671, 34] on icon "button" at bounding box center [668, 35] width 12 height 12
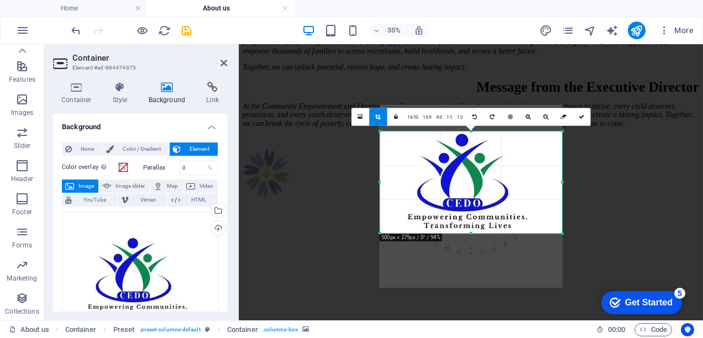
scroll to position [1595, 0]
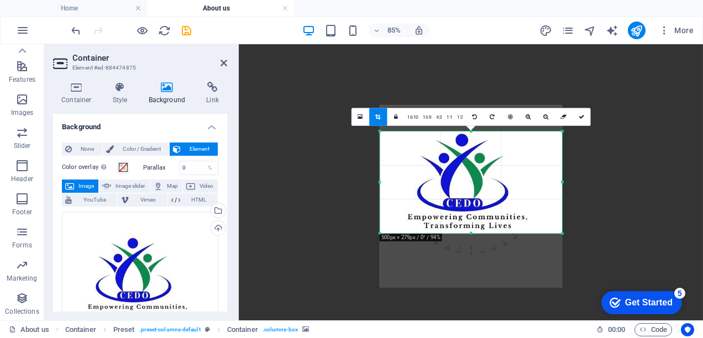
click at [585, 118] on link at bounding box center [582, 117] width 18 height 18
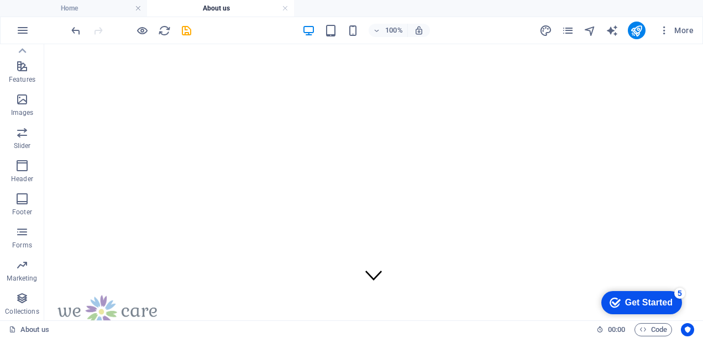
scroll to position [0, 0]
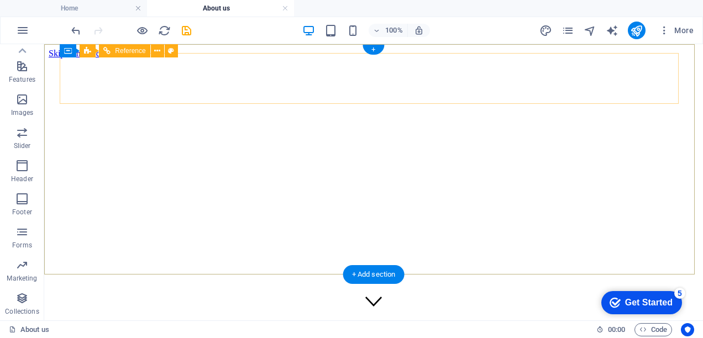
click at [127, 321] on div at bounding box center [374, 338] width 633 height 35
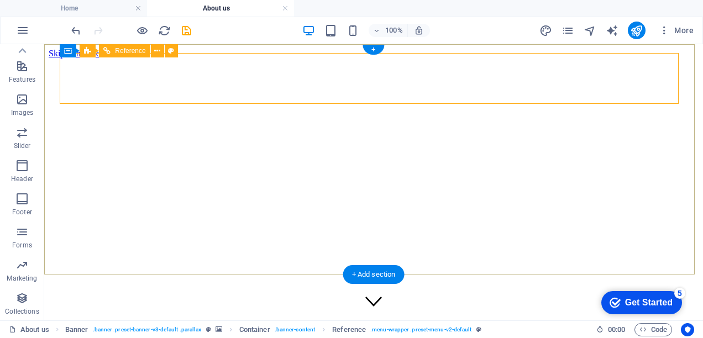
click at [153, 321] on div at bounding box center [374, 338] width 633 height 35
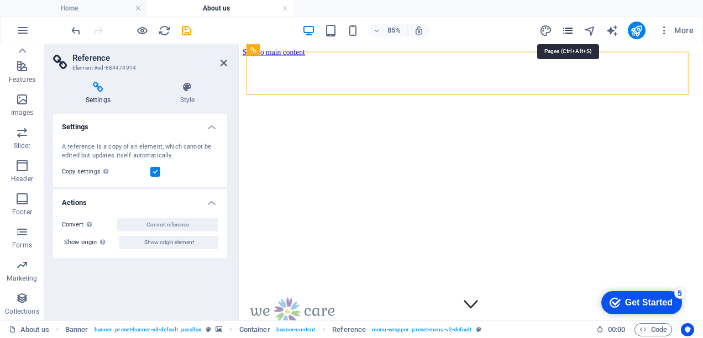
click at [570, 30] on icon "pages" at bounding box center [568, 30] width 13 height 13
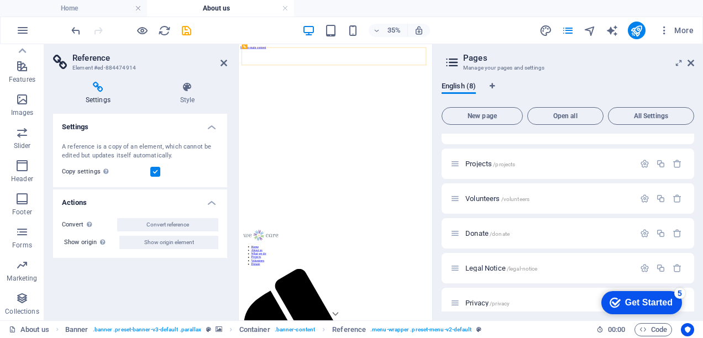
scroll to position [101, 0]
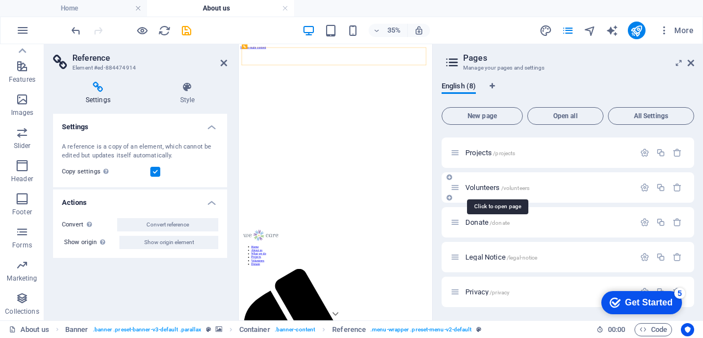
click at [487, 191] on span "Volunteers /volunteers" at bounding box center [498, 188] width 64 height 8
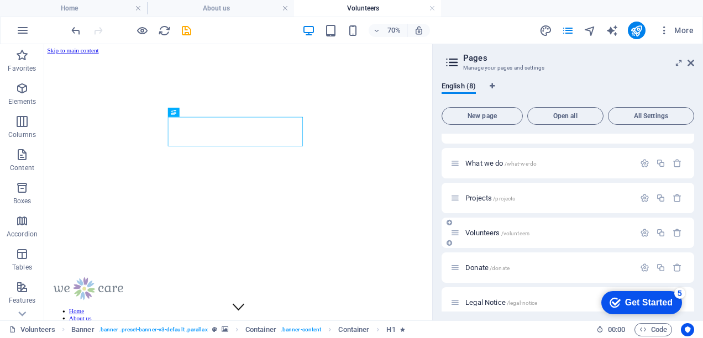
scroll to position [0, 0]
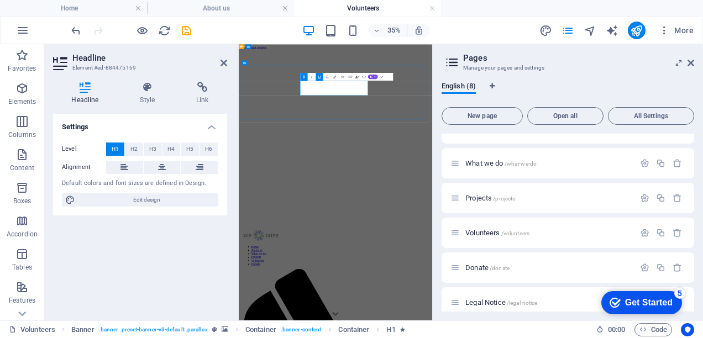
click at [486, 17] on div "35% More" at bounding box center [352, 30] width 702 height 27
click at [211, 235] on div "Settings Level H1 H2 H3 H4 H5 H6 Alignment Default colors and font sizes are de…" at bounding box center [140, 213] width 174 height 198
click at [211, 209] on div "Level H1 H2 H3 H4 H5 H6 Alignment Default colors and font sizes are defined in …" at bounding box center [140, 175] width 174 height 82
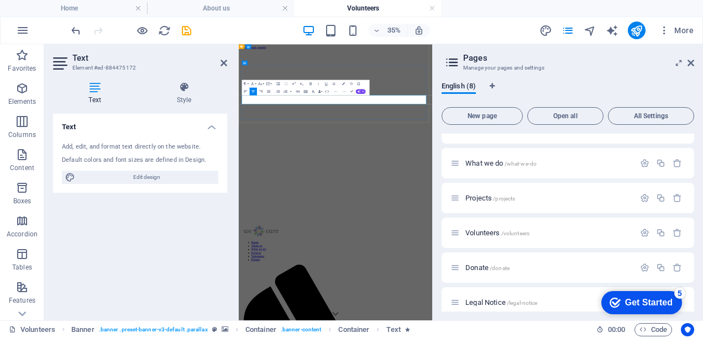
click at [623, 86] on div "English (8)" at bounding box center [568, 92] width 253 height 21
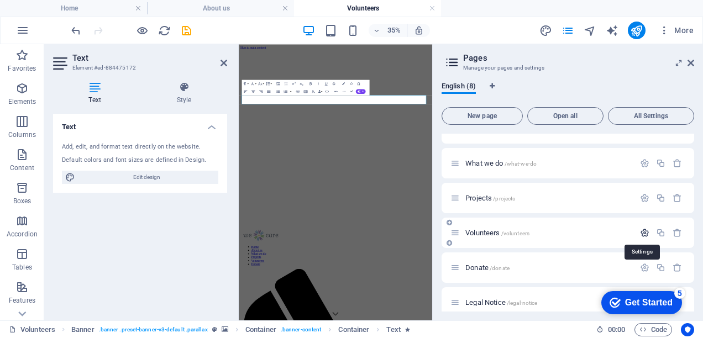
click at [642, 234] on icon "button" at bounding box center [644, 232] width 9 height 9
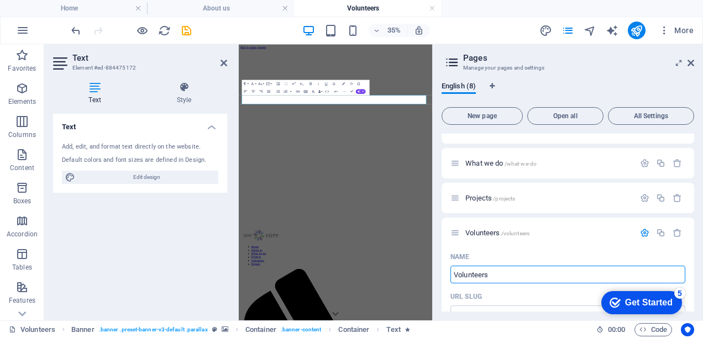
drag, startPoint x: 503, startPoint y: 278, endPoint x: 437, endPoint y: 279, distance: 65.8
click at [437, 279] on div "English (8) New page Open all All Settings Home / About us /about-us What we do…" at bounding box center [568, 197] width 270 height 248
type input "Careers"
type input "/career"
type input "Career"
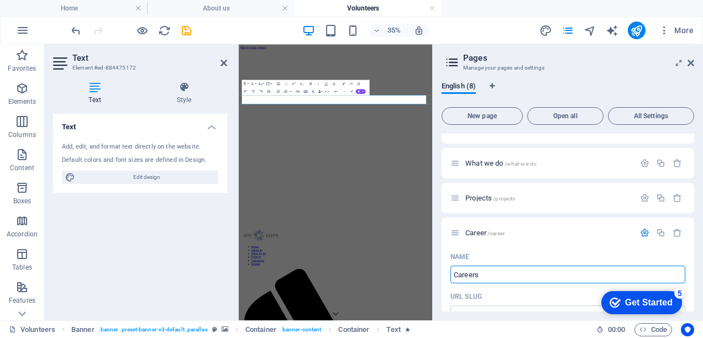
type input "Careers"
type input "/careers"
type input "Careers"
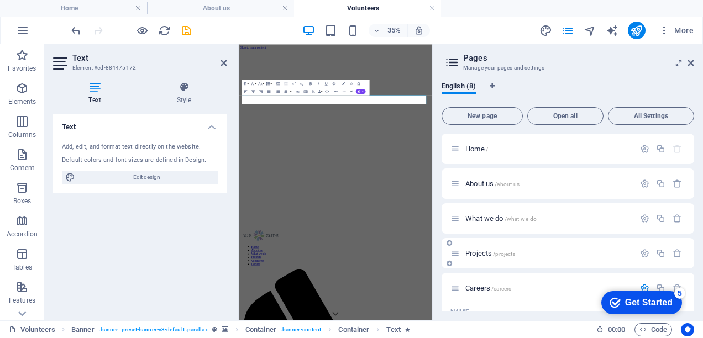
type input "Careers"
click at [452, 265] on icon at bounding box center [450, 263] width 6 height 7
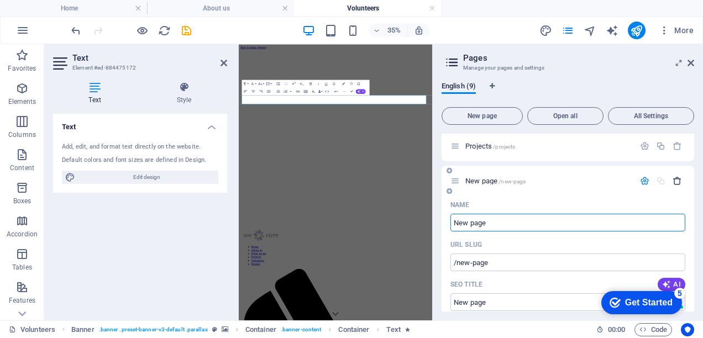
click at [676, 184] on icon "button" at bounding box center [677, 180] width 9 height 9
drag, startPoint x: 690, startPoint y: 65, endPoint x: 380, endPoint y: 176, distance: 329.7
click at [690, 65] on icon at bounding box center [691, 63] width 7 height 9
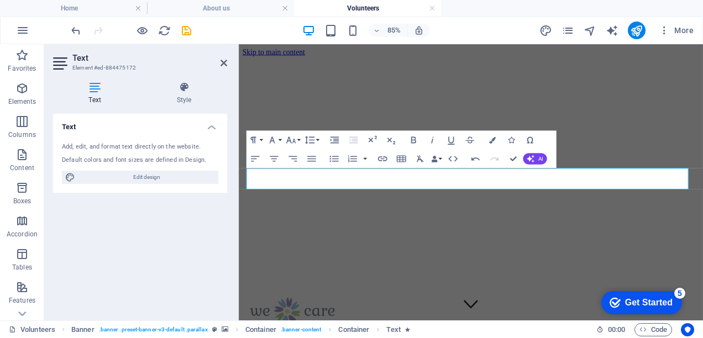
click at [165, 200] on div "Text Add, edit, and format text directly on the website. Default colors and fon…" at bounding box center [140, 213] width 174 height 198
click at [226, 65] on icon at bounding box center [224, 63] width 7 height 9
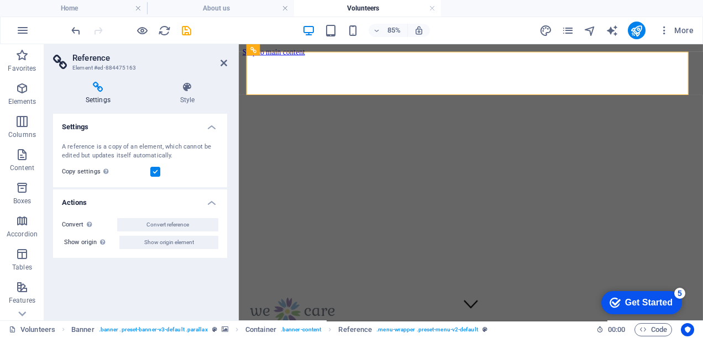
click at [228, 62] on aside "Reference Element #ed-884475163 Settings Style Settings A reference is a copy o…" at bounding box center [141, 182] width 195 height 276
click at [223, 62] on icon at bounding box center [224, 63] width 7 height 9
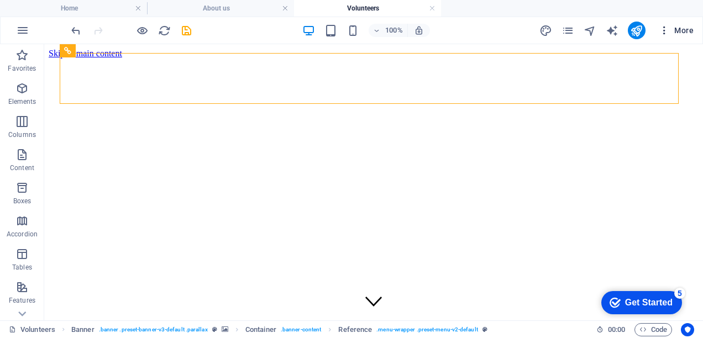
click at [667, 38] on button "More" at bounding box center [677, 31] width 44 height 18
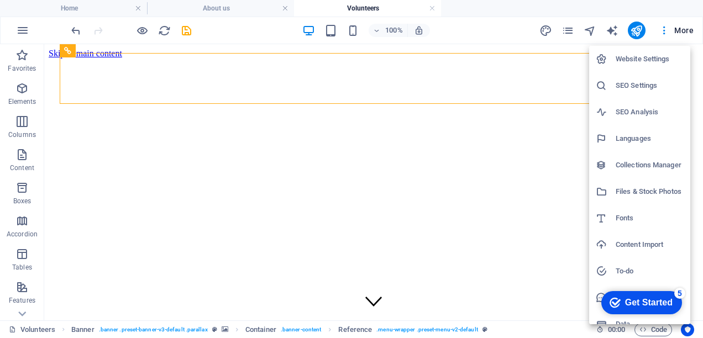
click at [565, 30] on div at bounding box center [351, 169] width 703 height 338
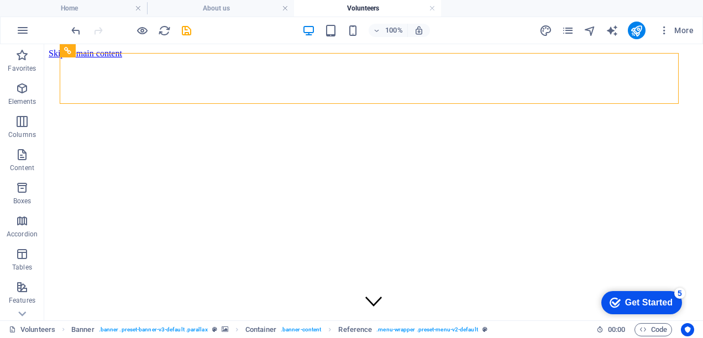
click at [565, 30] on icon "pages" at bounding box center [568, 30] width 13 height 13
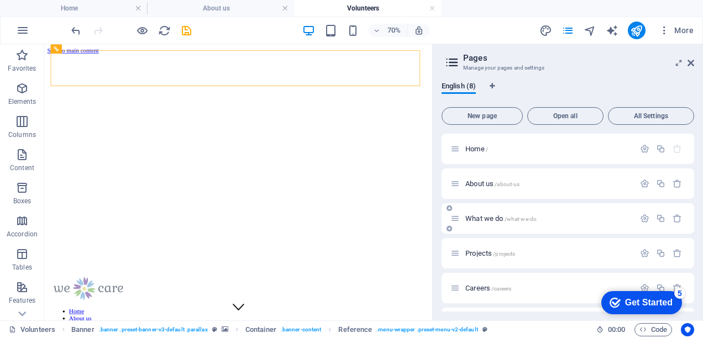
drag, startPoint x: 692, startPoint y: 202, endPoint x: 690, endPoint y: 220, distance: 17.8
click at [690, 220] on div "Home / About us /about-us What we do /what-we-do Projects /projects Careers /ca…" at bounding box center [568, 271] width 253 height 274
click at [581, 281] on div "Careers /careers" at bounding box center [568, 288] width 253 height 30
click at [645, 285] on icon "button" at bounding box center [644, 288] width 9 height 9
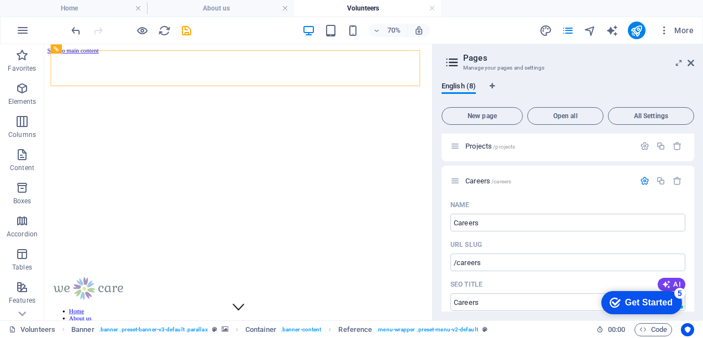
drag, startPoint x: 695, startPoint y: 174, endPoint x: 693, endPoint y: 202, distance: 28.8
click at [695, 202] on div "English (8) New page Open all All Settings Home / About us /about-us What we do…" at bounding box center [568, 197] width 270 height 248
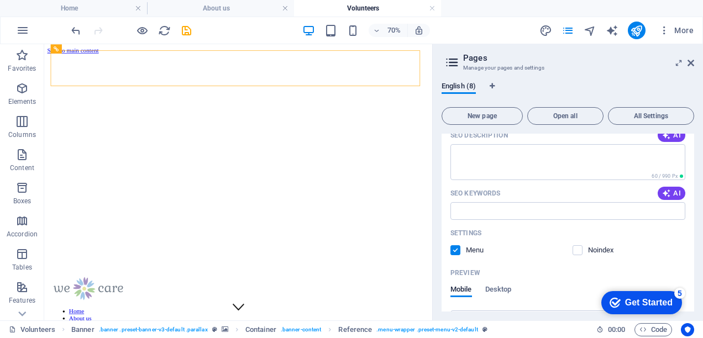
scroll to position [229, 0]
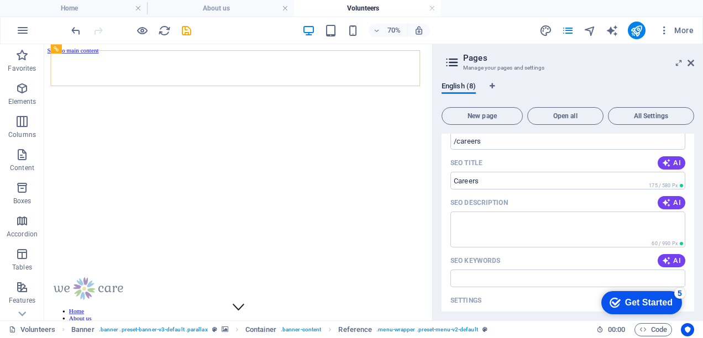
drag, startPoint x: 695, startPoint y: 225, endPoint x: 697, endPoint y: 184, distance: 41.0
click at [697, 184] on div "English (8) New page Open all All Settings Home / About us /about-us What we do…" at bounding box center [568, 197] width 270 height 248
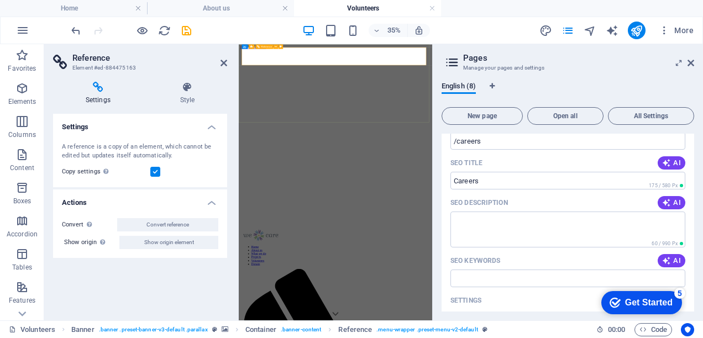
click at [91, 95] on h4 "Settings" at bounding box center [100, 93] width 95 height 23
click at [104, 83] on icon at bounding box center [98, 87] width 90 height 11
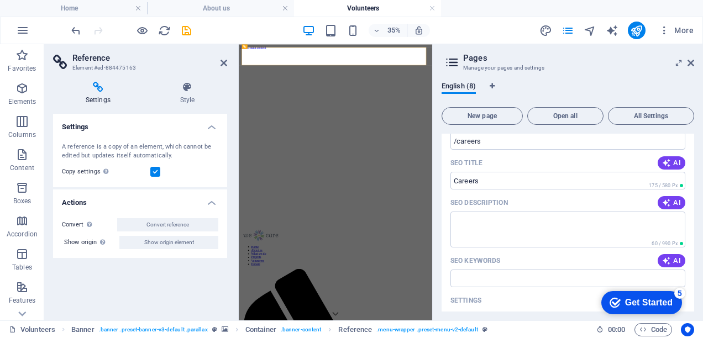
click at [102, 83] on icon at bounding box center [98, 87] width 90 height 11
click at [101, 83] on icon at bounding box center [98, 87] width 90 height 11
click at [184, 92] on icon at bounding box center [188, 87] width 80 height 11
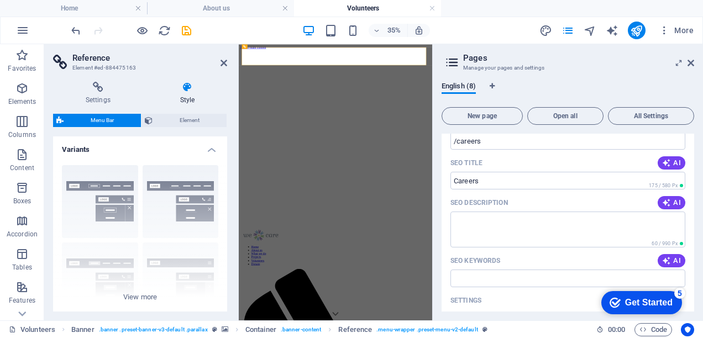
click at [101, 79] on div "Settings Style Settings A reference is a copy of an element, which cannot be ed…" at bounding box center [140, 197] width 192 height 248
click at [100, 85] on icon at bounding box center [98, 87] width 90 height 11
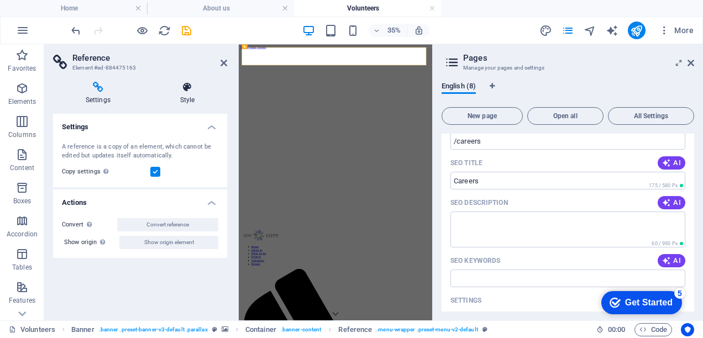
click at [175, 88] on icon at bounding box center [188, 87] width 80 height 11
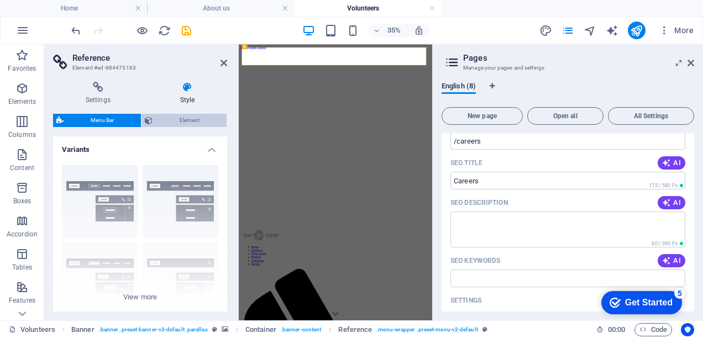
click at [207, 122] on span "Element" at bounding box center [189, 120] width 67 height 13
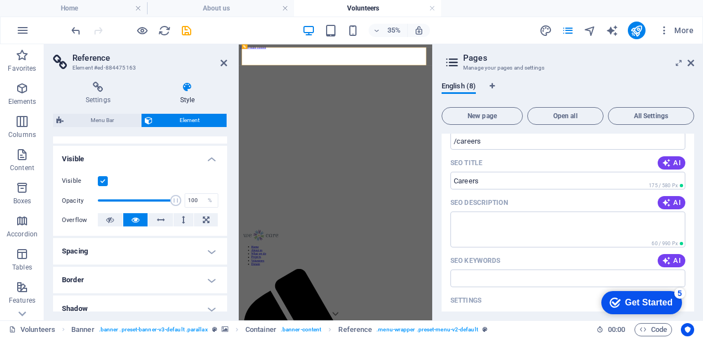
scroll to position [0, 0]
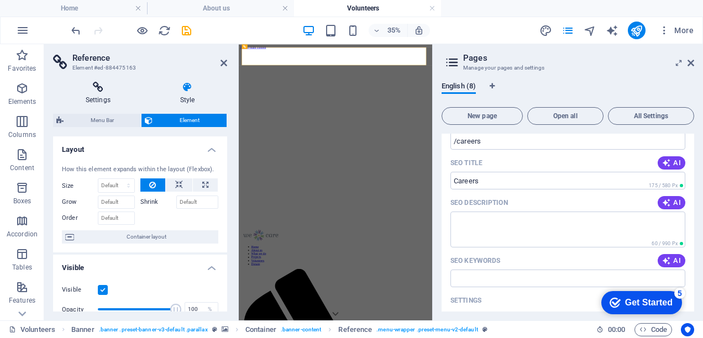
click at [87, 96] on h4 "Settings" at bounding box center [100, 93] width 95 height 23
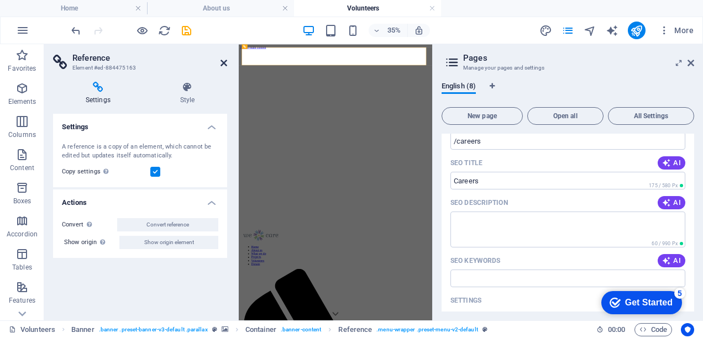
click at [223, 56] on h2 "Reference" at bounding box center [149, 58] width 155 height 10
click at [226, 65] on icon at bounding box center [224, 63] width 7 height 9
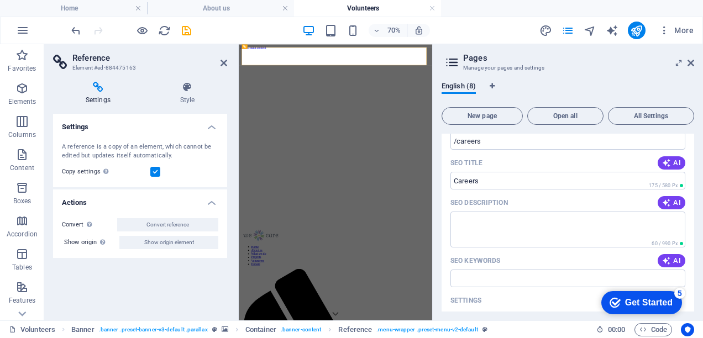
click at [85, 63] on h3 "Element #ed-884475163" at bounding box center [138, 68] width 133 height 10
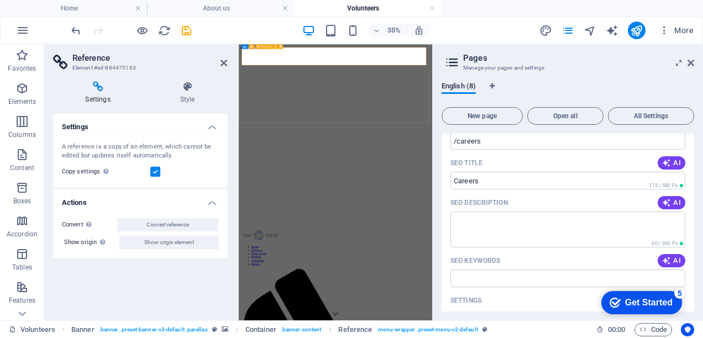
click at [221, 60] on icon at bounding box center [224, 63] width 7 height 9
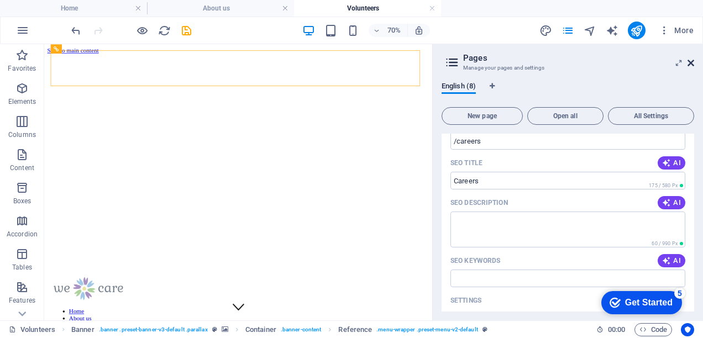
click at [688, 60] on icon at bounding box center [691, 63] width 7 height 9
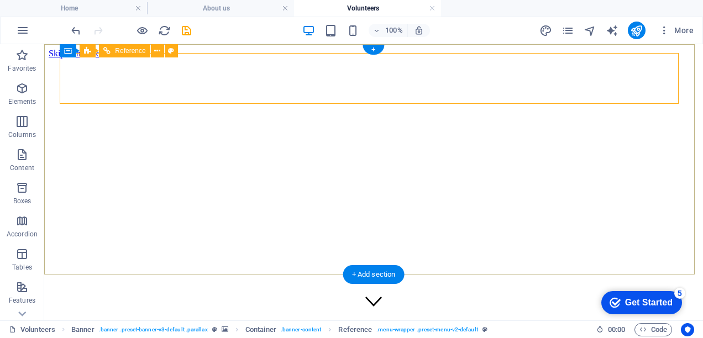
click at [137, 321] on div at bounding box center [374, 338] width 633 height 35
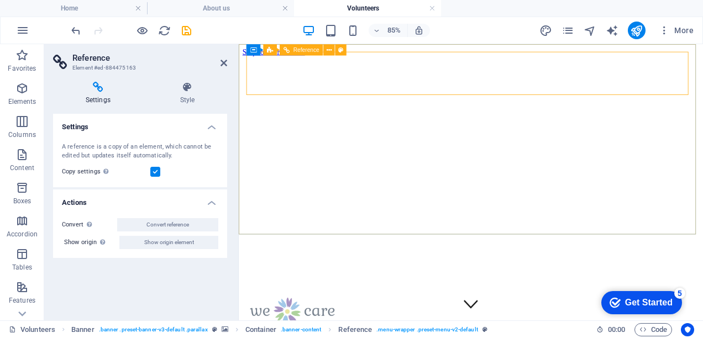
click at [25, 311] on icon at bounding box center [21, 313] width 15 height 15
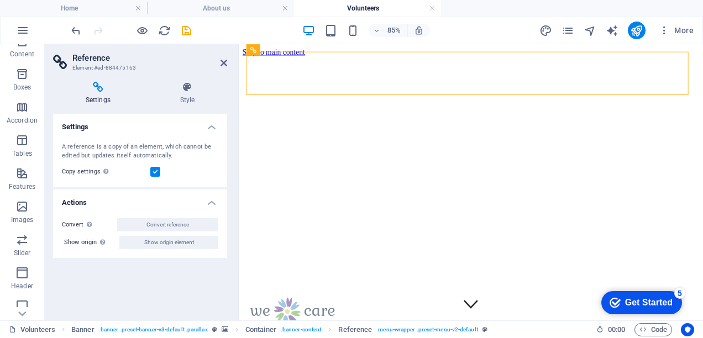
scroll to position [221, 0]
